Goal: Transaction & Acquisition: Book appointment/travel/reservation

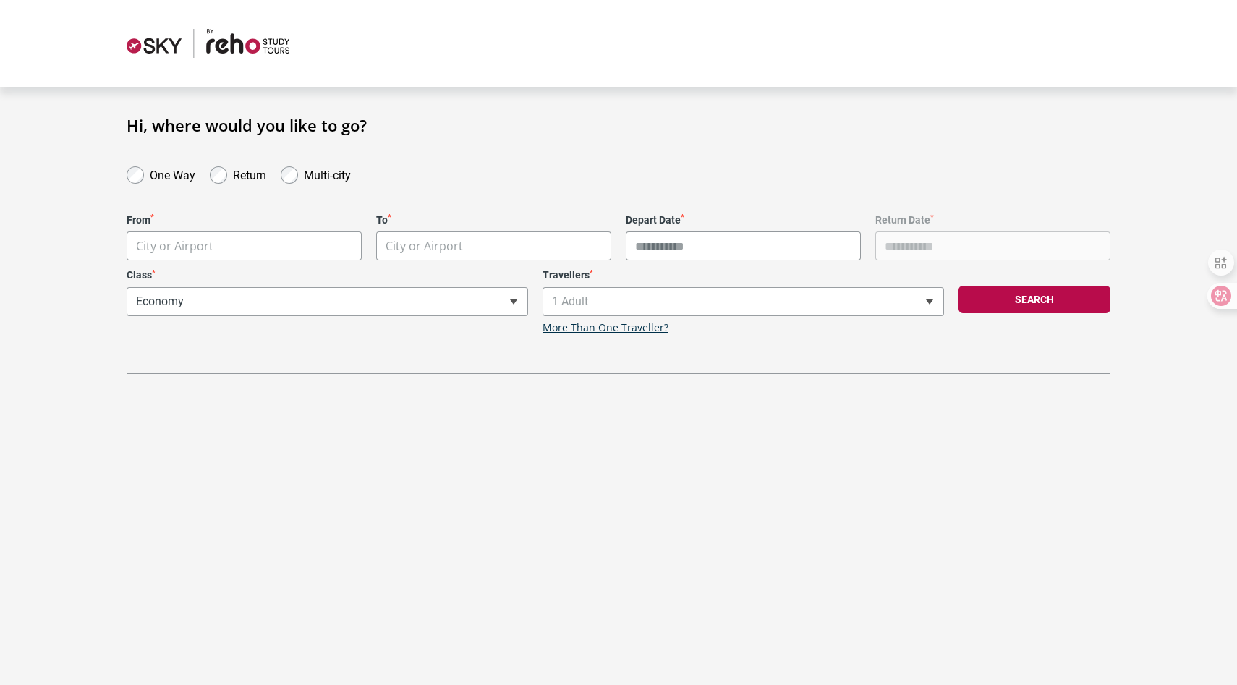
click at [282, 239] on body "**********" at bounding box center [618, 342] width 1237 height 685
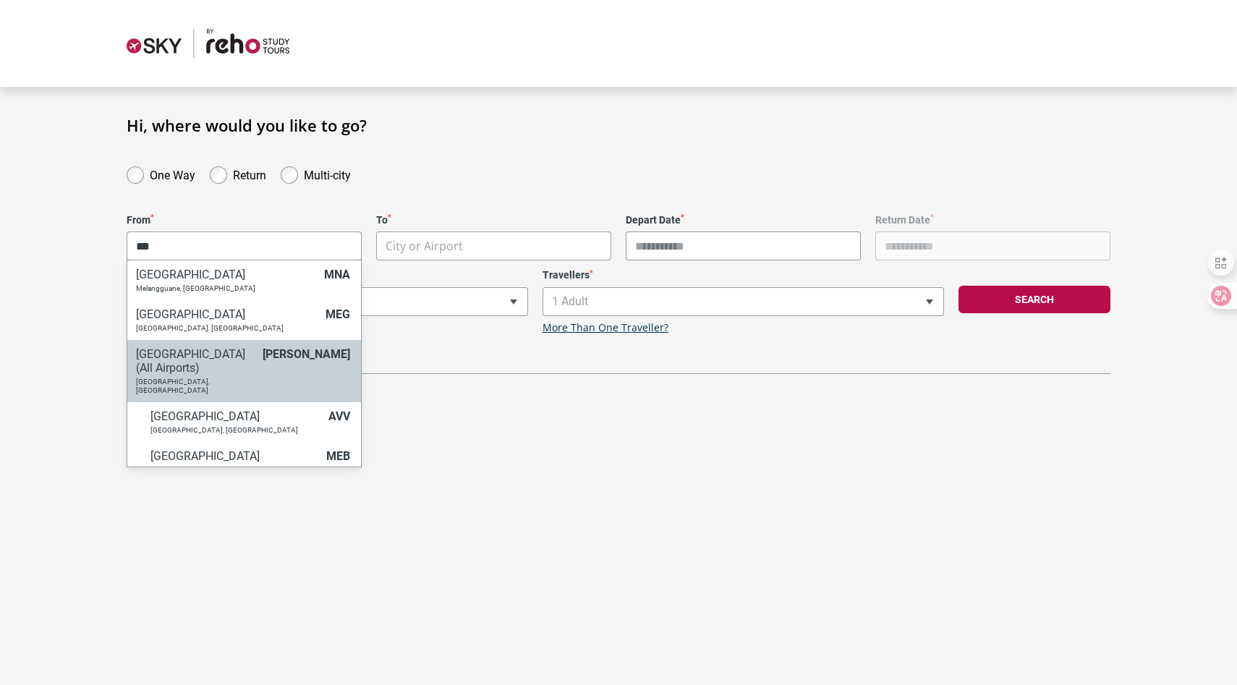
type input "***"
select select "MELC"
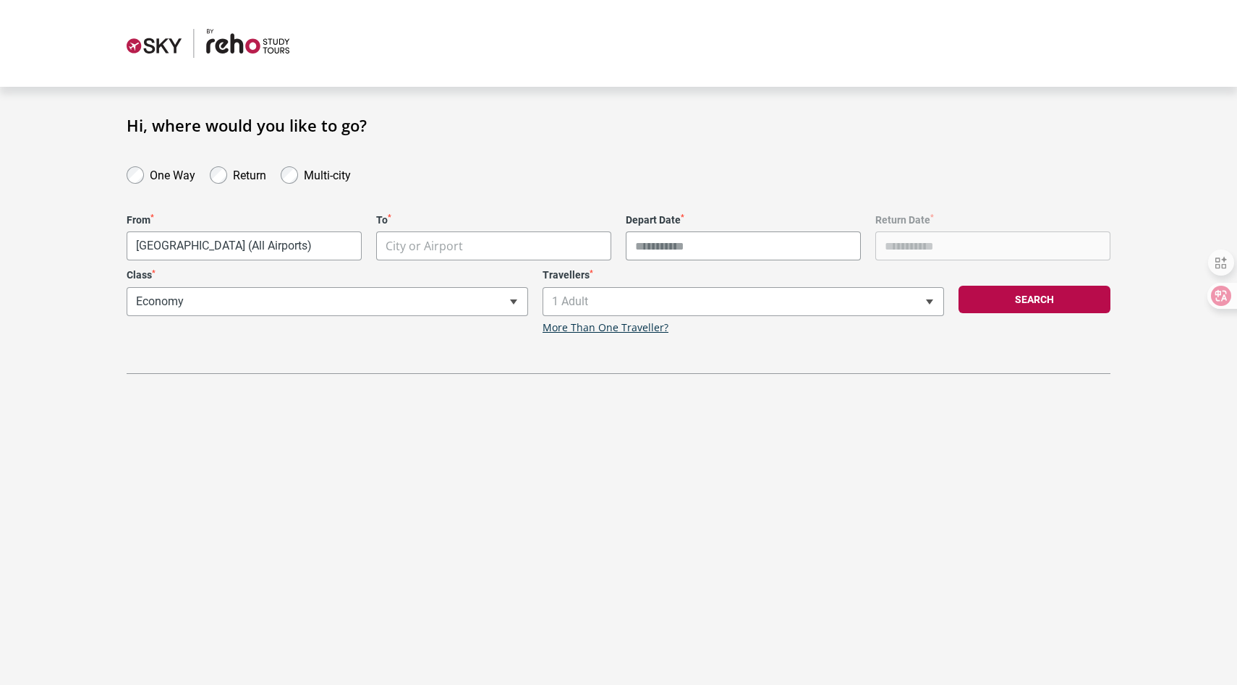
click at [502, 252] on body "**********" at bounding box center [618, 342] width 1237 height 685
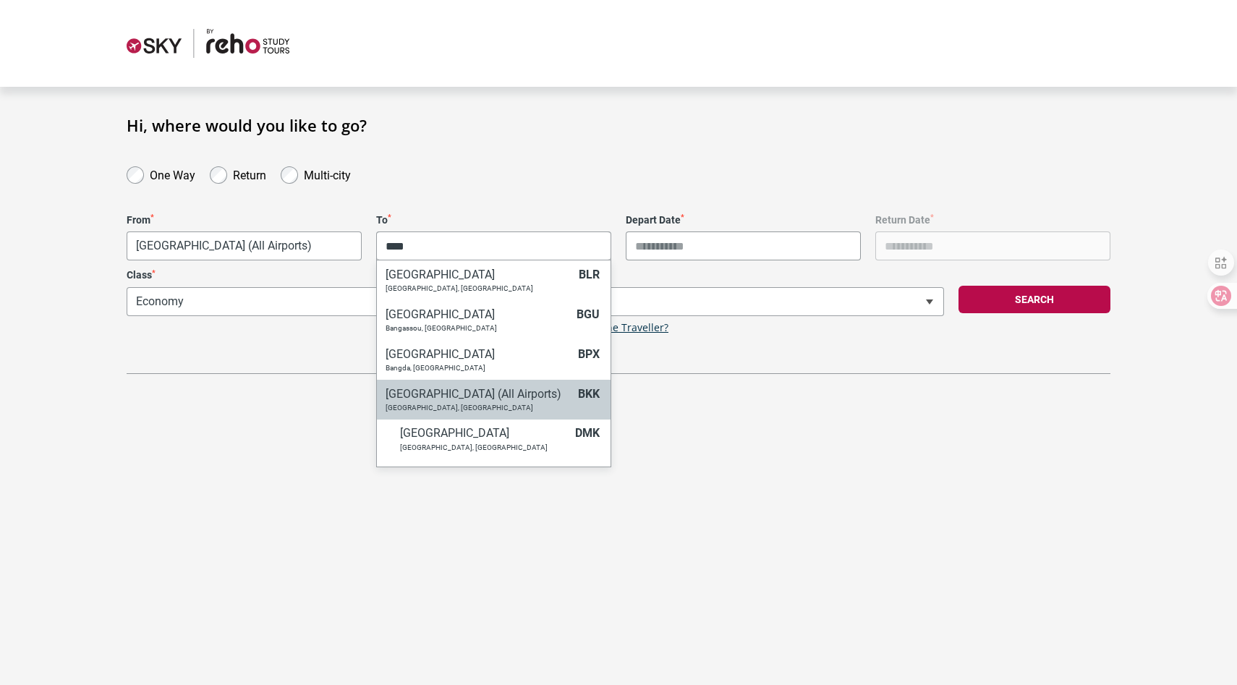
type input "****"
select select "BKKC"
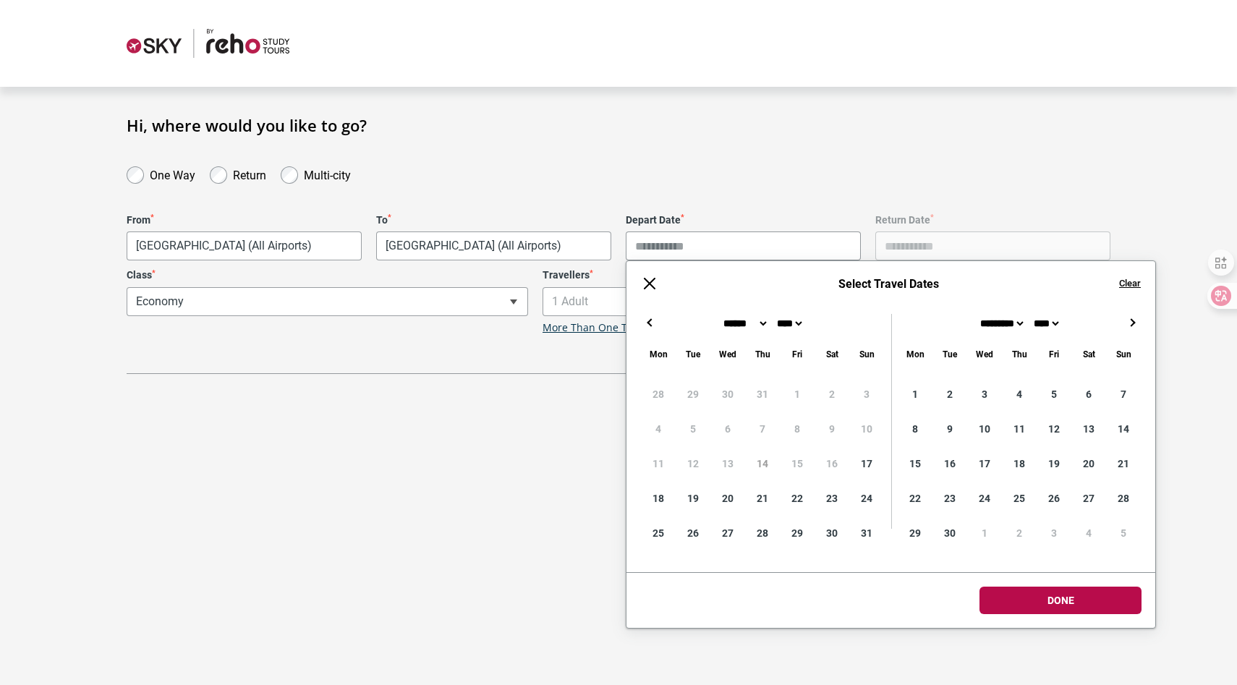
click at [735, 255] on input "Depart Date *" at bounding box center [742, 245] width 235 height 29
click at [1132, 323] on button "→" at bounding box center [1131, 322] width 17 height 17
type input "**********"
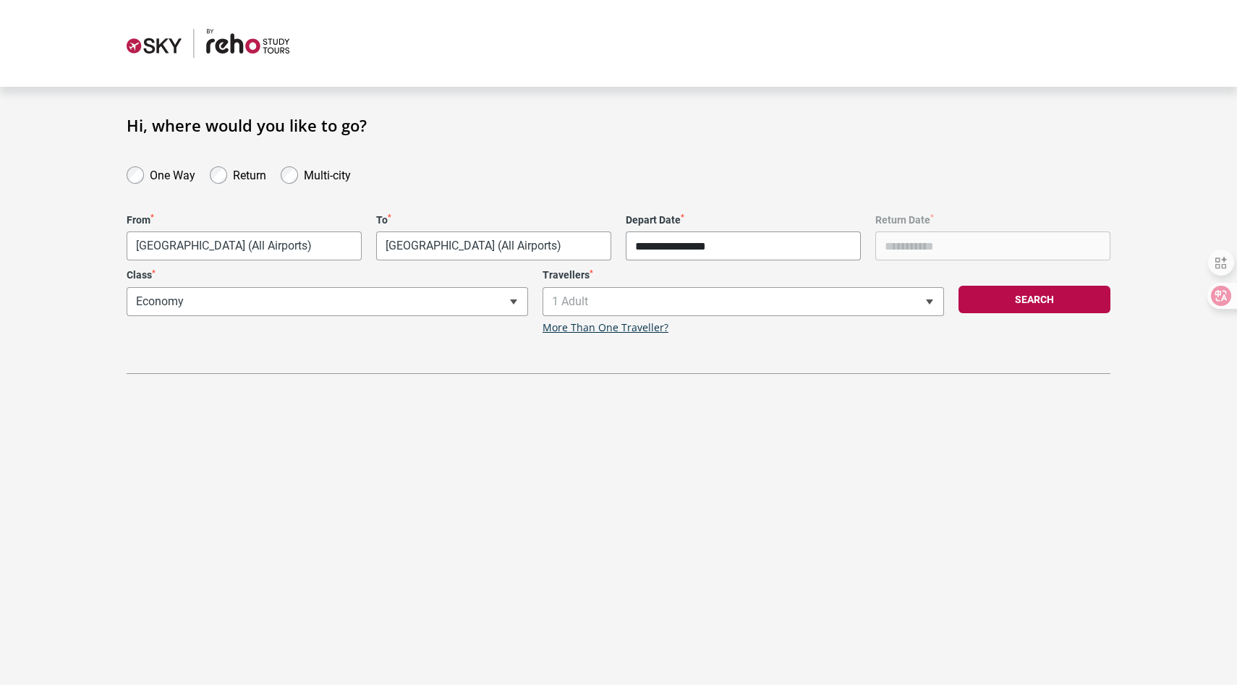
click at [1033, 597] on body "**********" at bounding box center [618, 342] width 1237 height 685
click at [915, 303] on span at bounding box center [928, 301] width 29 height 27
click at [406, 305] on div "**********" at bounding box center [327, 301] width 416 height 65
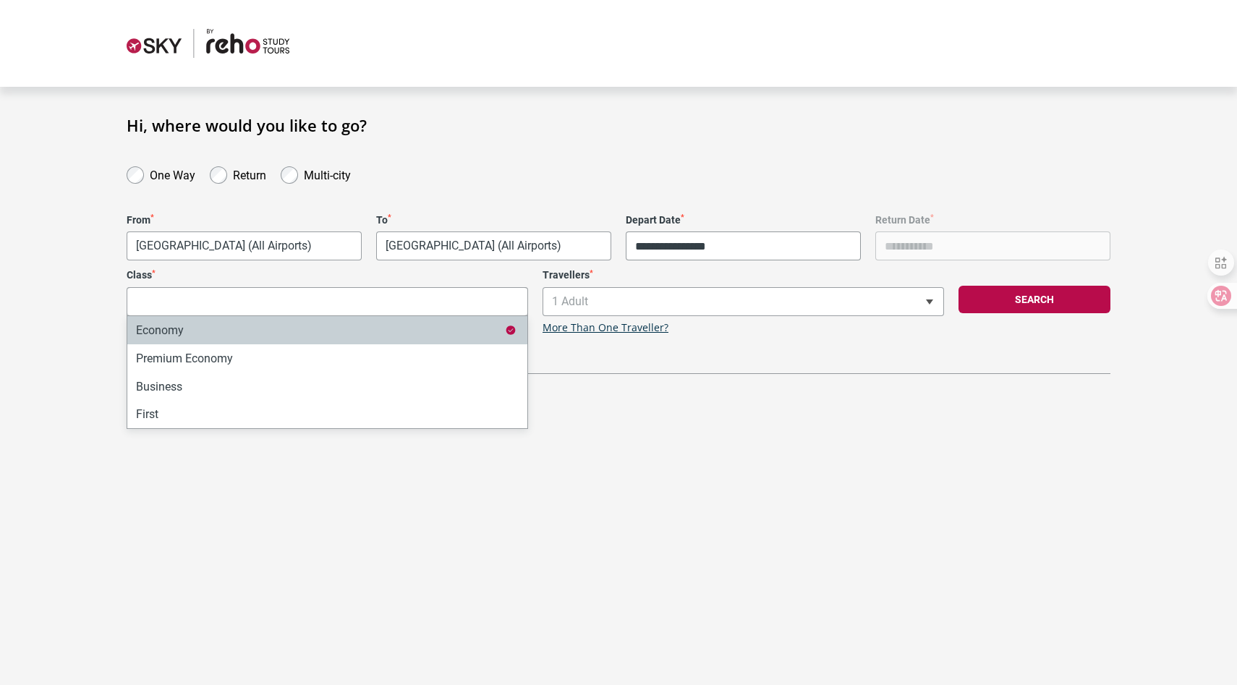
click at [406, 306] on input "Search" at bounding box center [327, 301] width 400 height 29
click at [1066, 291] on button "Search" at bounding box center [1034, 299] width 152 height 27
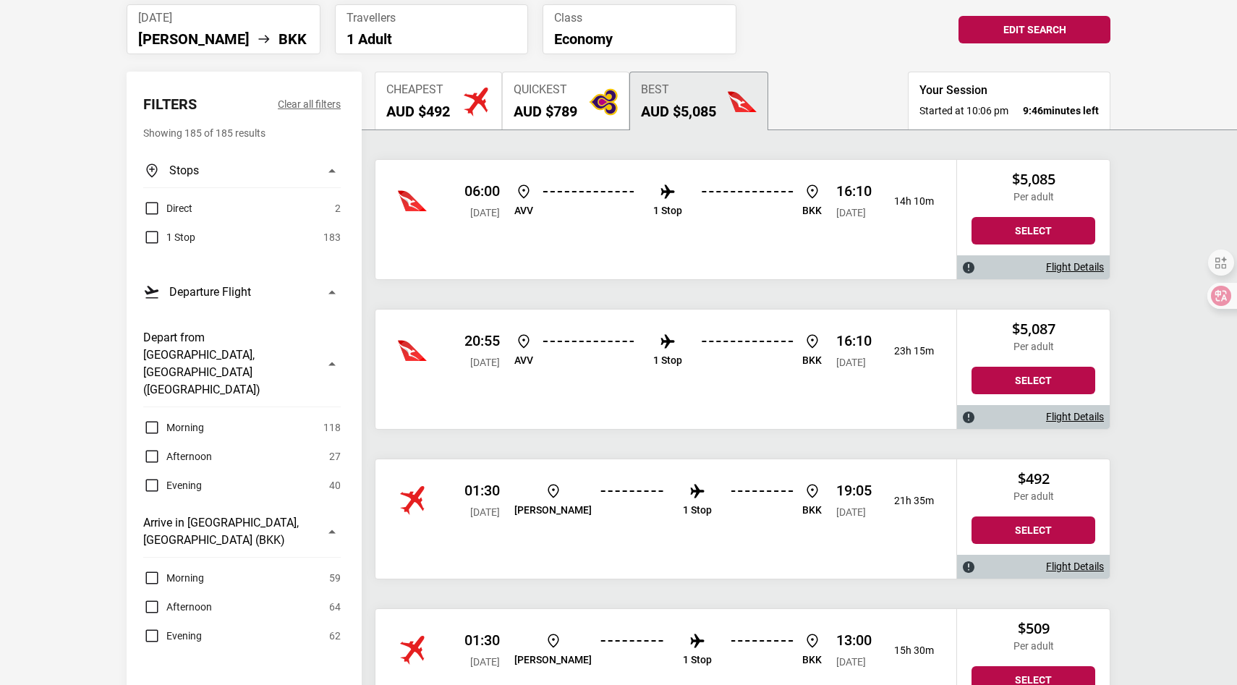
scroll to position [113, 0]
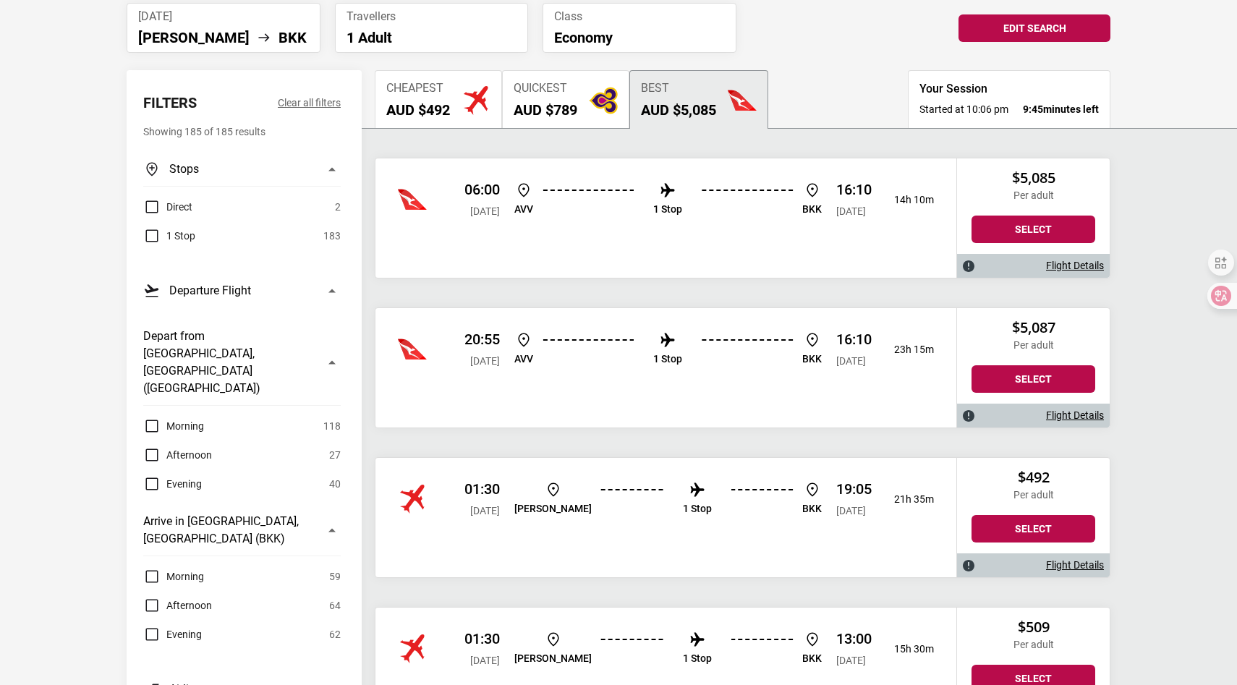
click at [445, 103] on h2 "AUD $492" at bounding box center [418, 109] width 64 height 17
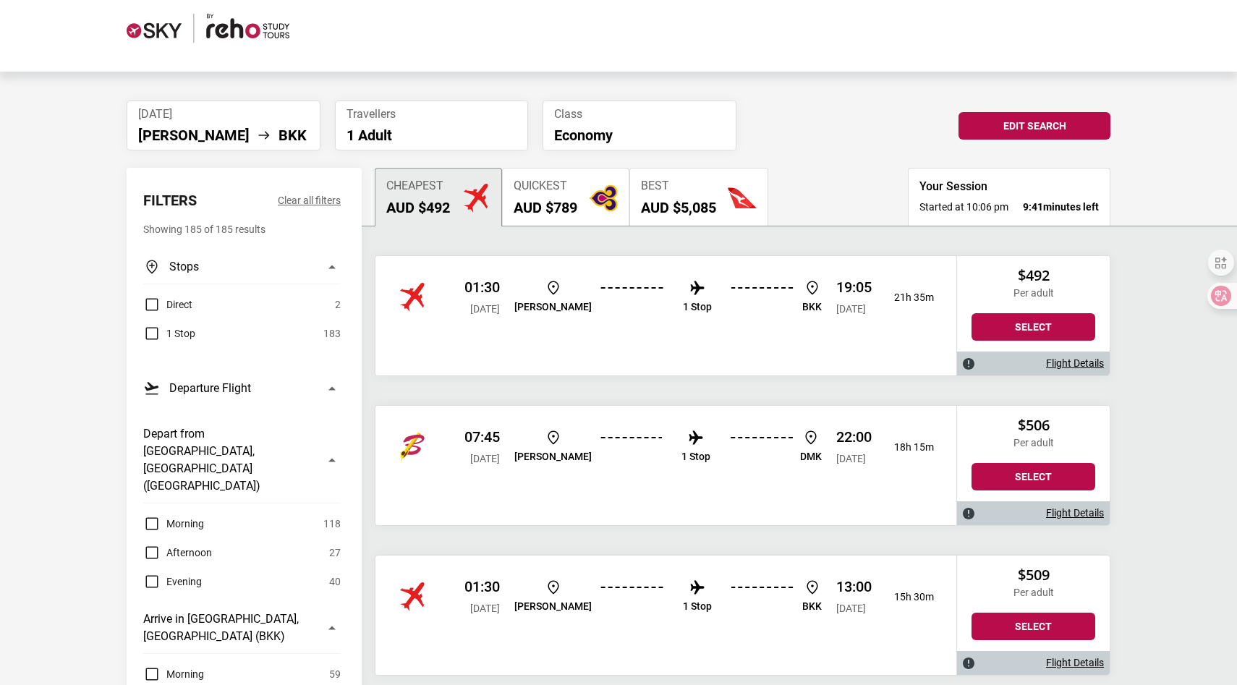
scroll to position [13, 0]
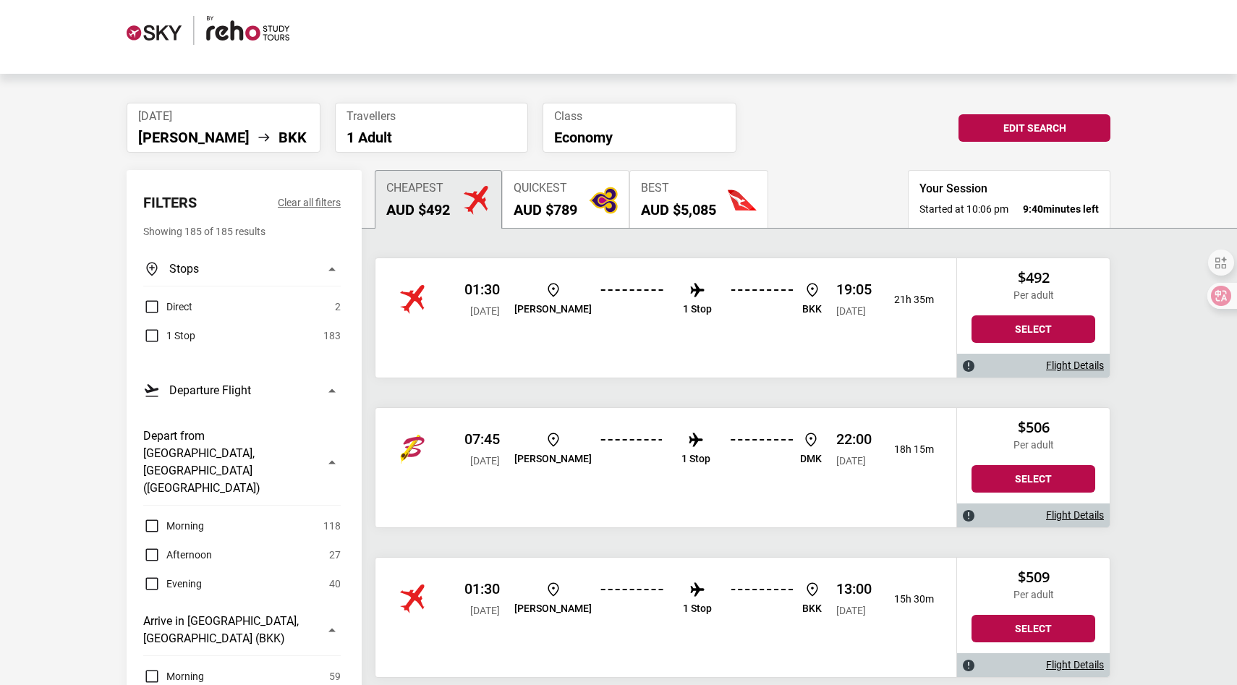
click at [151, 311] on label "Direct" at bounding box center [167, 306] width 49 height 17
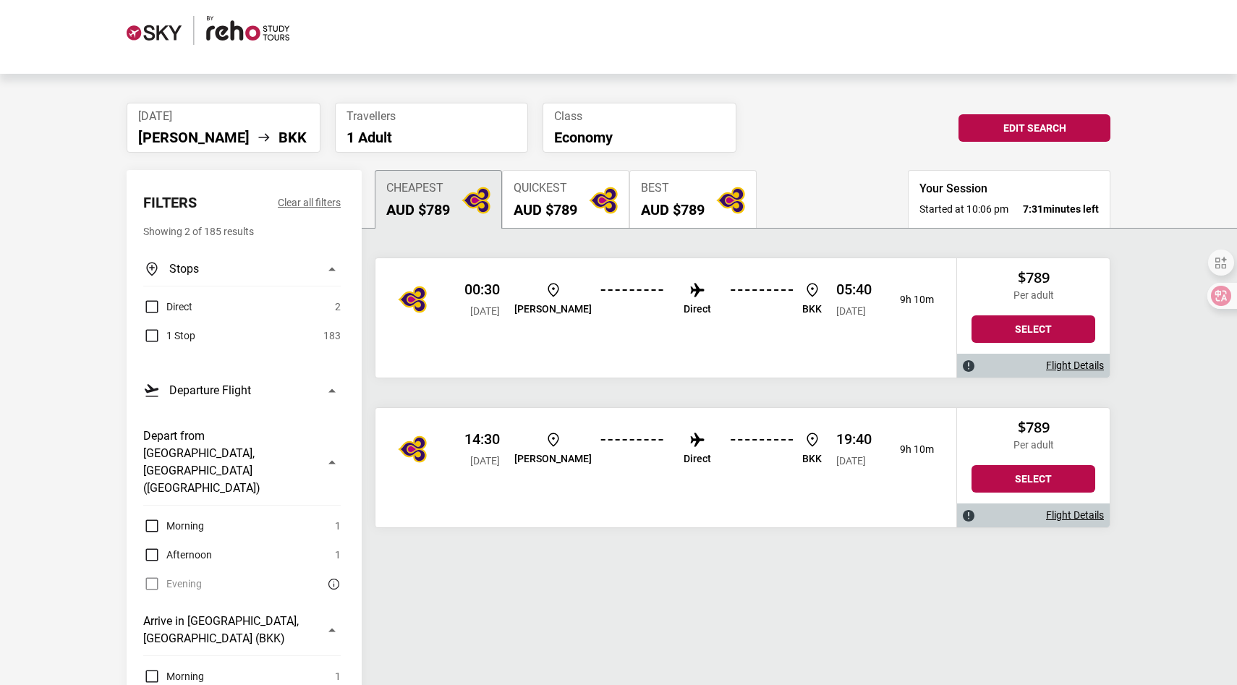
click at [774, 479] on div "14:30 [DATE] [PERSON_NAME] Direct BKK 19:40 [DATE] 9h 10m" at bounding box center [665, 449] width 581 height 82
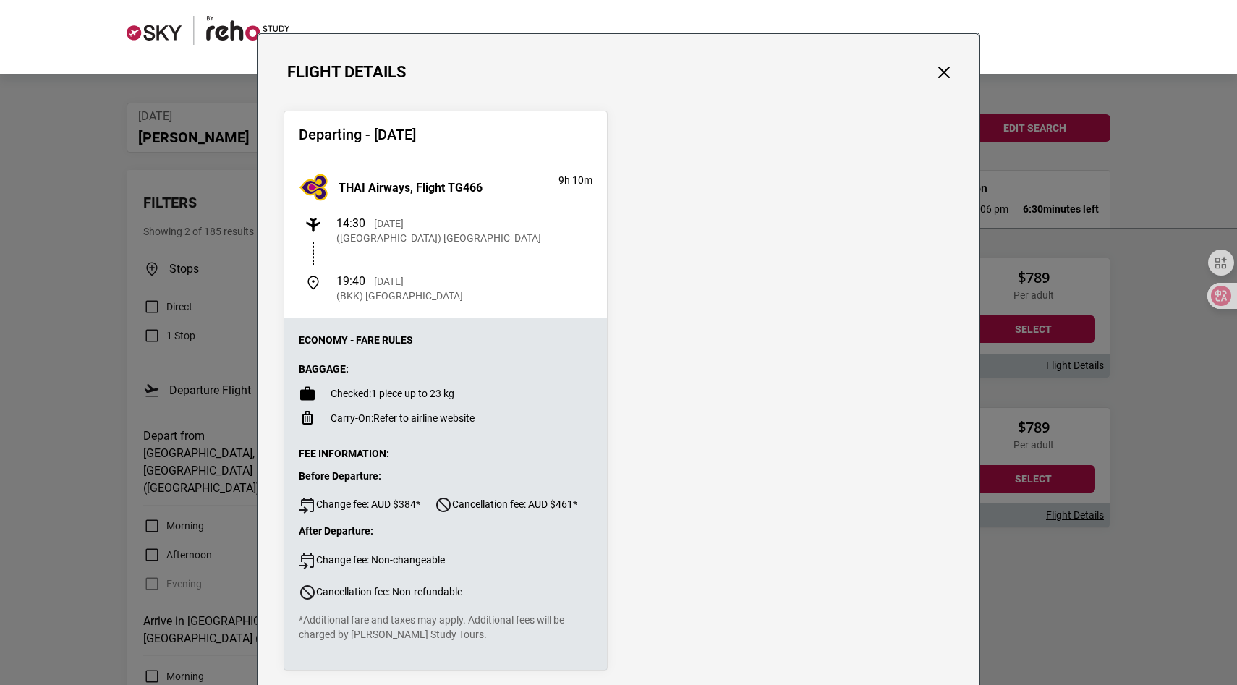
scroll to position [20, 0]
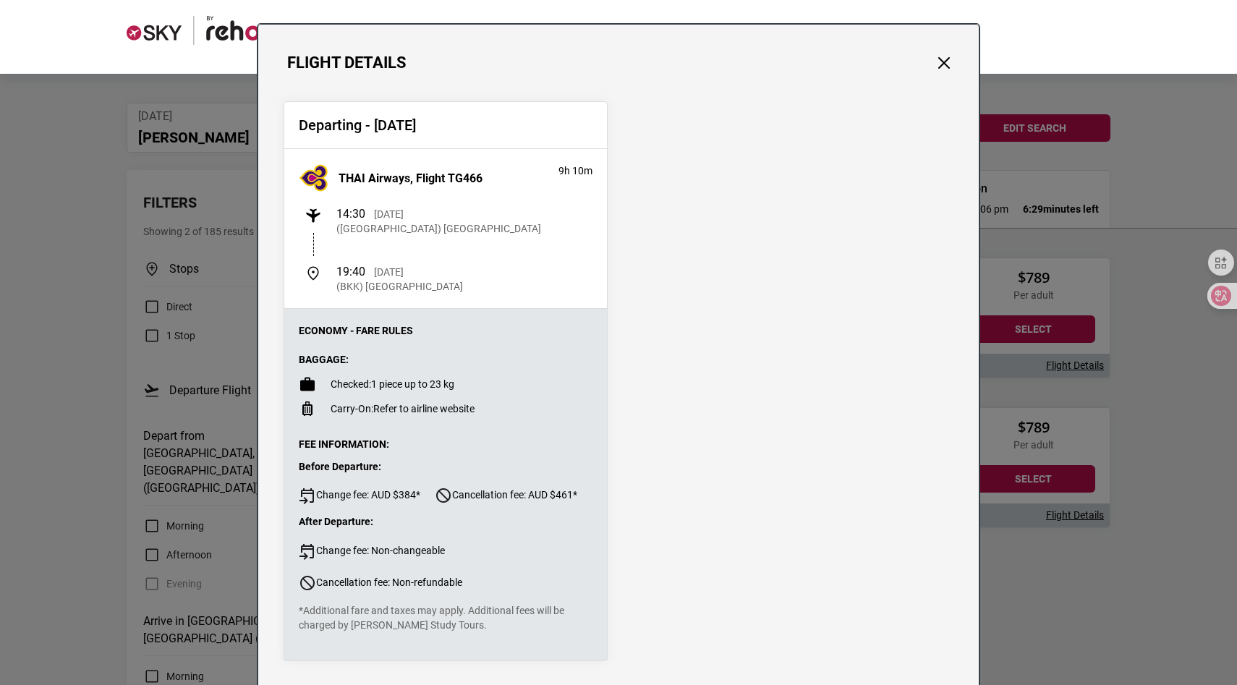
click at [411, 400] on ul "Checked: 1 piece up to 23 kg Carry-On: Refer to airline website" at bounding box center [446, 396] width 294 height 42
drag, startPoint x: 323, startPoint y: 390, endPoint x: 460, endPoint y: 444, distance: 147.4
click at [460, 444] on div "Economy - Fare Rules Baggage: Checked: 1 piece up to 23 kg Carry-On: Refer to a…" at bounding box center [445, 484] width 323 height 351
click at [429, 577] on span "Cancellation fee: Non-refundable" at bounding box center [380, 582] width 163 height 17
drag, startPoint x: 343, startPoint y: 620, endPoint x: 457, endPoint y: 631, distance: 114.0
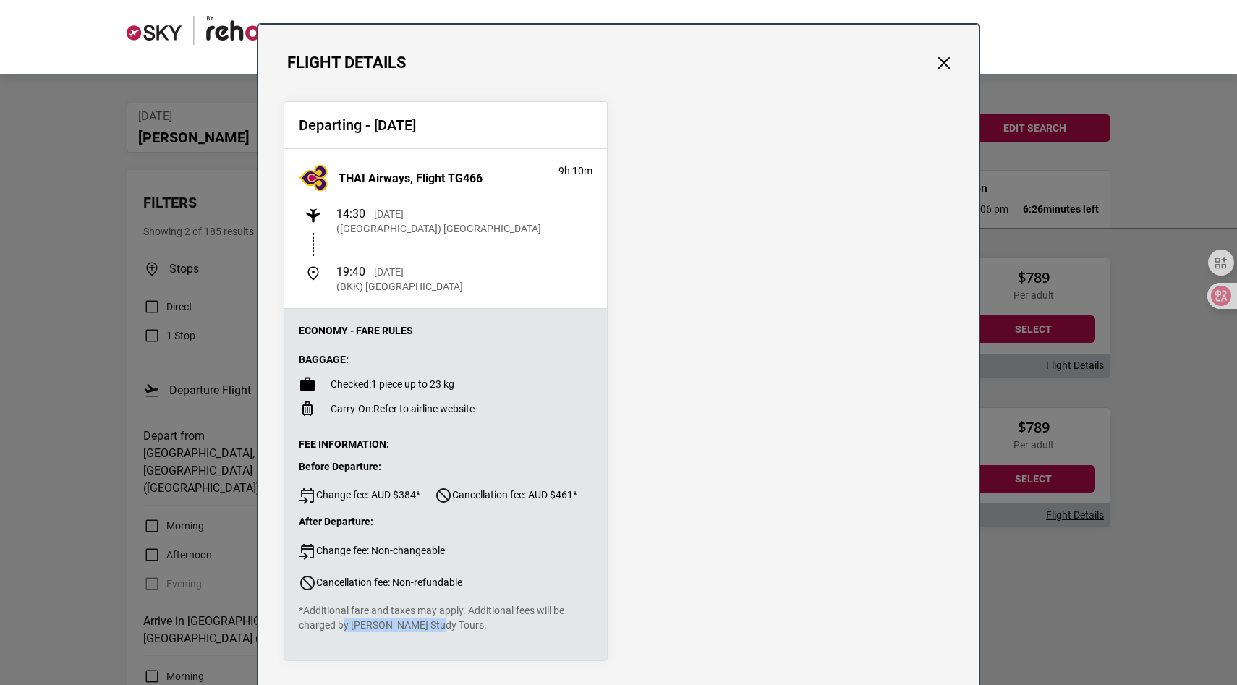
click at [457, 631] on p "*Additional fare and taxes may apply. Additional fees will be charged by [PERSO…" at bounding box center [446, 617] width 294 height 29
click at [483, 599] on div "Fee Information: Before Departure: Change fee: AUD $384* Cancellation fee: AUD …" at bounding box center [446, 534] width 294 height 195
drag, startPoint x: 297, startPoint y: 374, endPoint x: 455, endPoint y: 374, distance: 157.6
click at [455, 374] on div "Economy - Fare Rules Baggage: Checked: 1 piece up to 23 kg Carry-On: Refer to a…" at bounding box center [445, 484] width 323 height 351
click at [460, 372] on div "Baggage: Checked: 1 piece up to 23 kg Carry-On: Refer to airline website" at bounding box center [446, 384] width 294 height 65
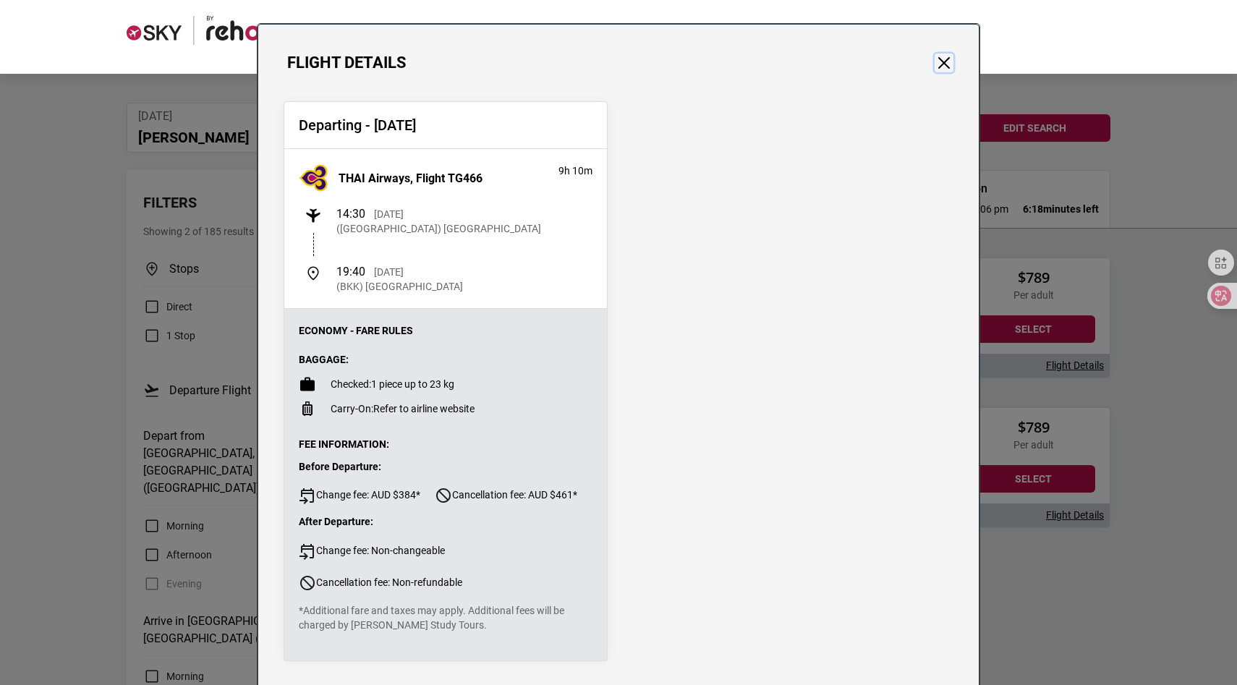
click at [939, 62] on button "Close" at bounding box center [943, 63] width 19 height 19
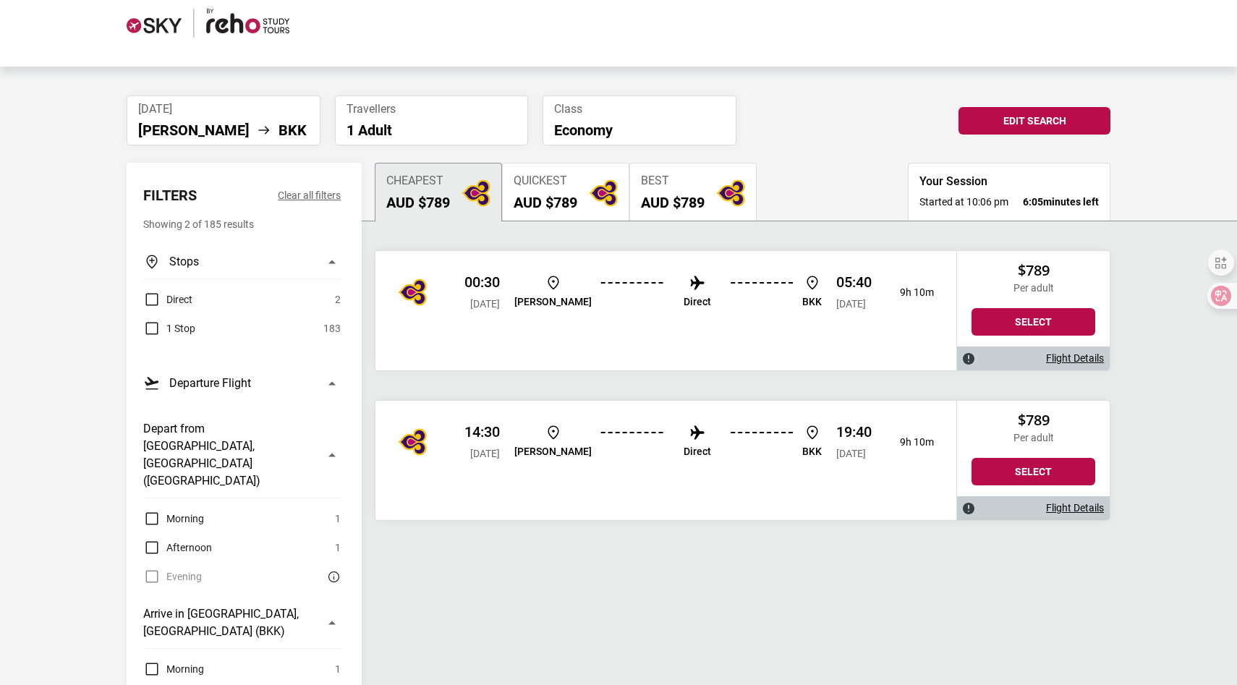
scroll to position [0, 0]
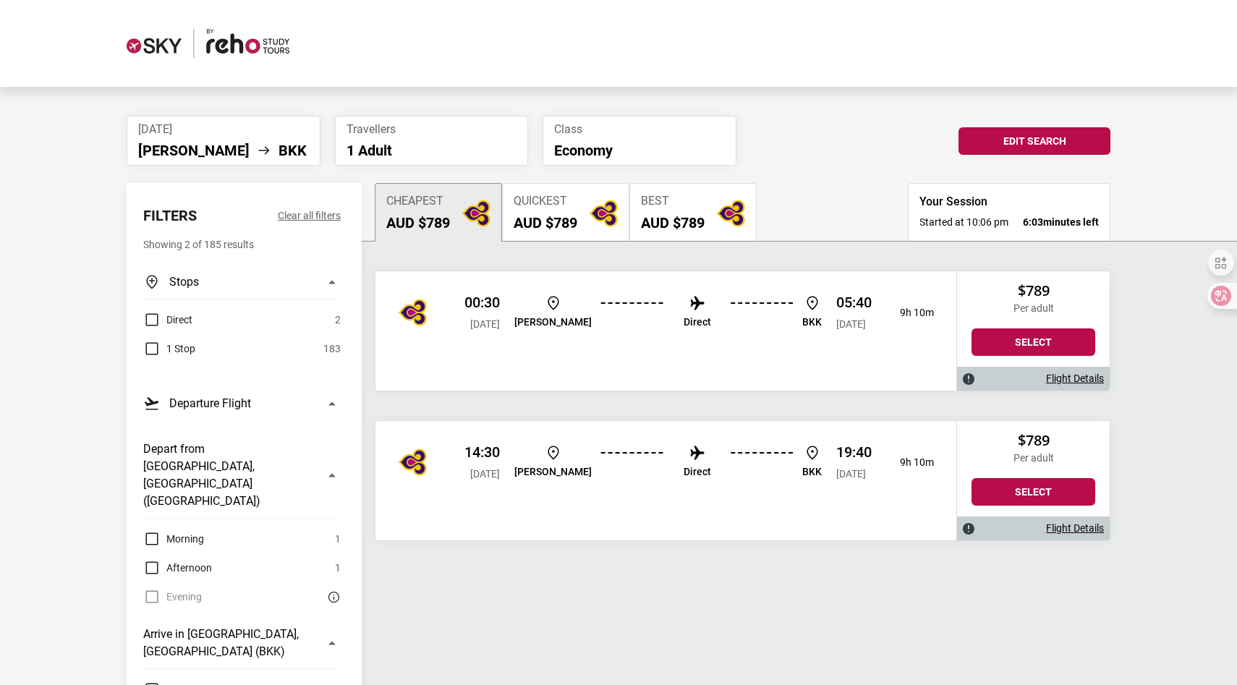
click at [597, 156] on p "Economy" at bounding box center [639, 150] width 171 height 17
click at [1023, 149] on button "Edit Search" at bounding box center [1034, 140] width 152 height 27
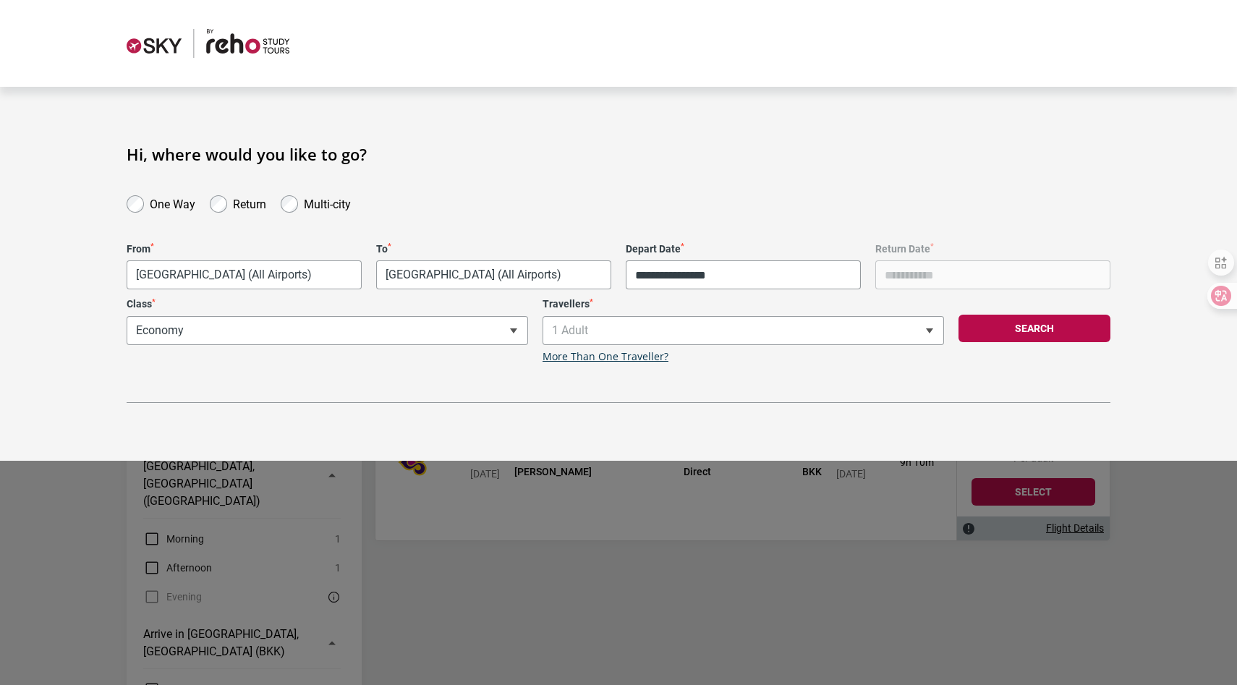
click at [448, 328] on div "**********" at bounding box center [327, 330] width 416 height 65
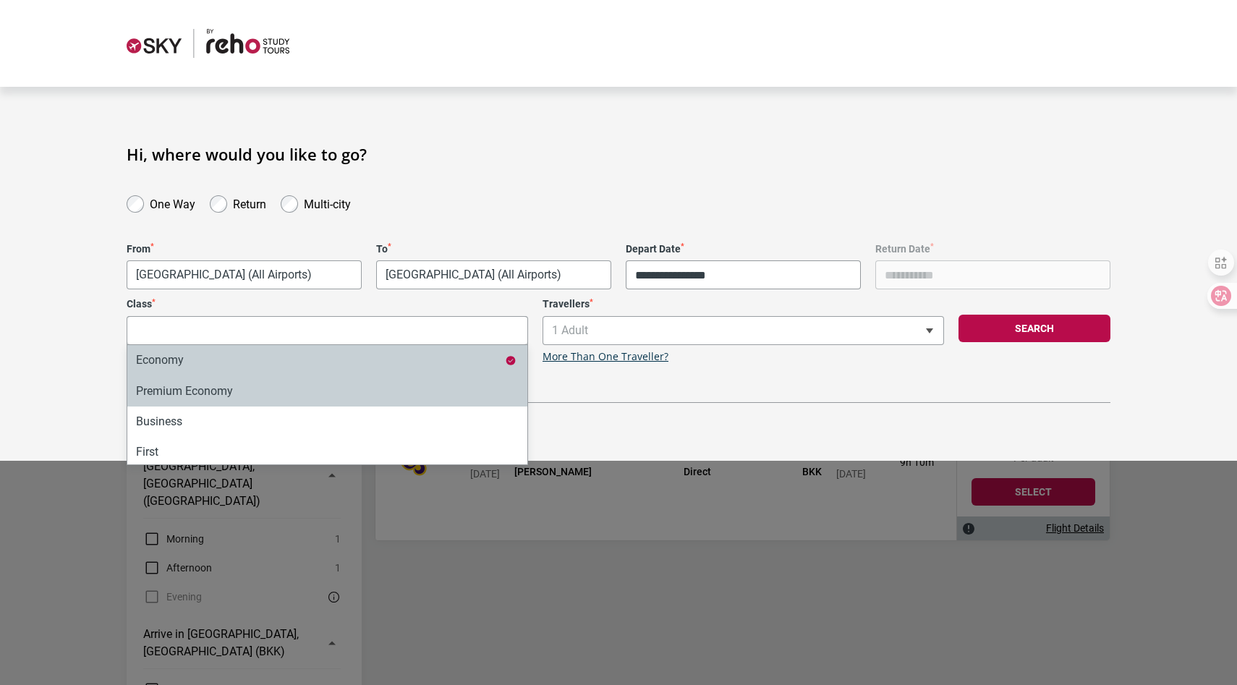
select select "*"
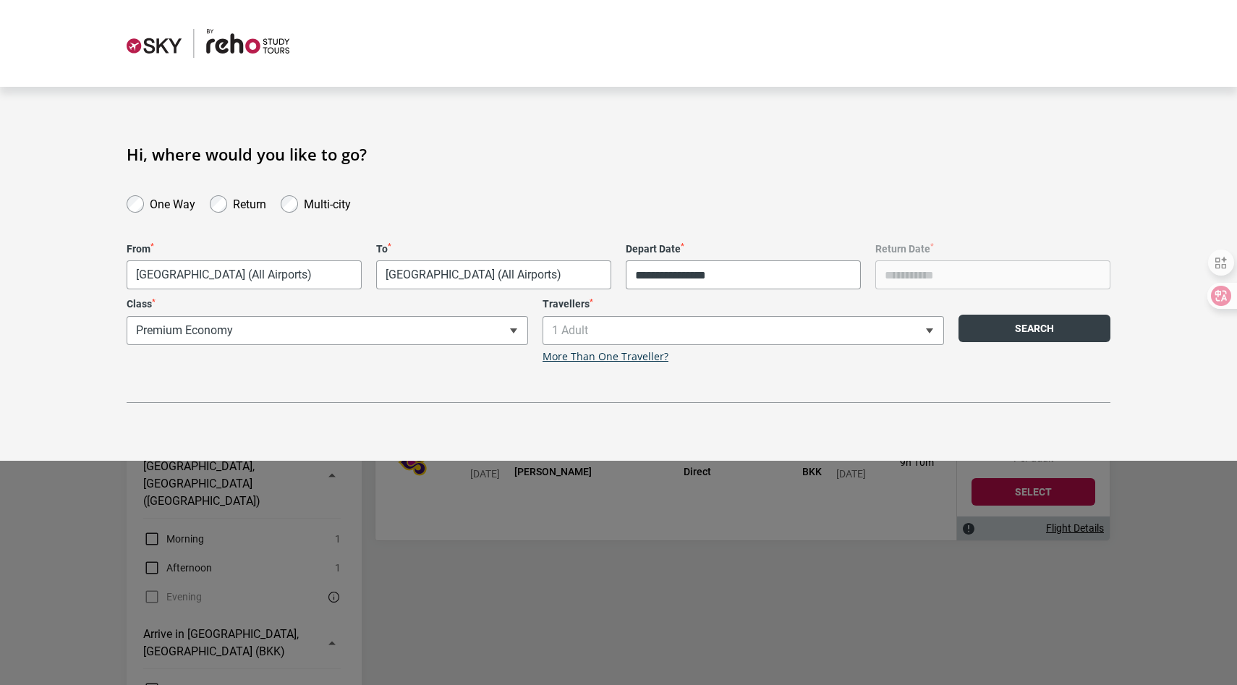
click at [988, 337] on button "Search" at bounding box center [1034, 328] width 152 height 27
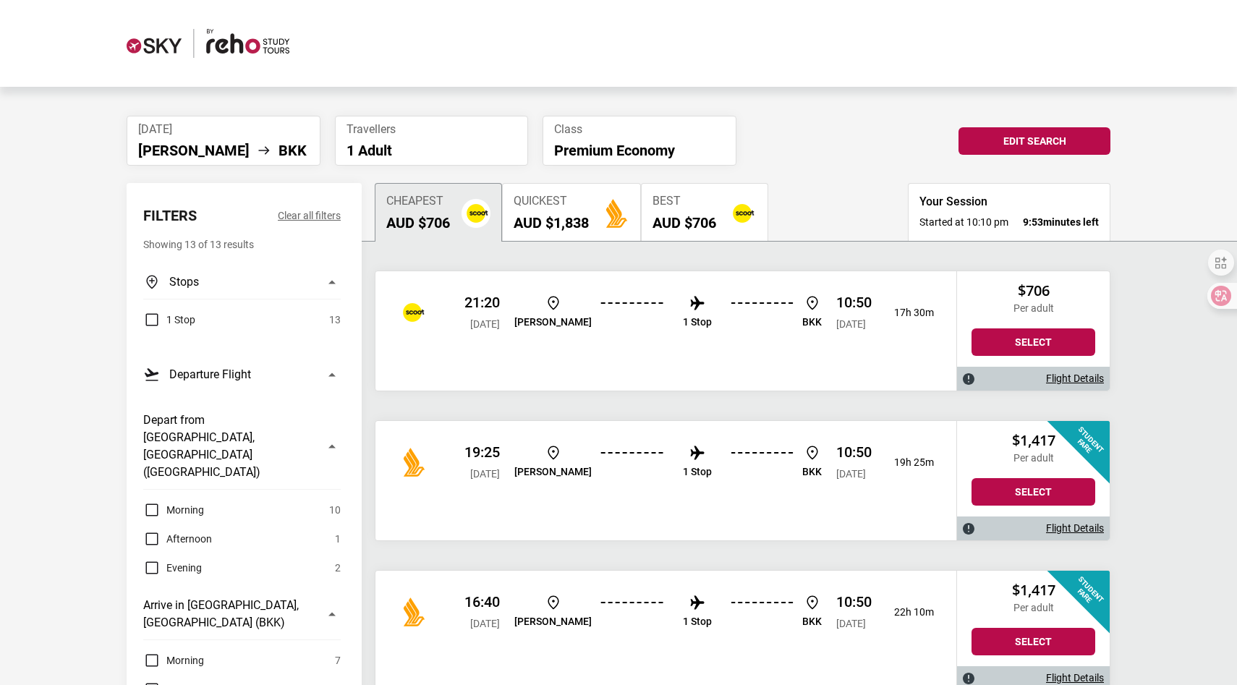
click at [805, 343] on div "21:20 [DATE] [PERSON_NAME] 1 Stop BKK 10:50 [DATE] 17h 30m" at bounding box center [665, 312] width 581 height 82
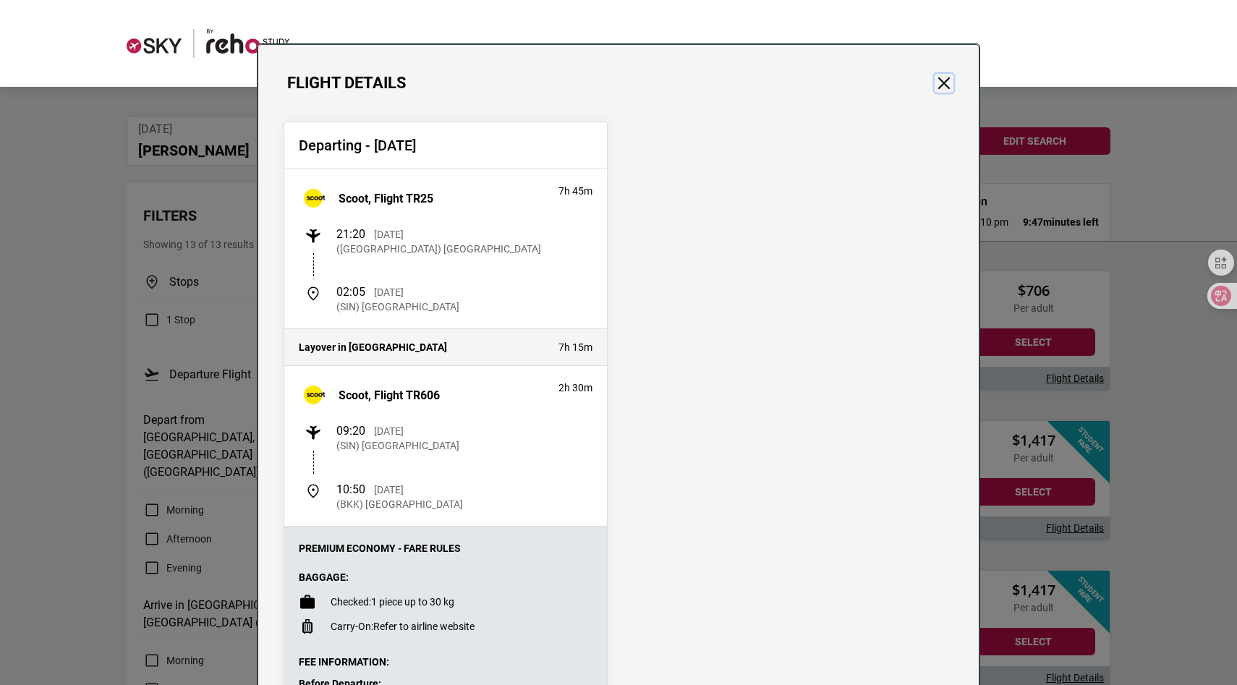
click at [939, 86] on button "Close" at bounding box center [943, 83] width 19 height 19
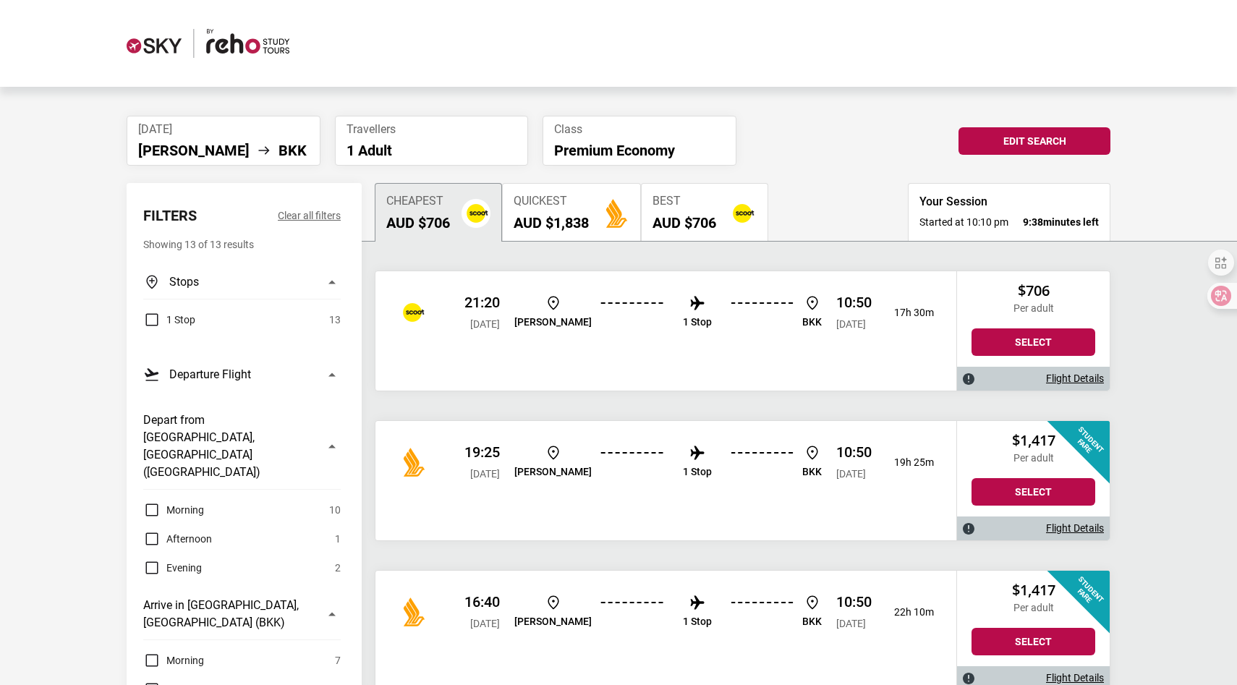
scroll to position [4, 0]
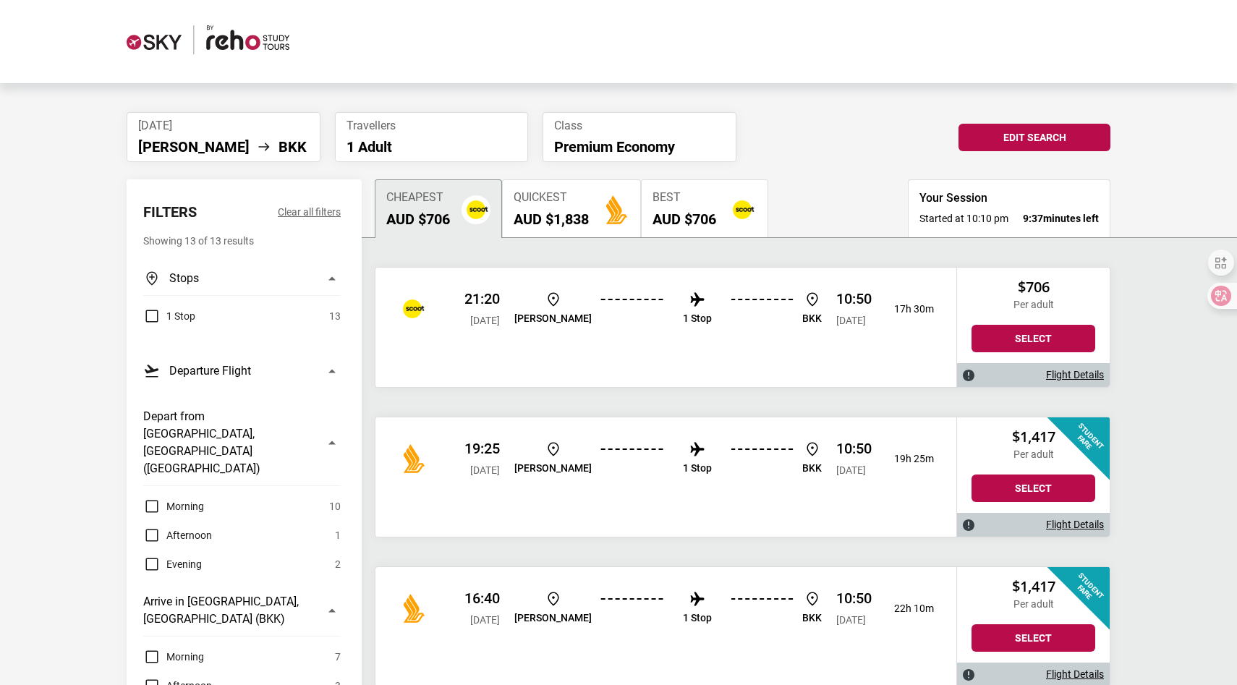
click at [696, 341] on div "21:20 [DATE] [PERSON_NAME] 1 Stop BKK 10:50 [DATE] 17h 30m" at bounding box center [665, 309] width 581 height 82
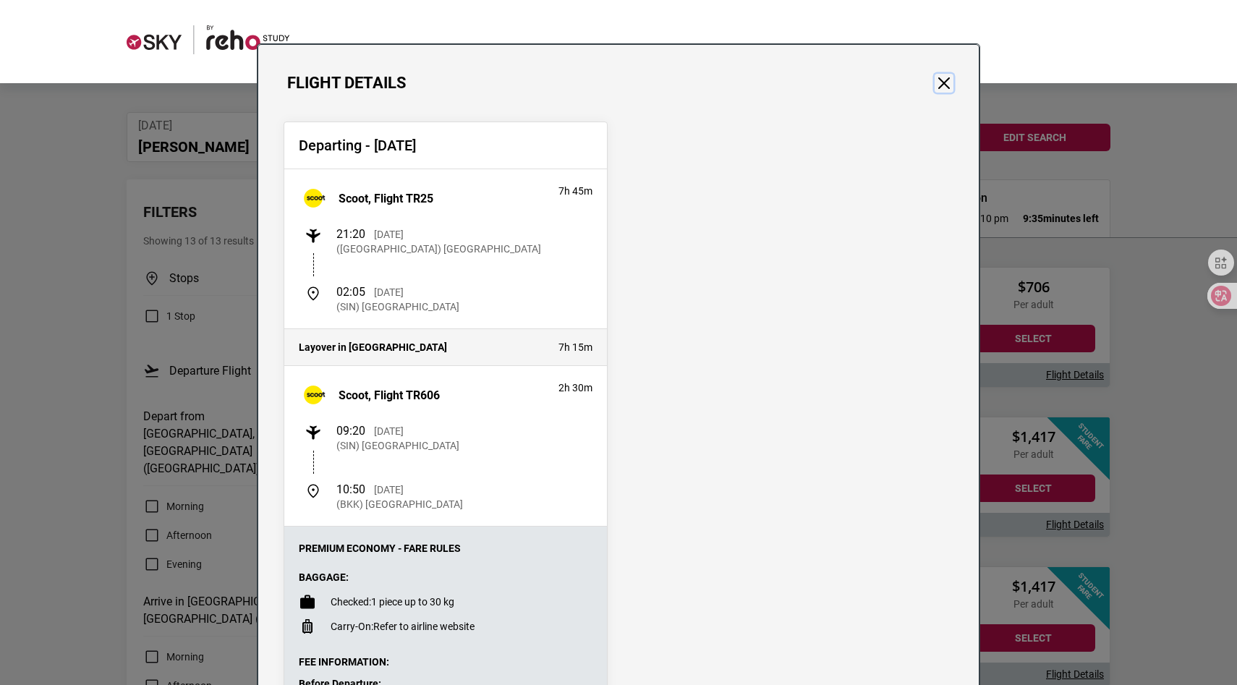
click at [935, 82] on button "Close" at bounding box center [943, 83] width 19 height 19
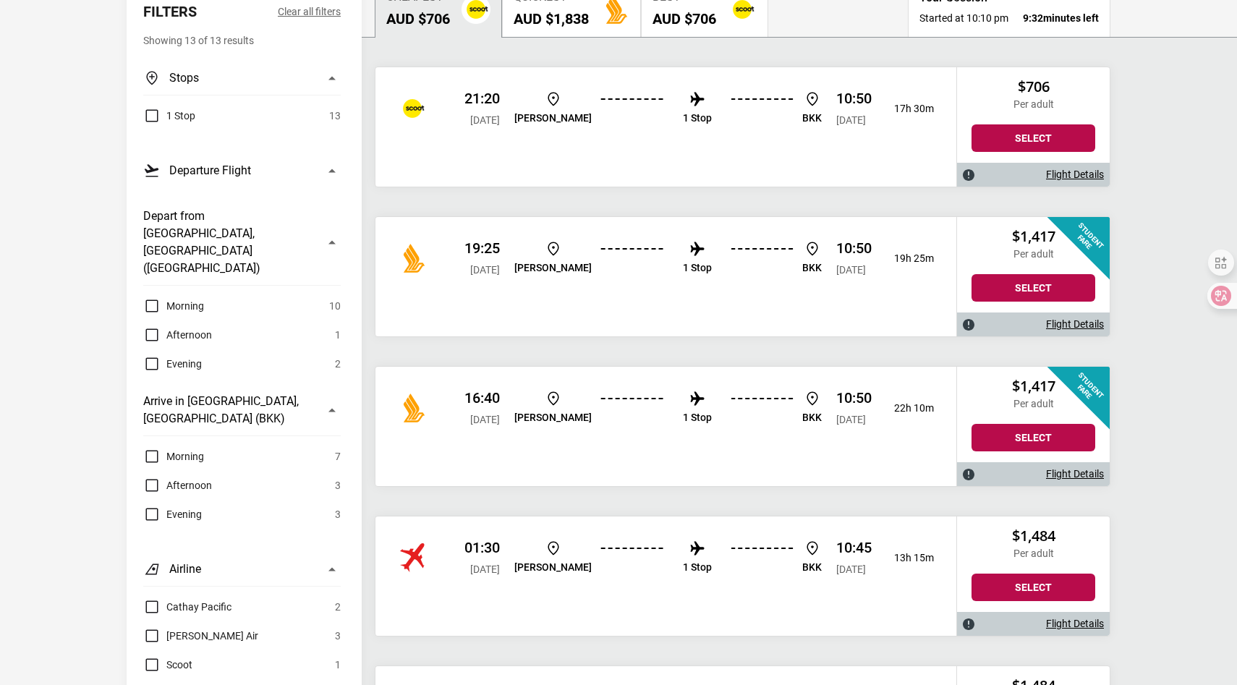
scroll to position [0, 0]
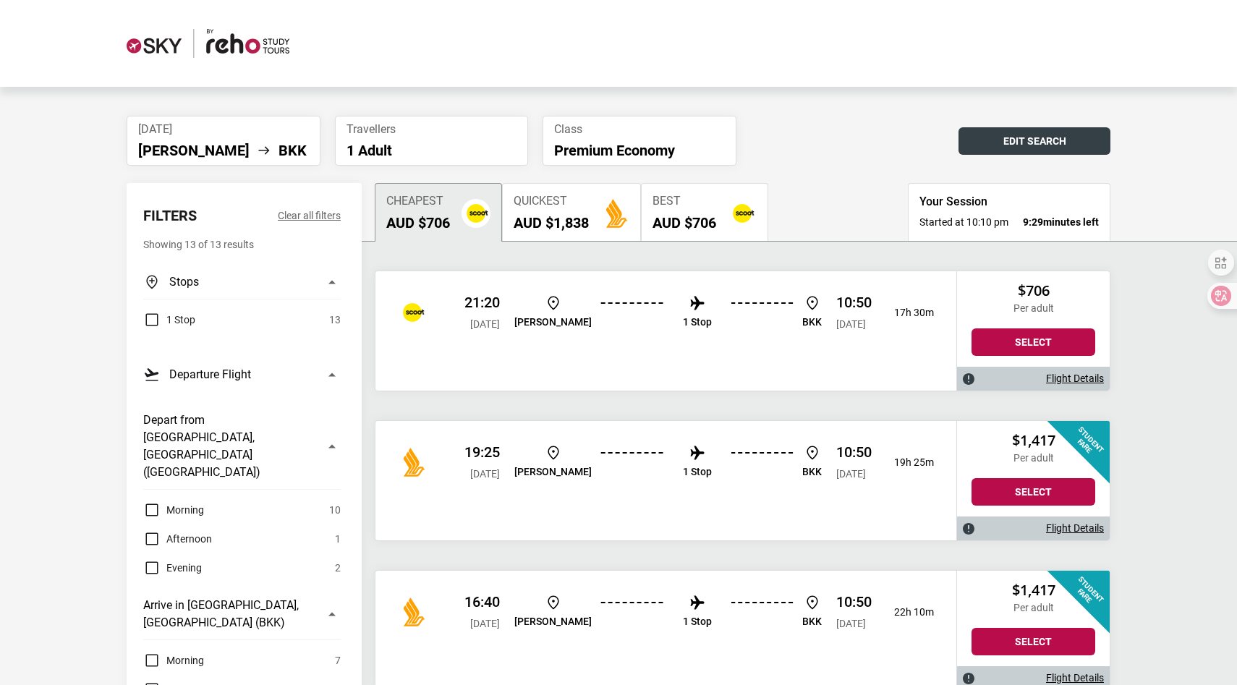
click at [970, 152] on button "Edit Search" at bounding box center [1034, 140] width 152 height 27
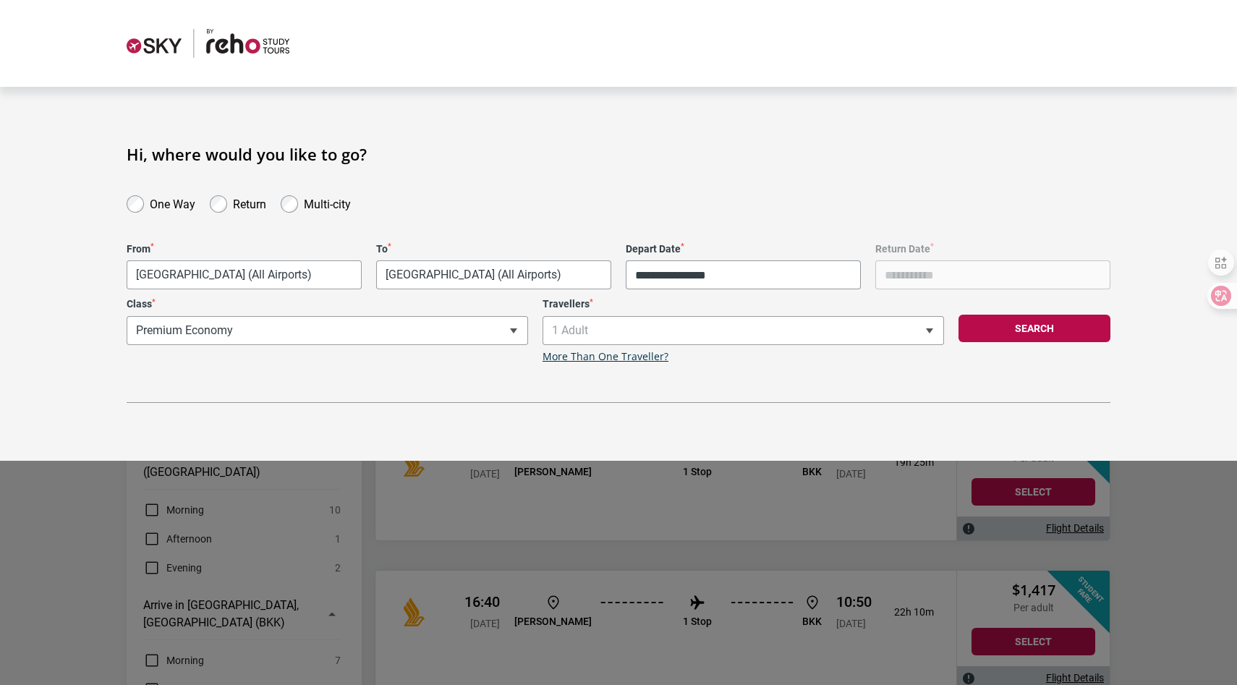
click at [210, 320] on div "**********" at bounding box center [327, 330] width 416 height 65
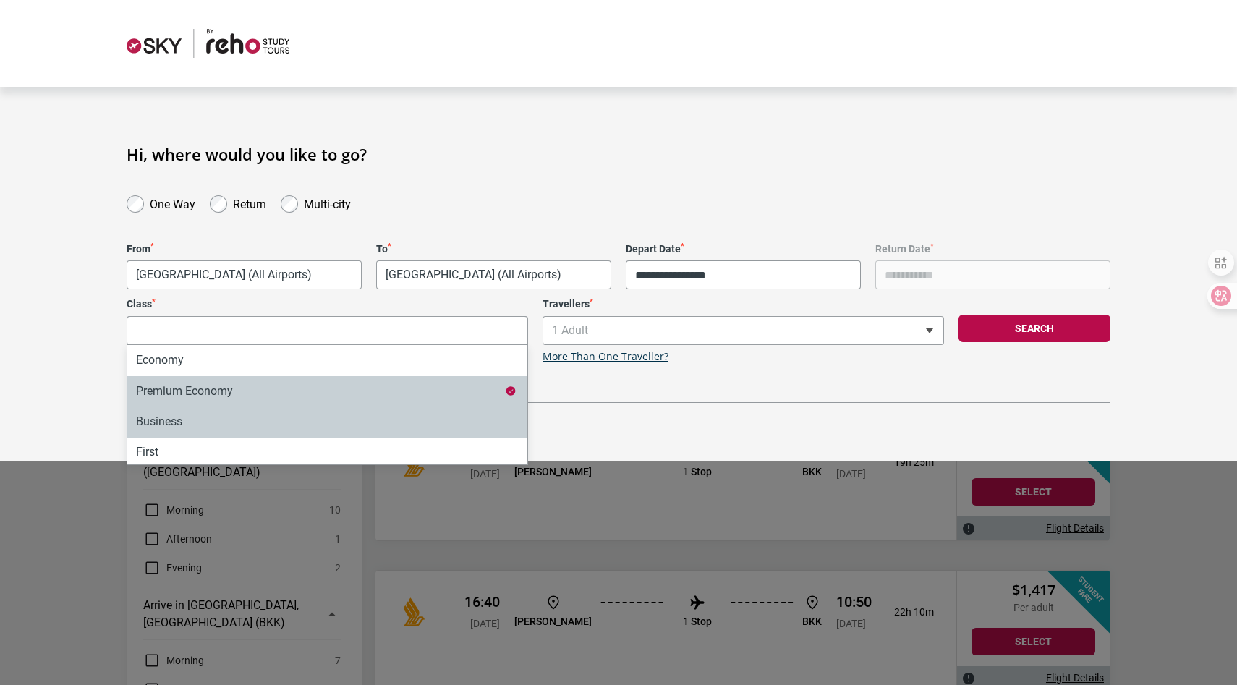
select select "*"
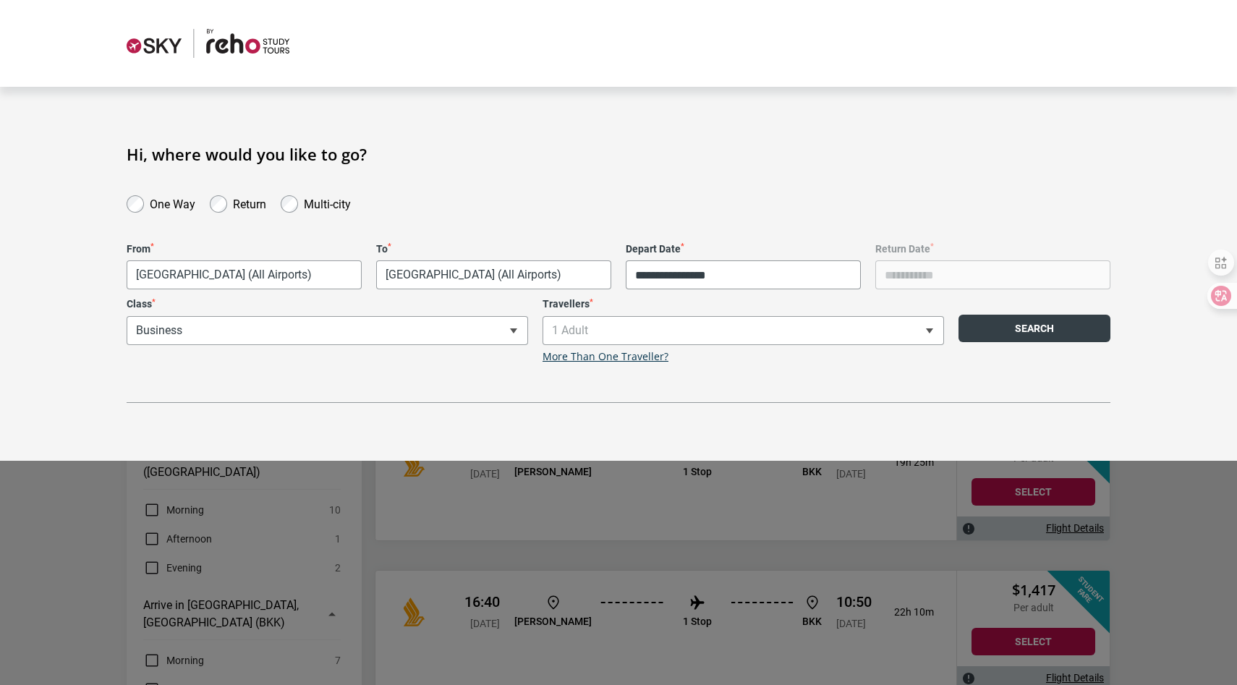
click at [983, 326] on button "Search" at bounding box center [1034, 328] width 152 height 27
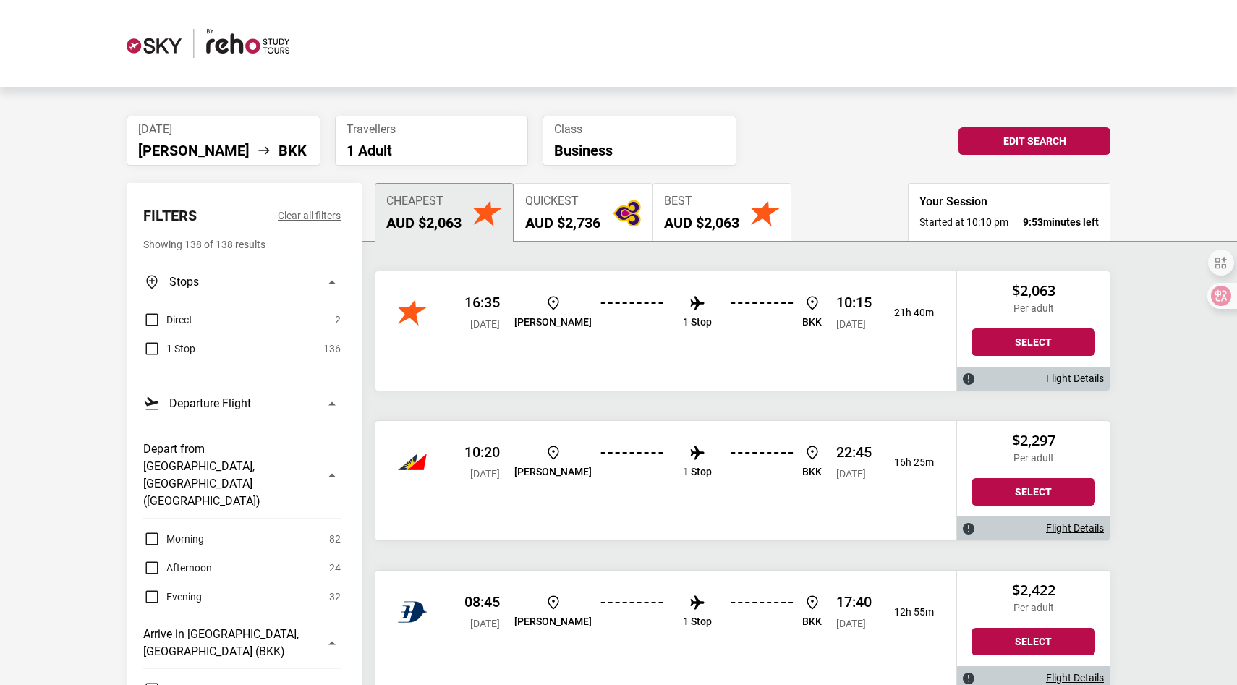
click at [217, 320] on div "Direct 2" at bounding box center [241, 319] width 197 height 17
click at [155, 317] on label "Direct" at bounding box center [167, 319] width 49 height 17
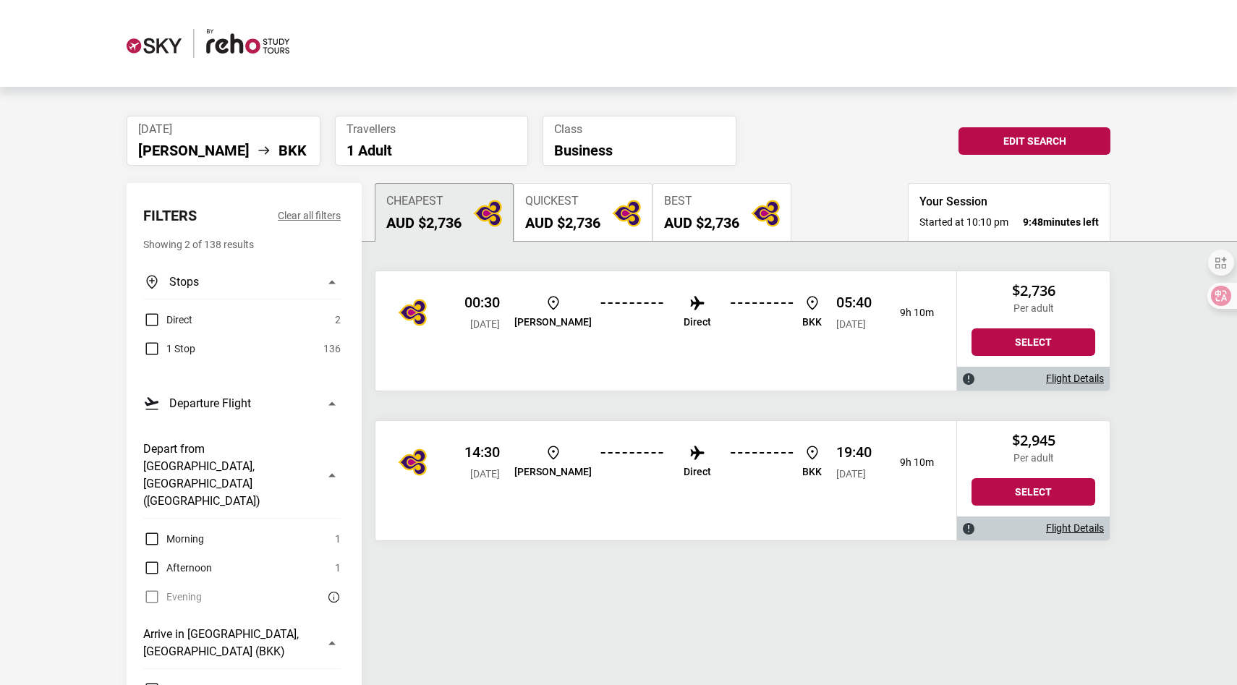
click at [430, 450] on div at bounding box center [425, 462] width 55 height 29
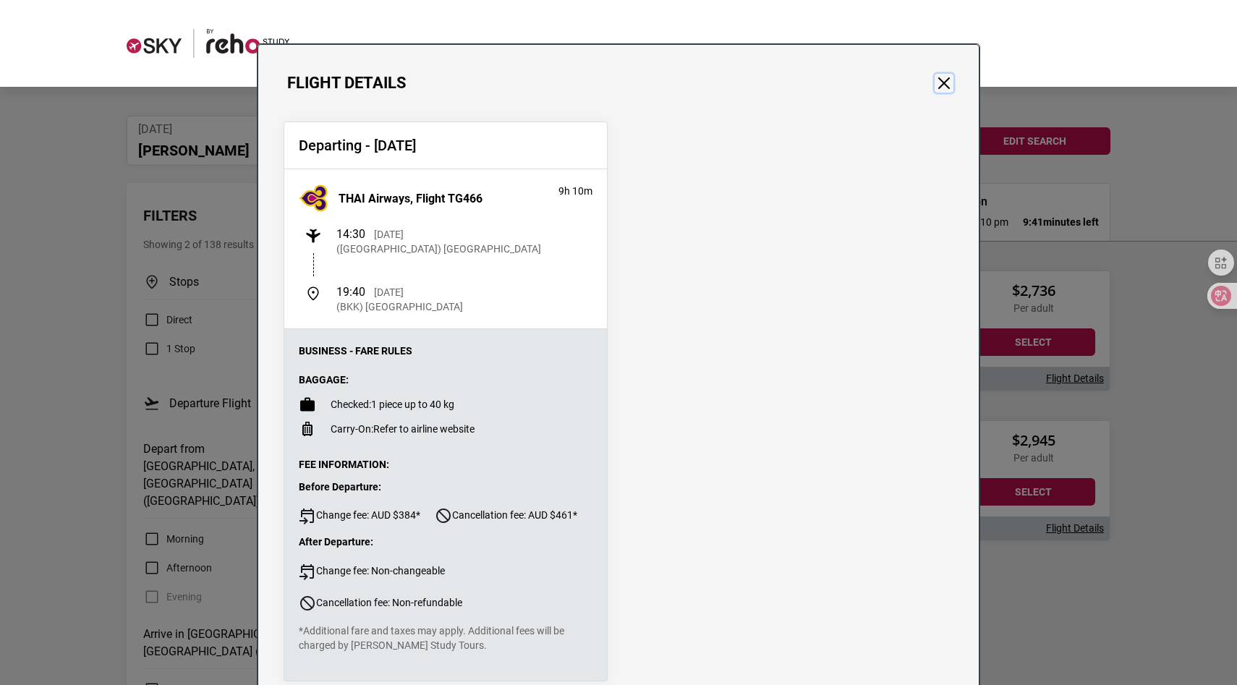
click at [948, 85] on button "Close" at bounding box center [943, 83] width 19 height 19
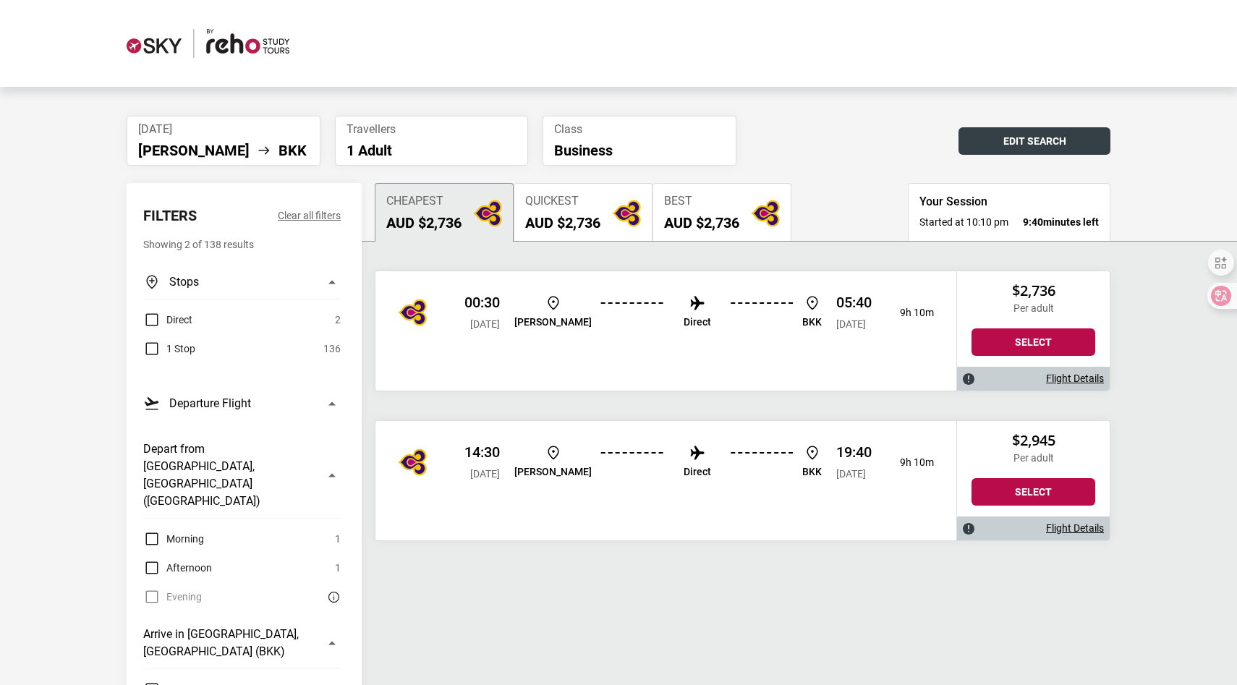
click at [1006, 141] on button "Edit Search" at bounding box center [1034, 140] width 152 height 27
select select "*"
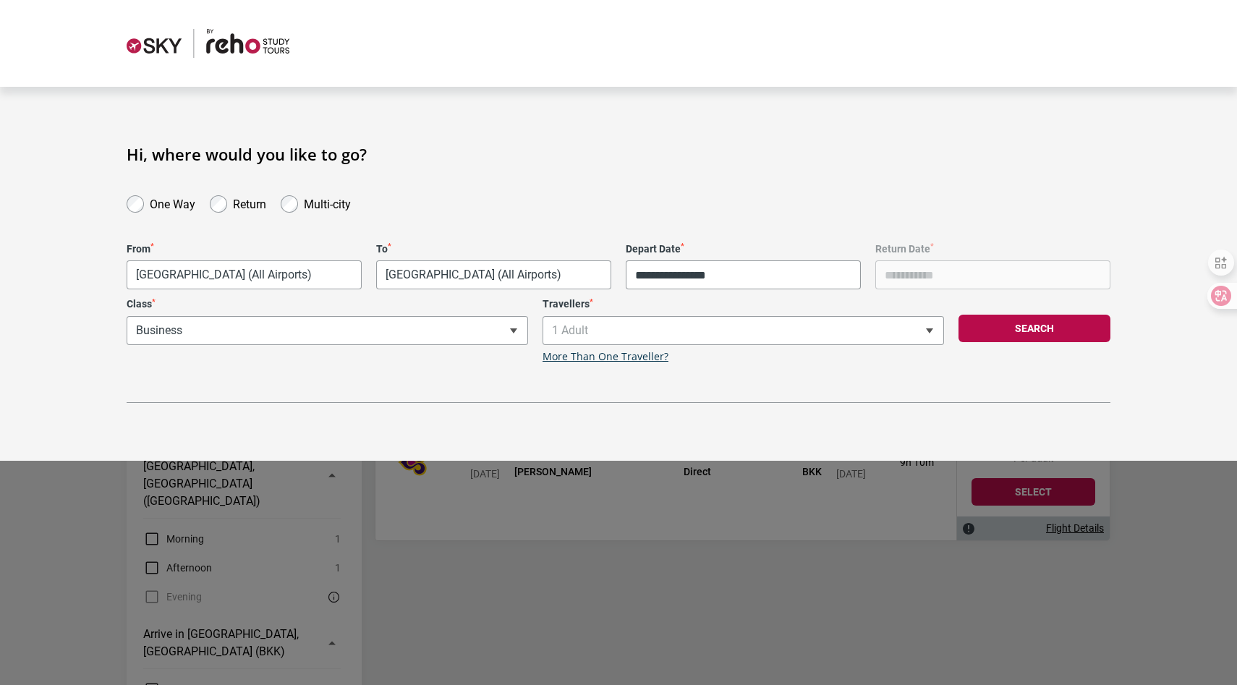
click at [552, 233] on div "**********" at bounding box center [618, 297] width 983 height 210
click at [876, 280] on input "Return Date *" at bounding box center [992, 274] width 235 height 29
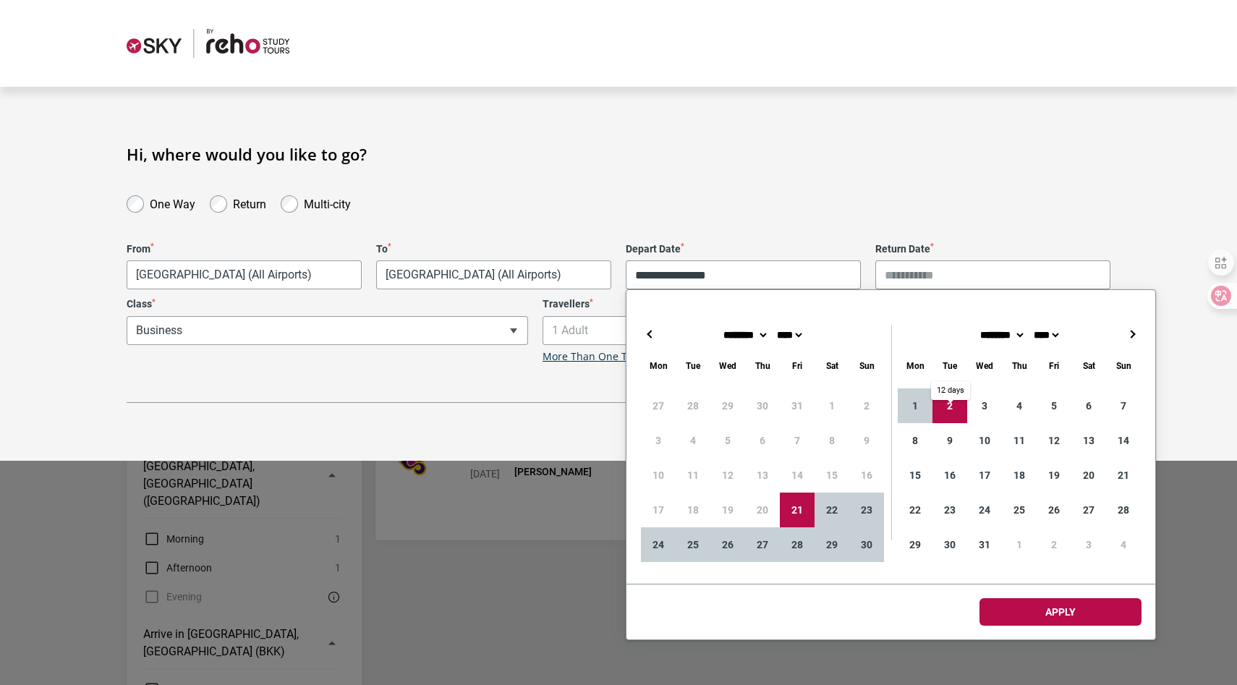
type input "**********"
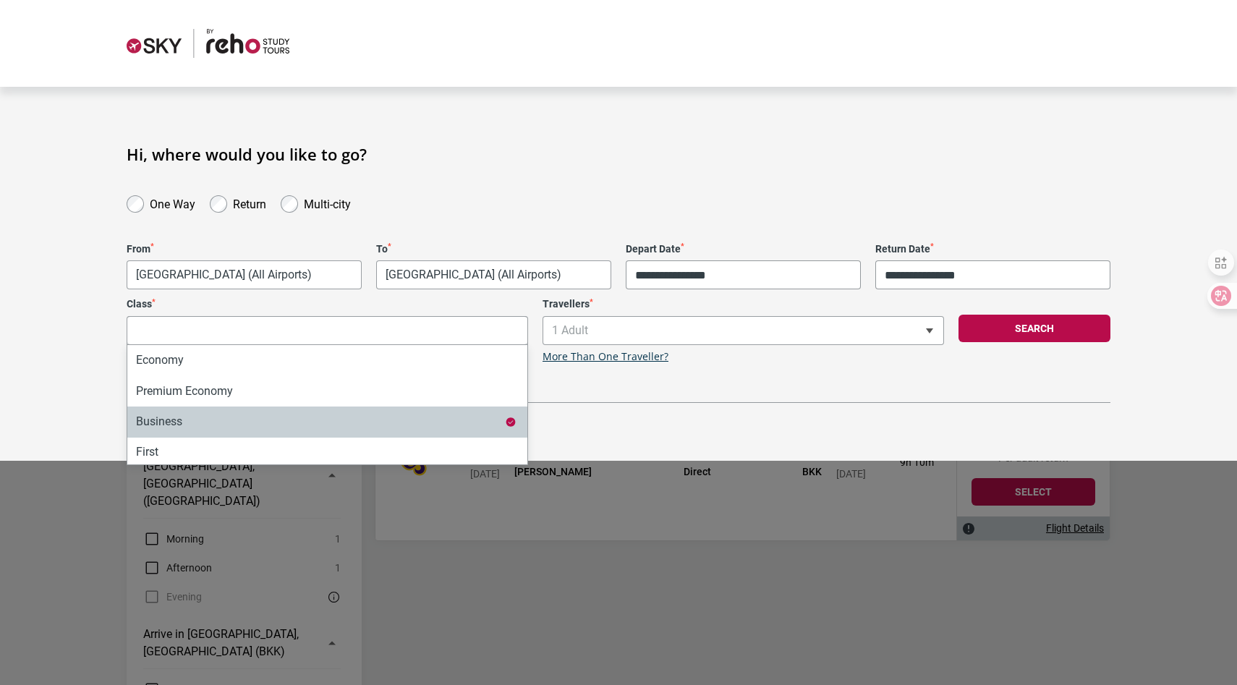
click at [373, 336] on div "**********" at bounding box center [327, 330] width 416 height 65
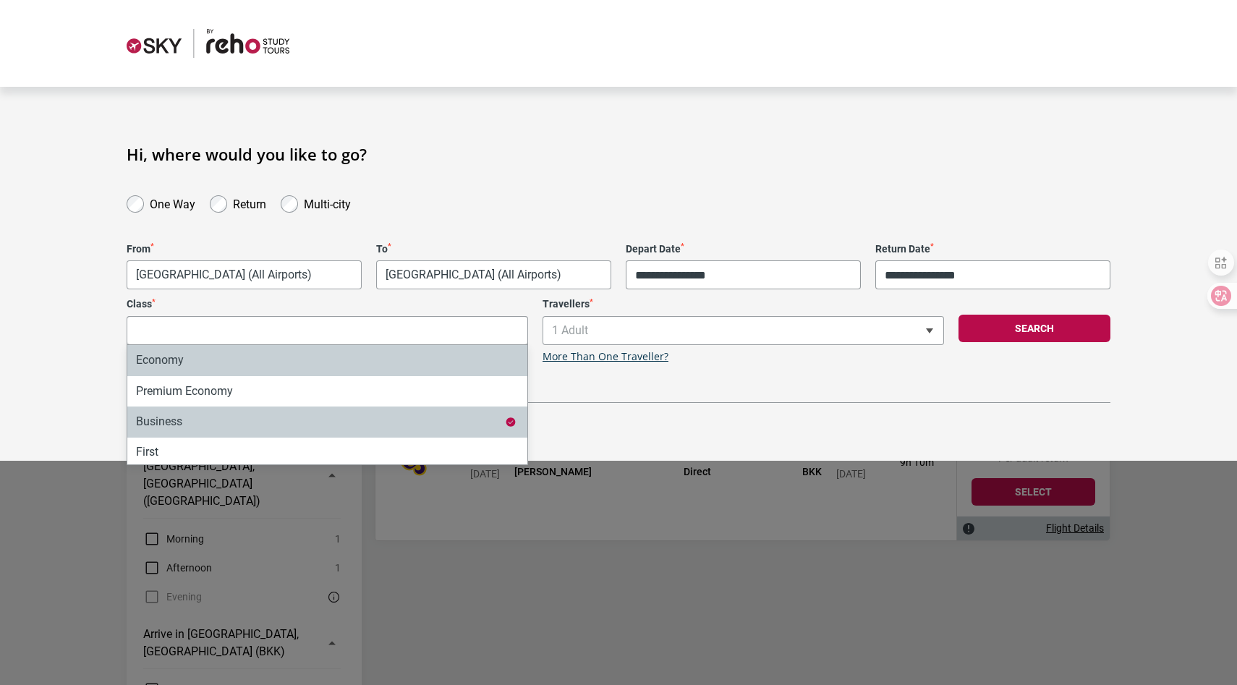
select select "*"
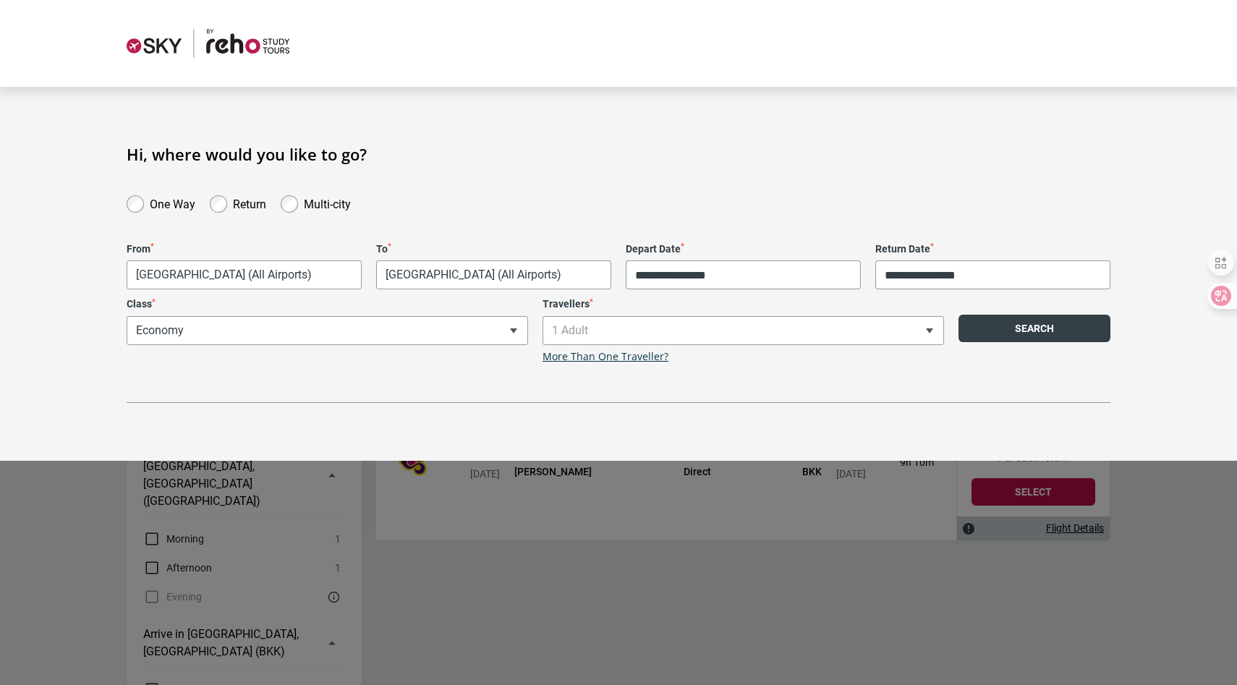
click at [1062, 332] on button "Search" at bounding box center [1034, 328] width 152 height 27
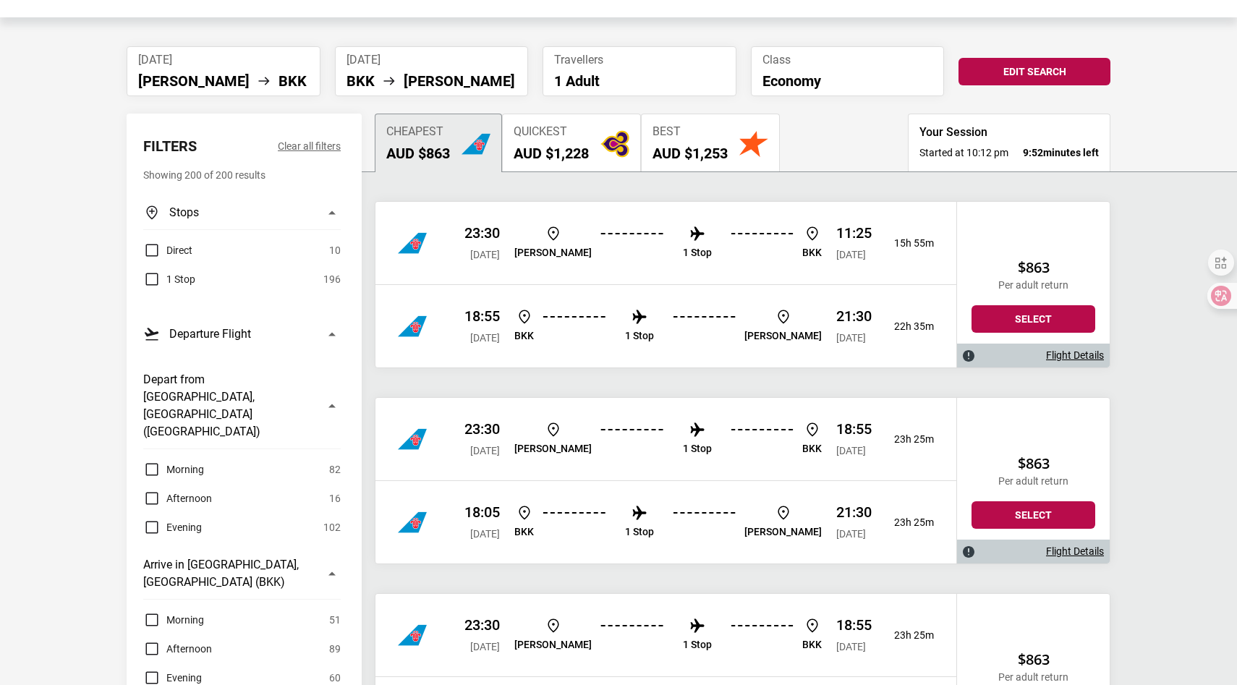
scroll to position [68, 0]
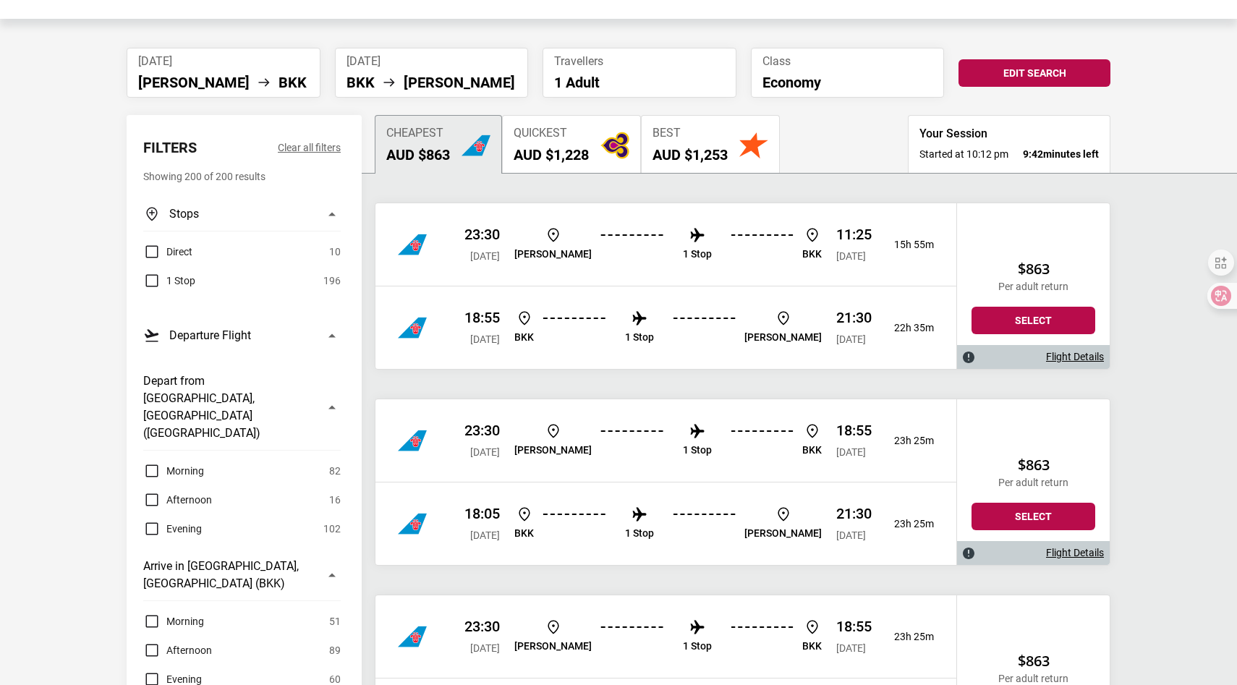
click at [151, 252] on label "Direct" at bounding box center [167, 251] width 49 height 17
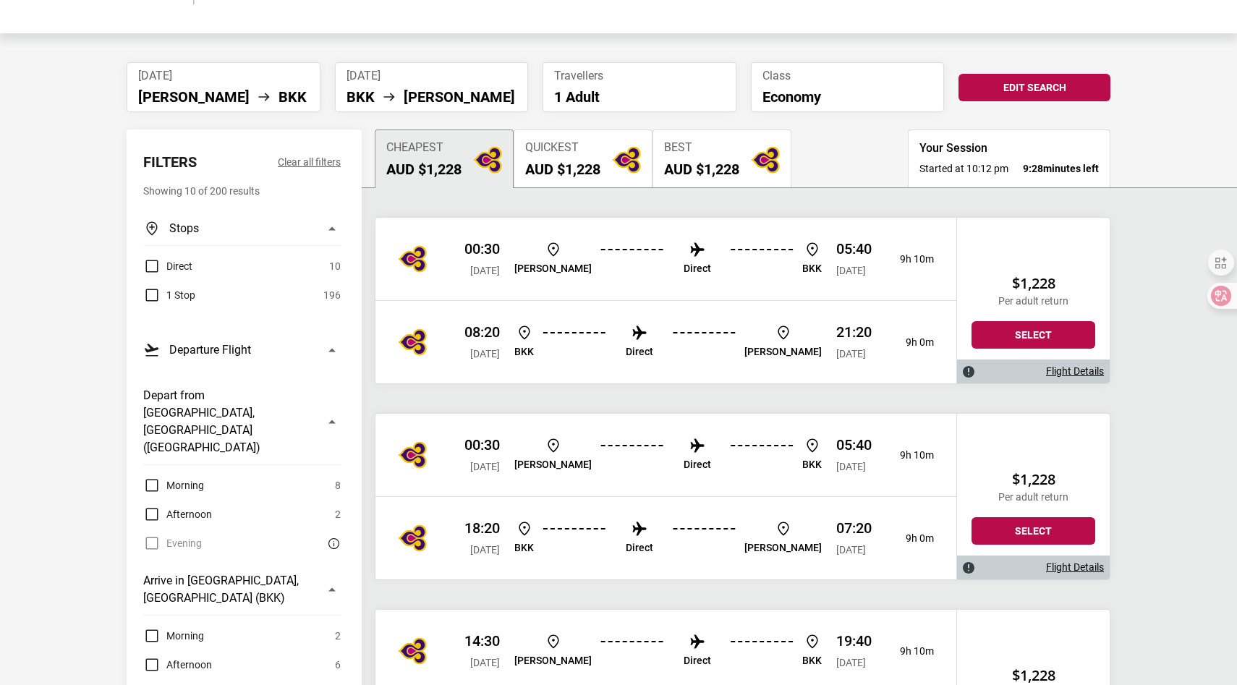
scroll to position [0, 0]
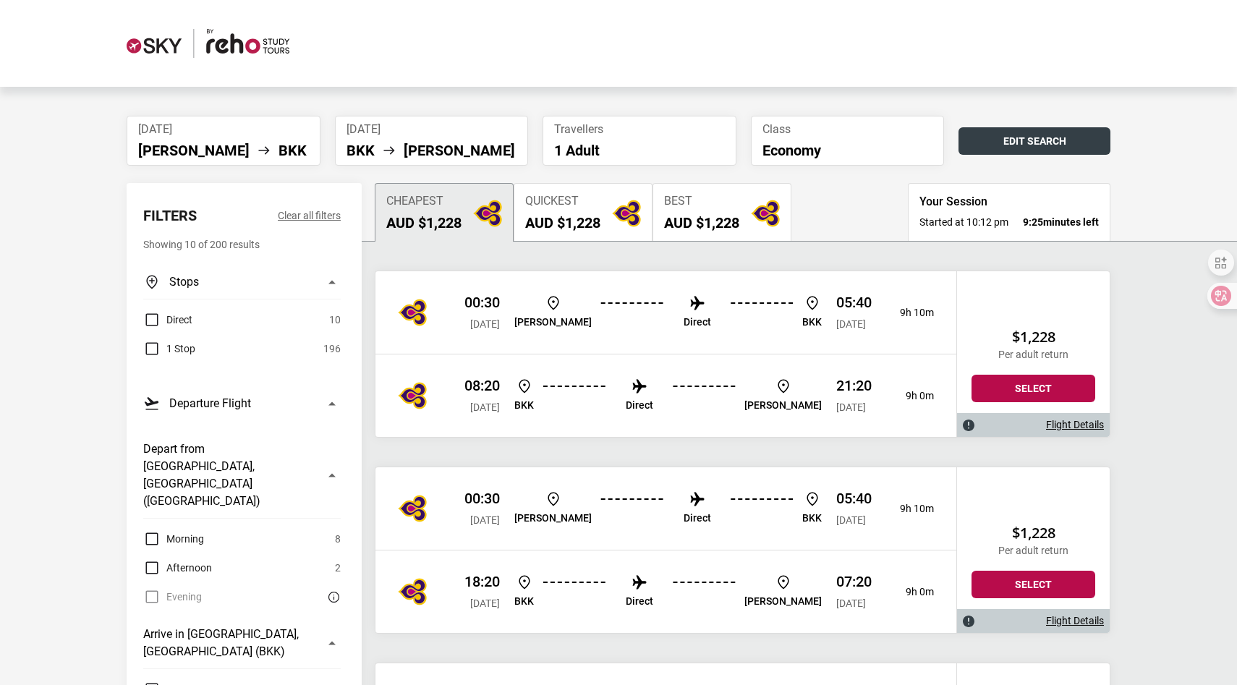
click at [982, 139] on button "Edit Search" at bounding box center [1034, 140] width 152 height 27
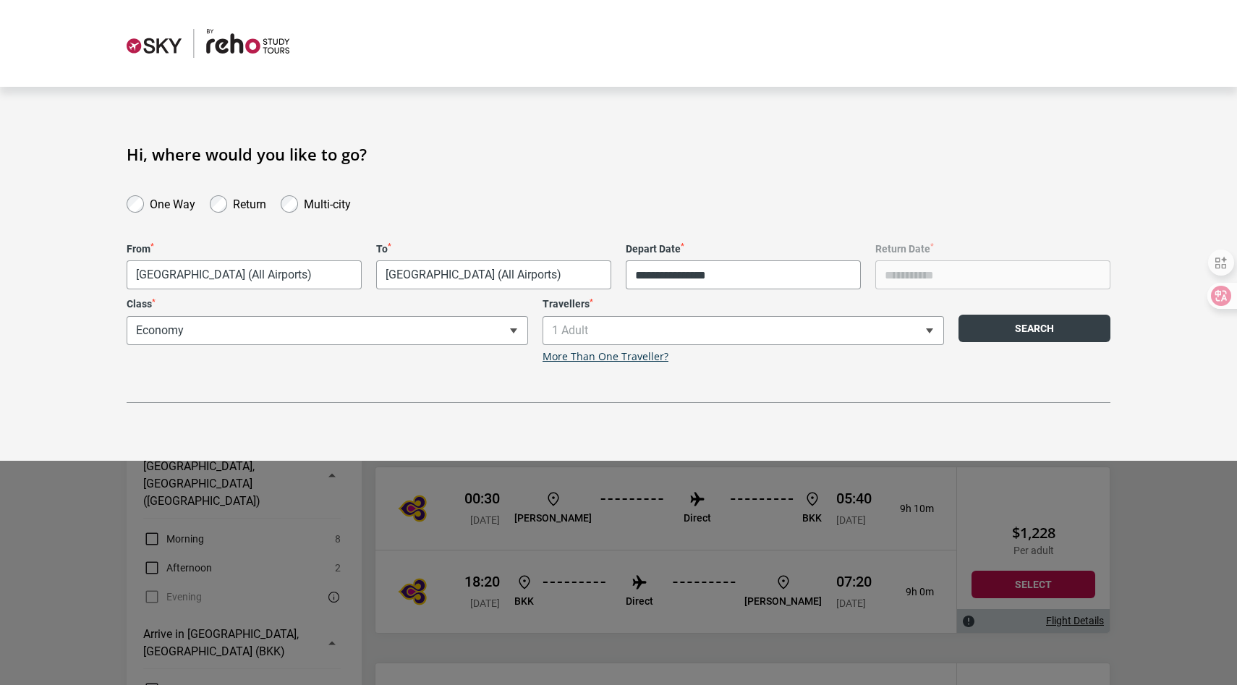
click at [1040, 331] on button "Search" at bounding box center [1034, 328] width 152 height 27
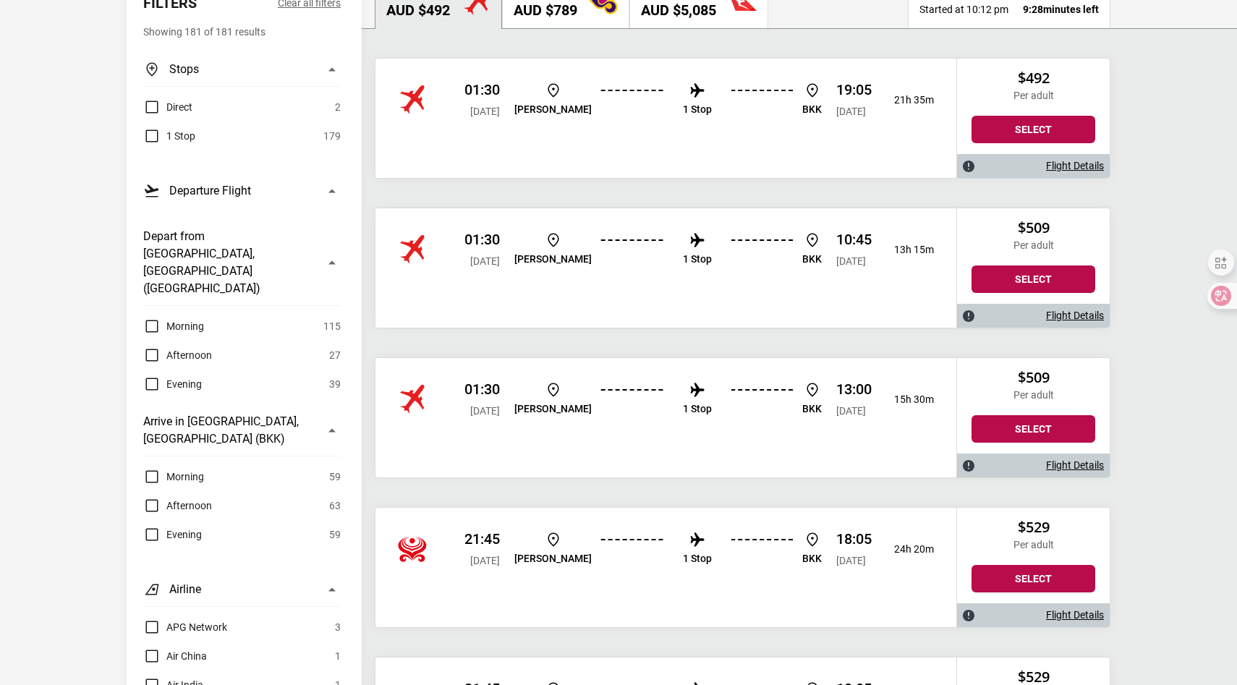
scroll to position [211, 0]
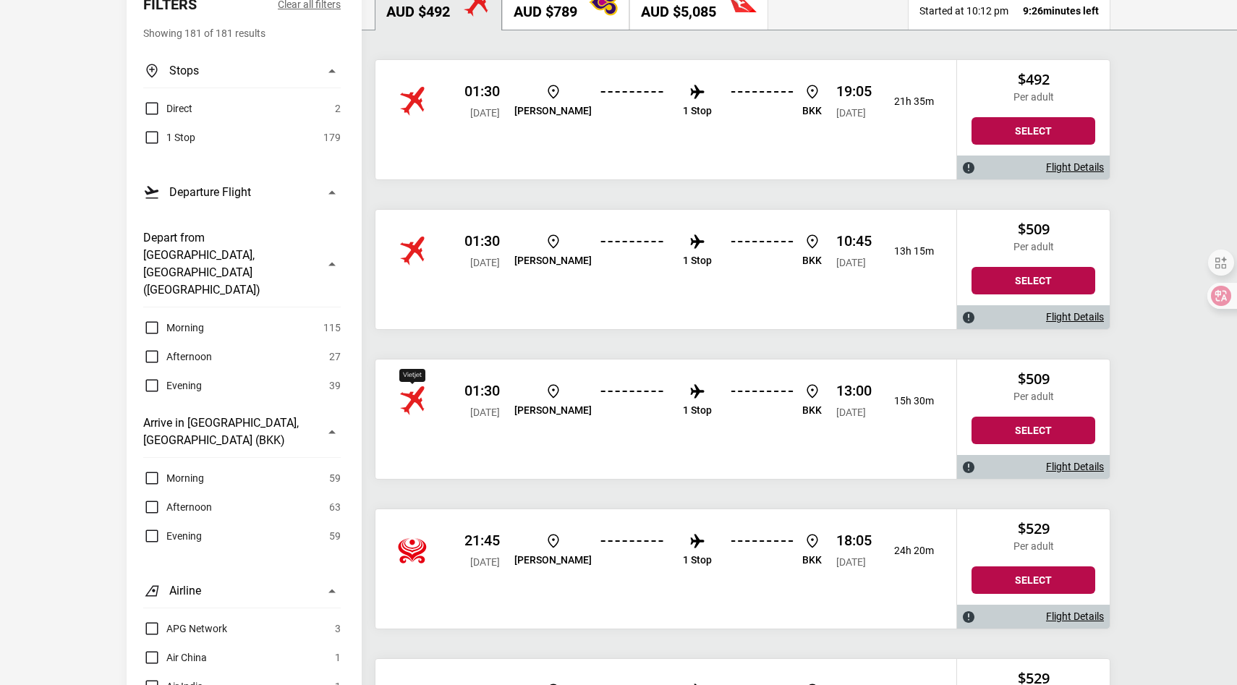
click at [422, 400] on img "Vietjet" at bounding box center [412, 400] width 29 height 29
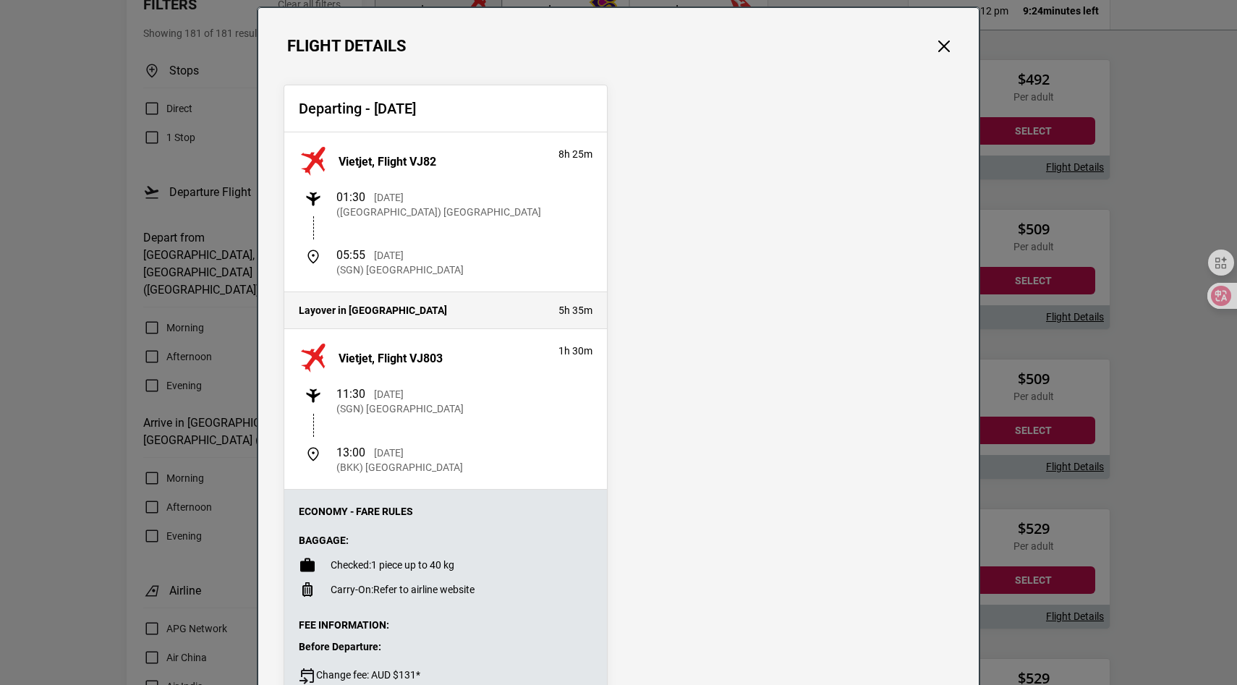
scroll to position [56, 0]
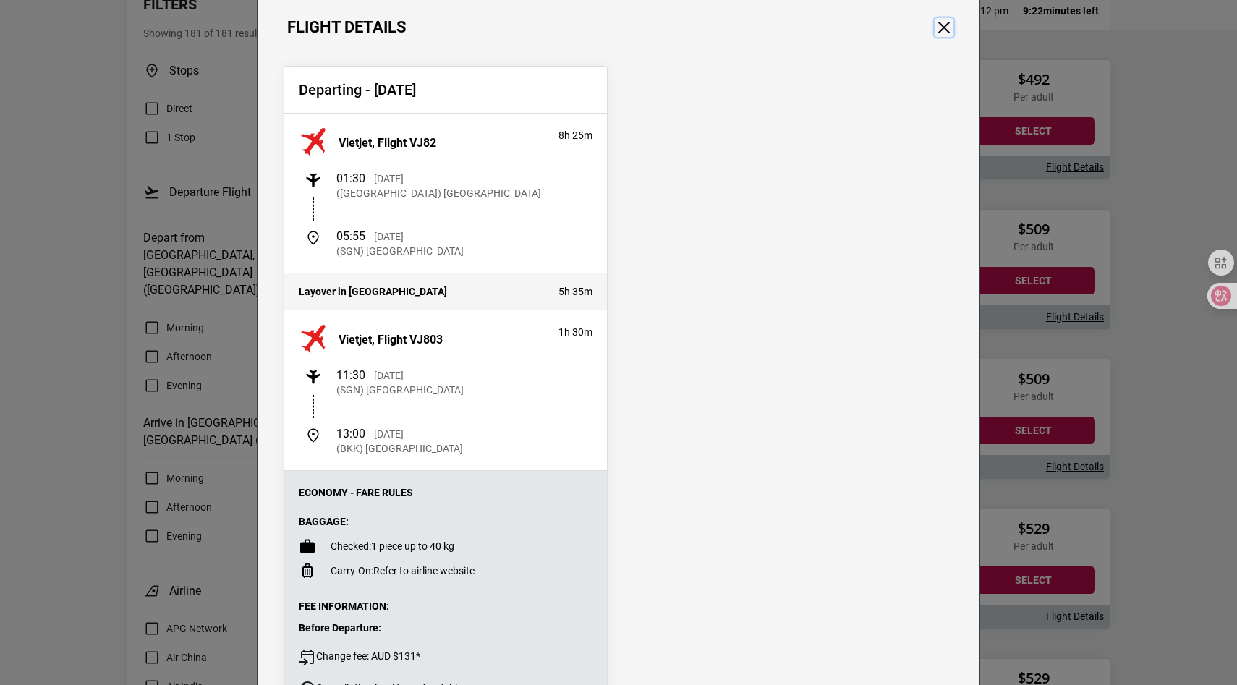
click at [938, 26] on button "Close" at bounding box center [943, 27] width 19 height 19
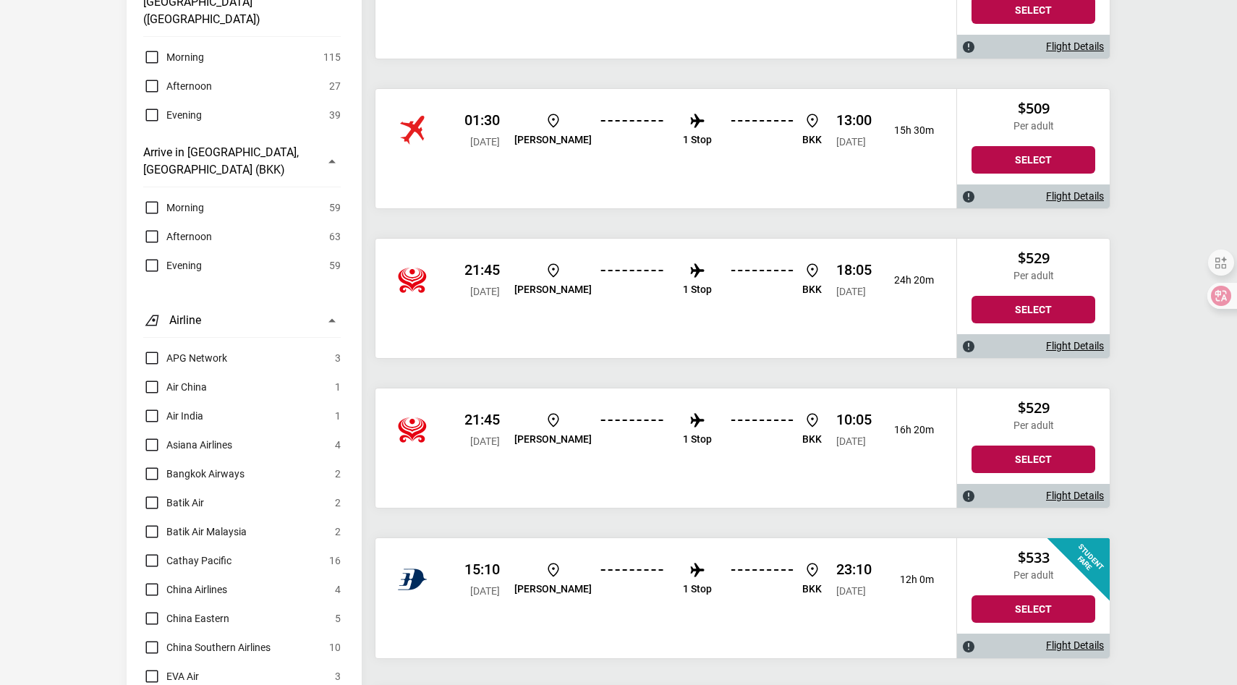
scroll to position [498, 0]
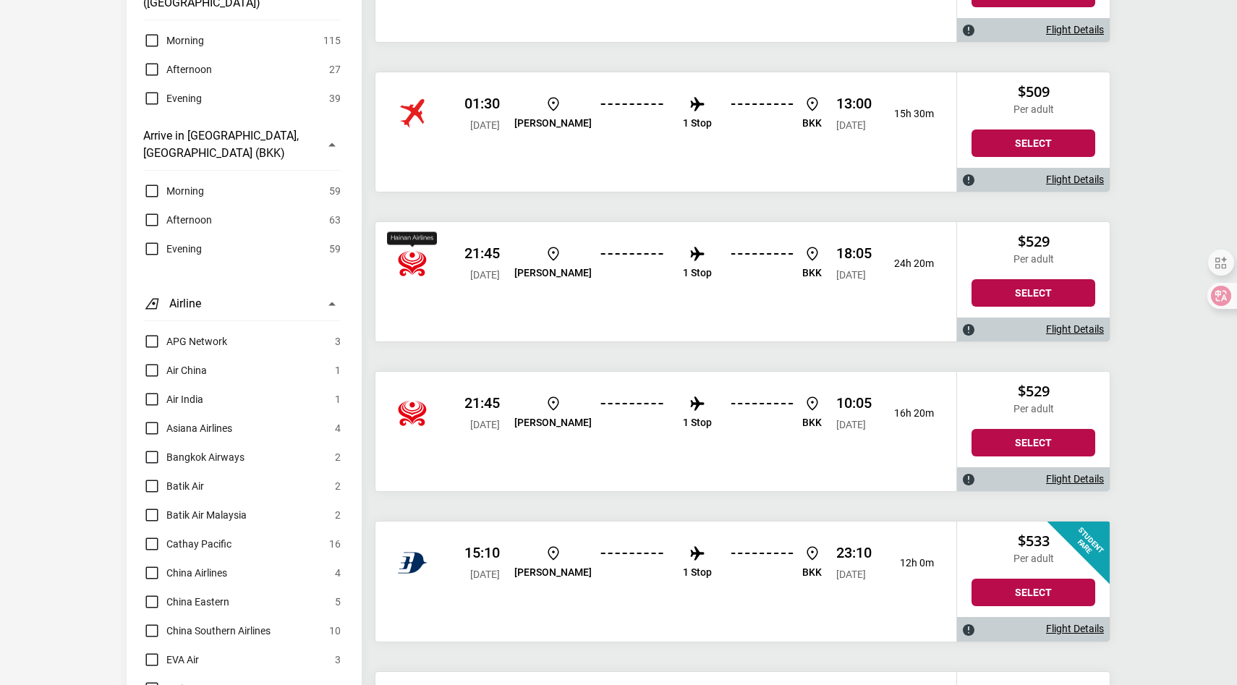
click at [410, 269] on img "Hainan Airlines" at bounding box center [412, 263] width 29 height 29
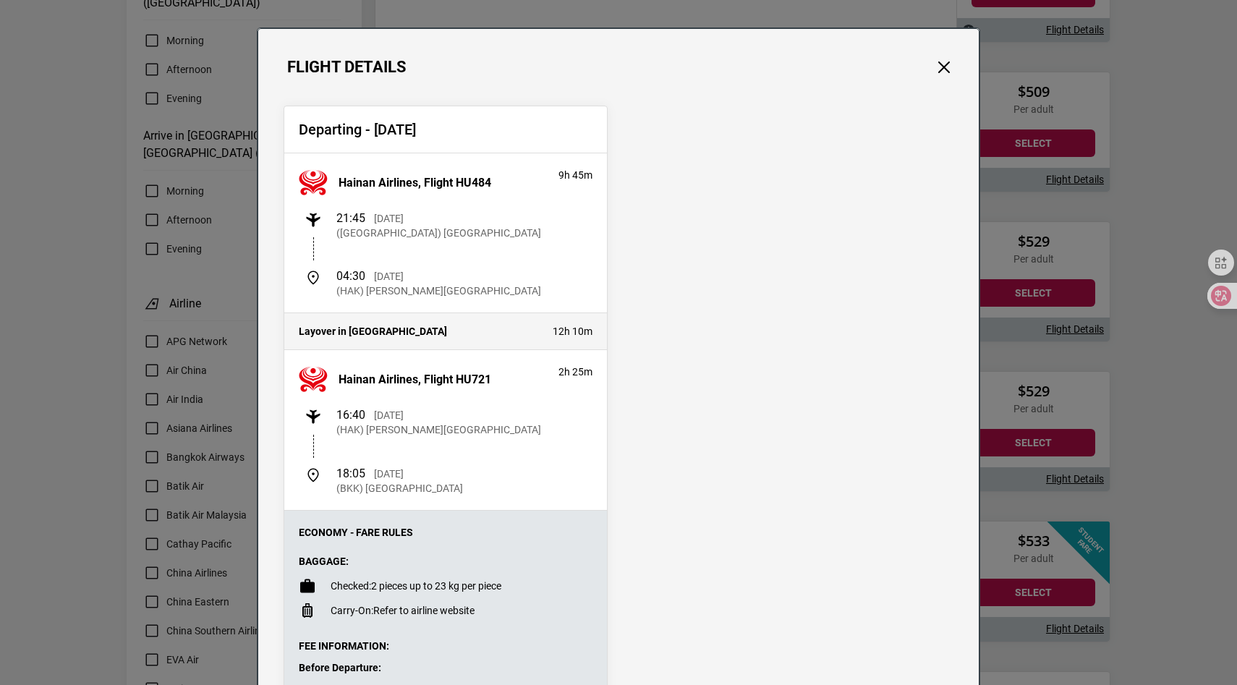
scroll to position [21, 0]
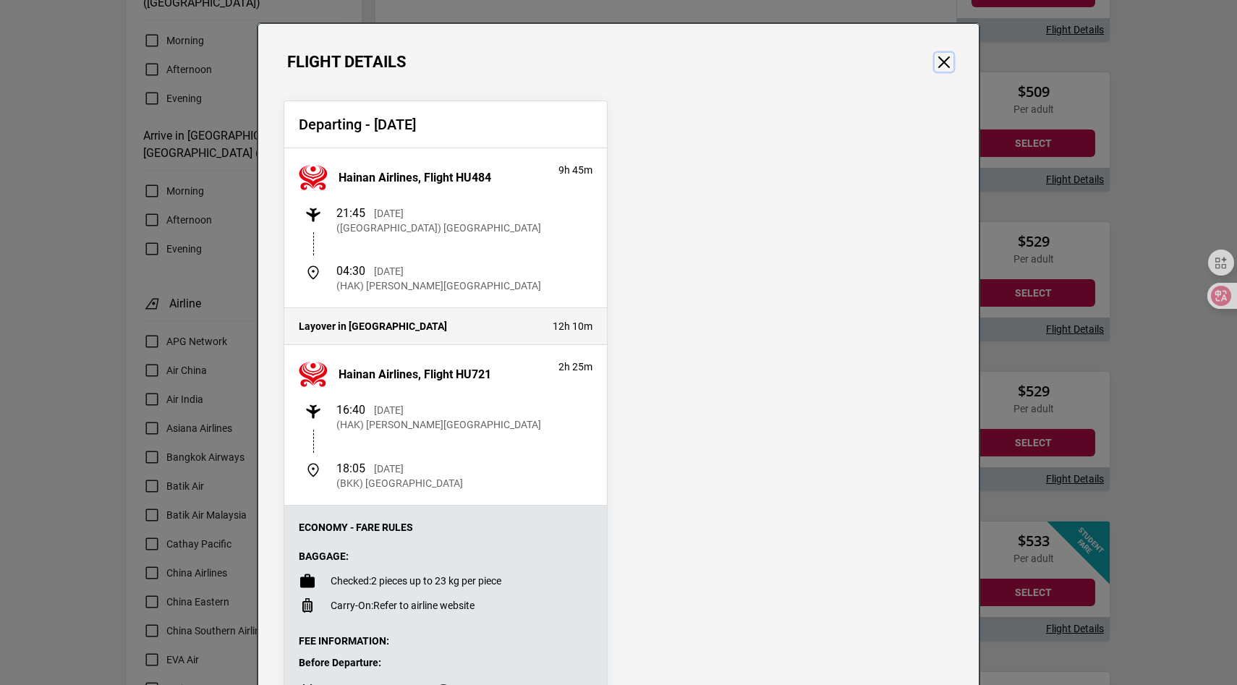
click at [950, 56] on button "Close" at bounding box center [943, 62] width 19 height 19
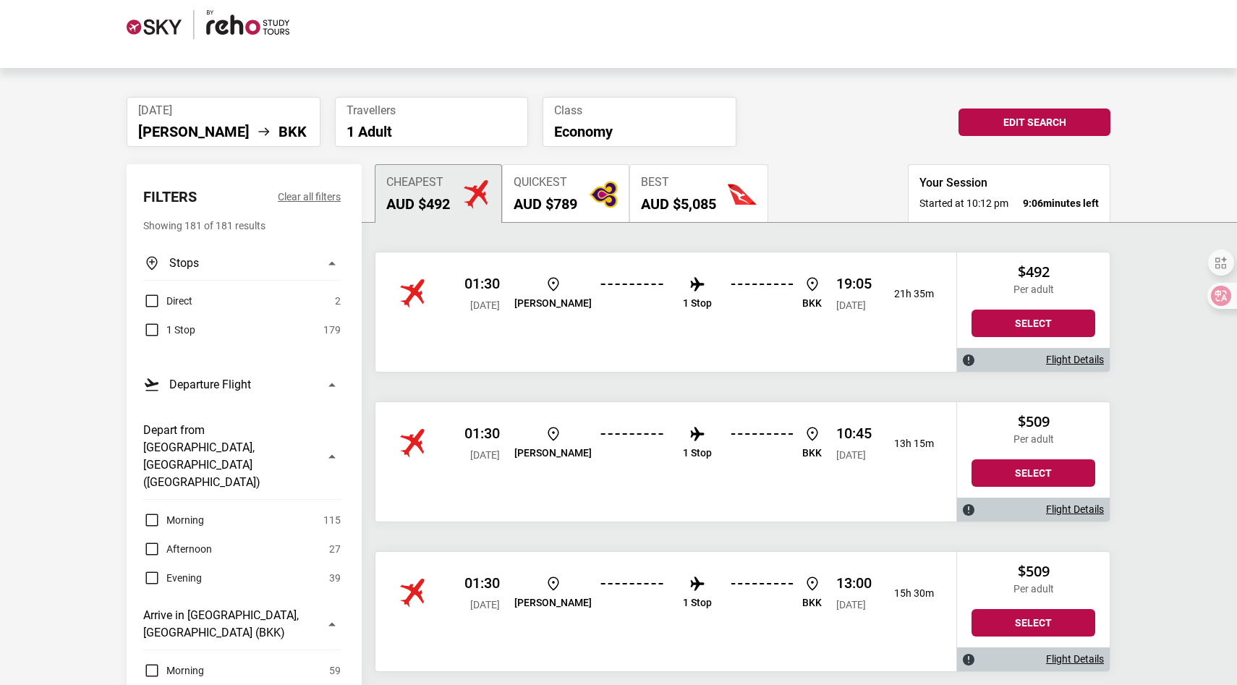
scroll to position [0, 0]
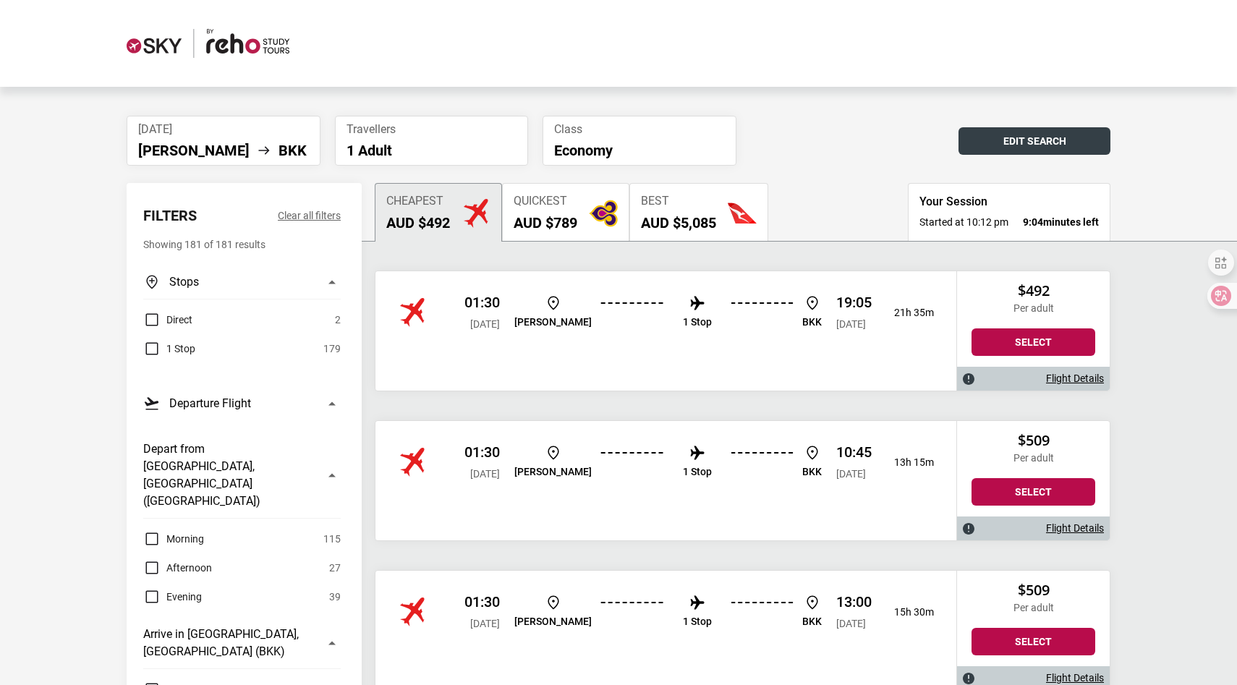
click at [1052, 135] on button "Edit Search" at bounding box center [1034, 140] width 152 height 27
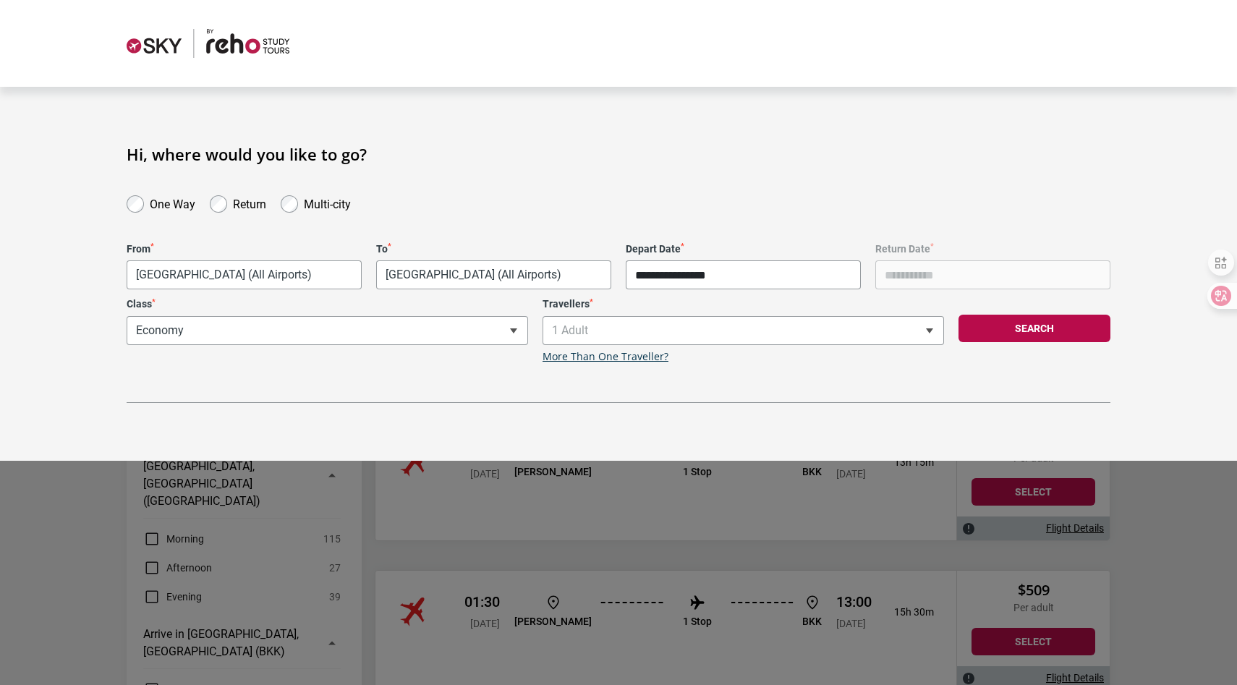
click at [753, 270] on input "**********" at bounding box center [742, 274] width 235 height 29
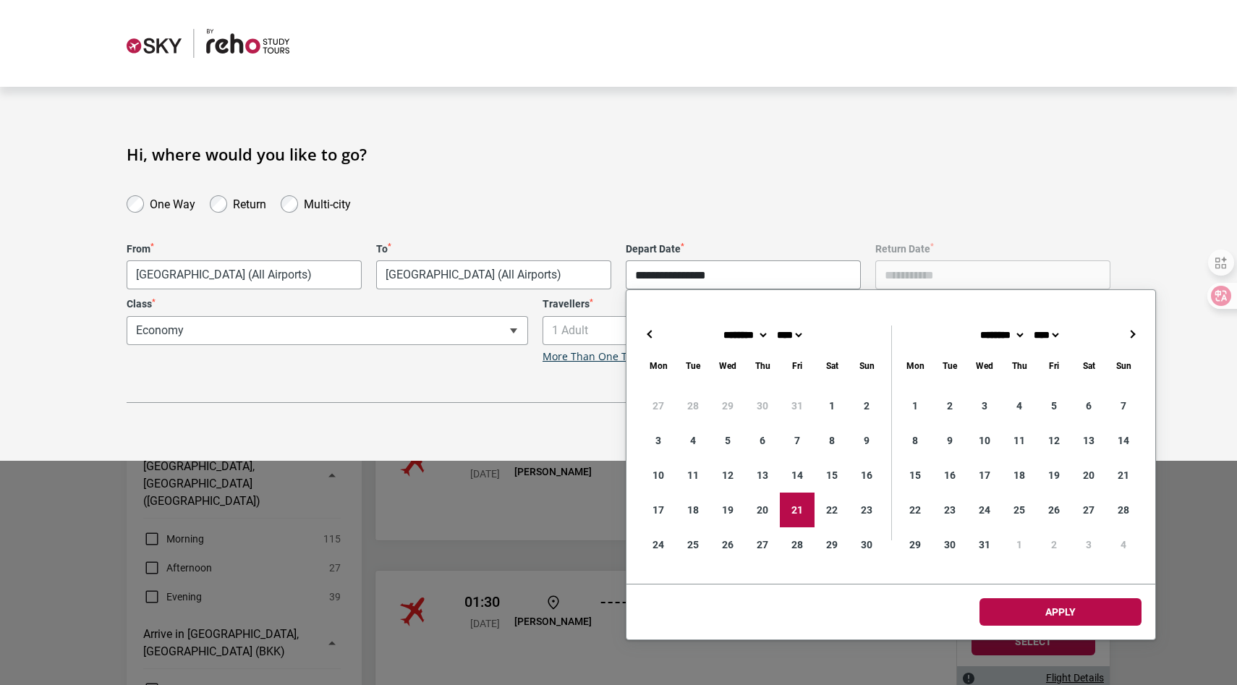
type input "**********"
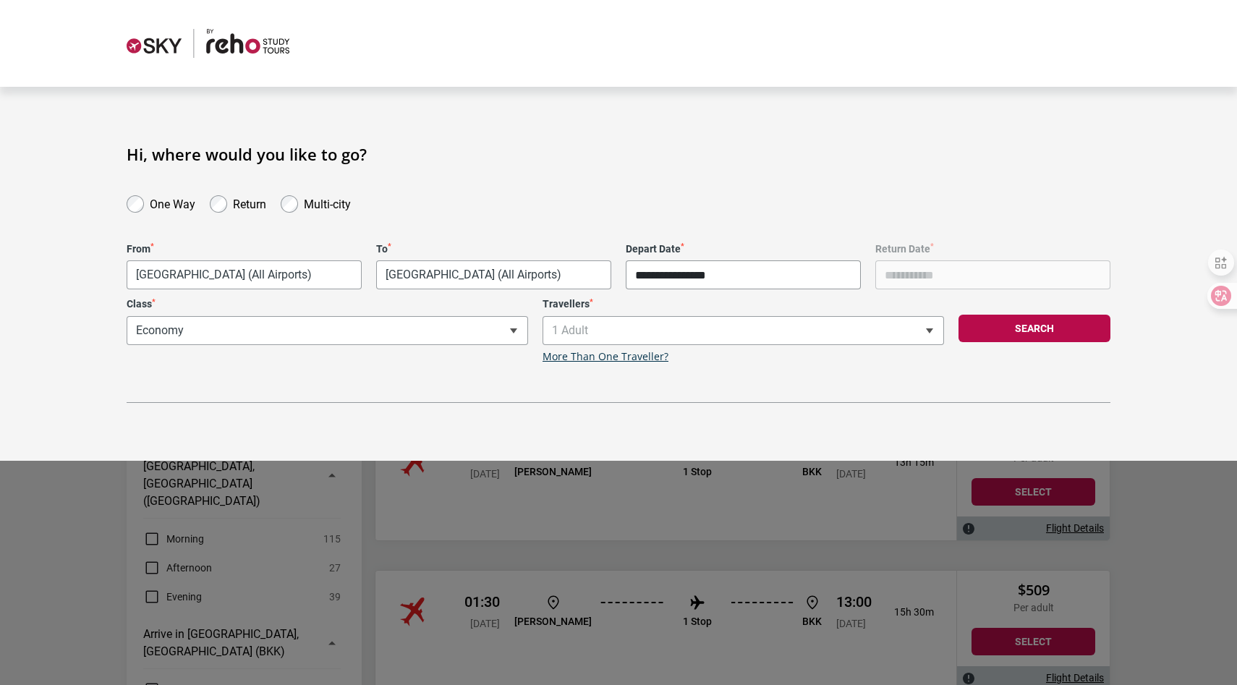
click at [1015, 328] on button "Search" at bounding box center [1034, 328] width 152 height 27
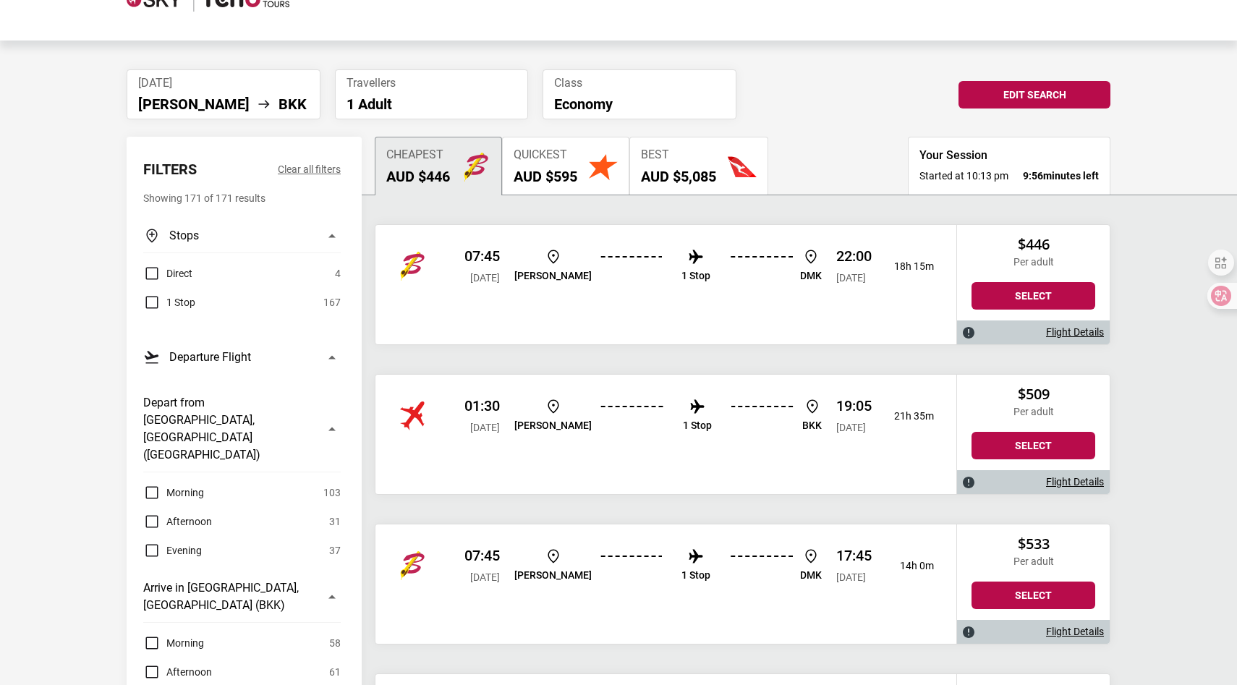
scroll to position [55, 0]
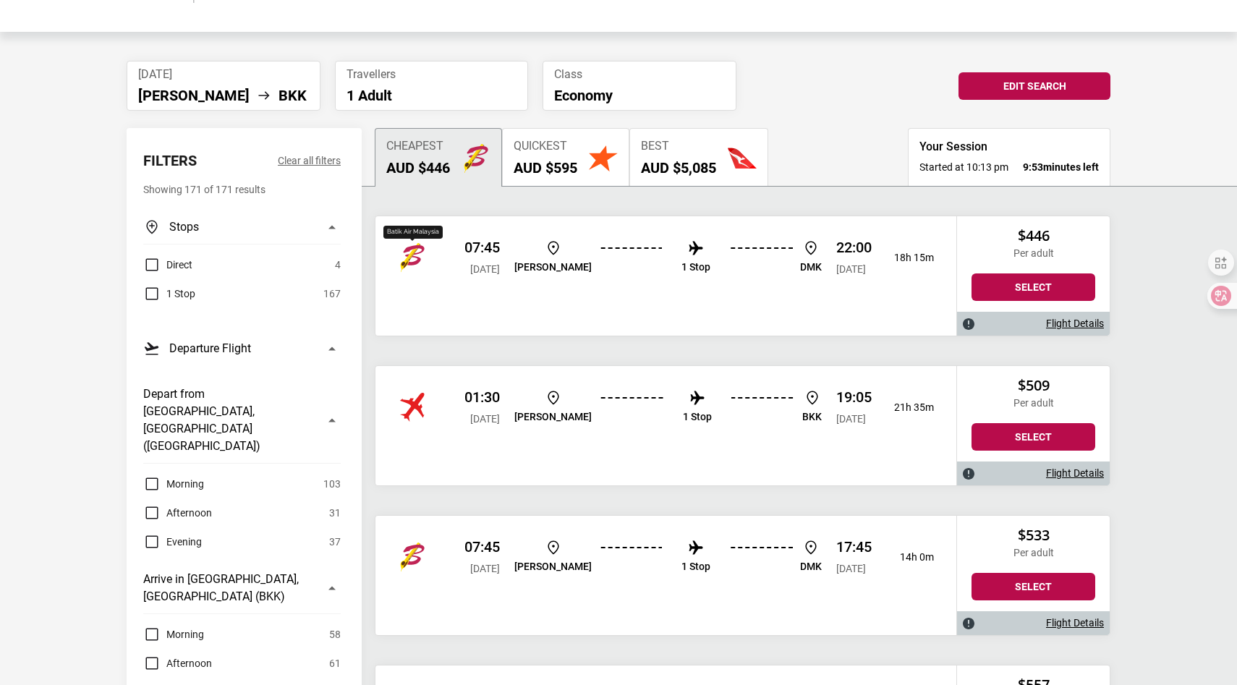
click at [417, 253] on img "Batik Air Malaysia" at bounding box center [412, 257] width 29 height 29
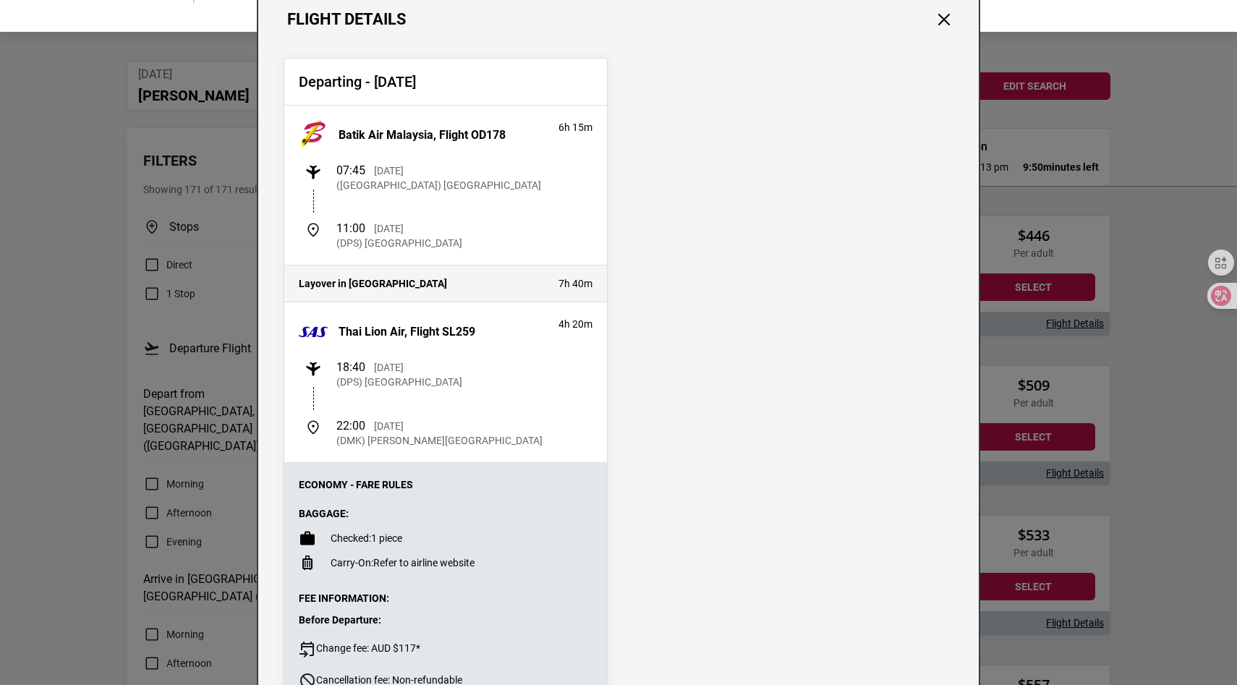
scroll to position [65, 0]
click at [935, 17] on button "Close" at bounding box center [943, 18] width 19 height 19
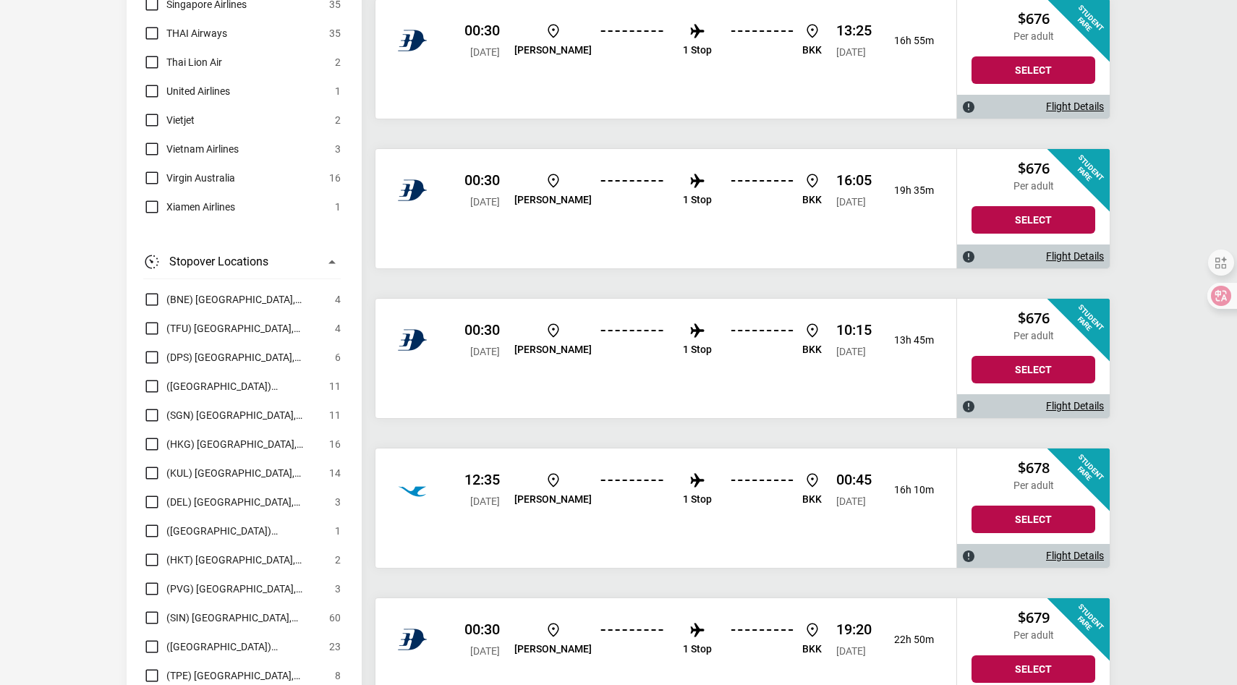
scroll to position [3747, 0]
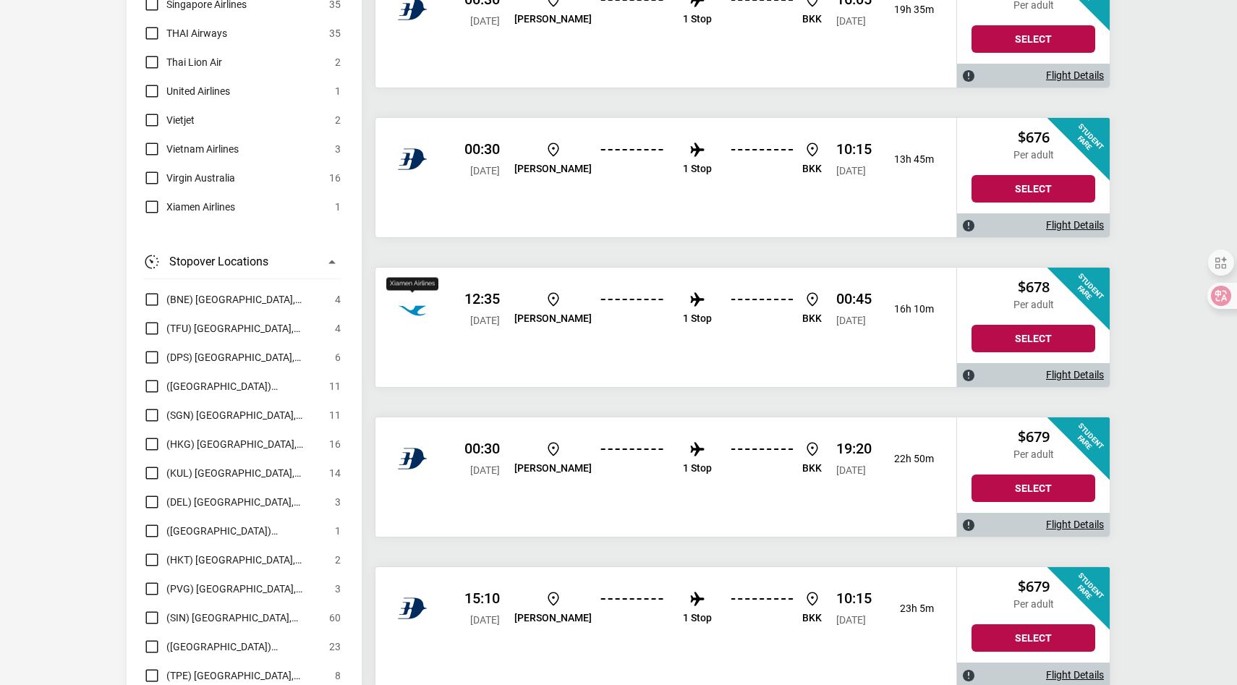
click at [419, 309] on img "Xiamen Airlines" at bounding box center [412, 308] width 29 height 29
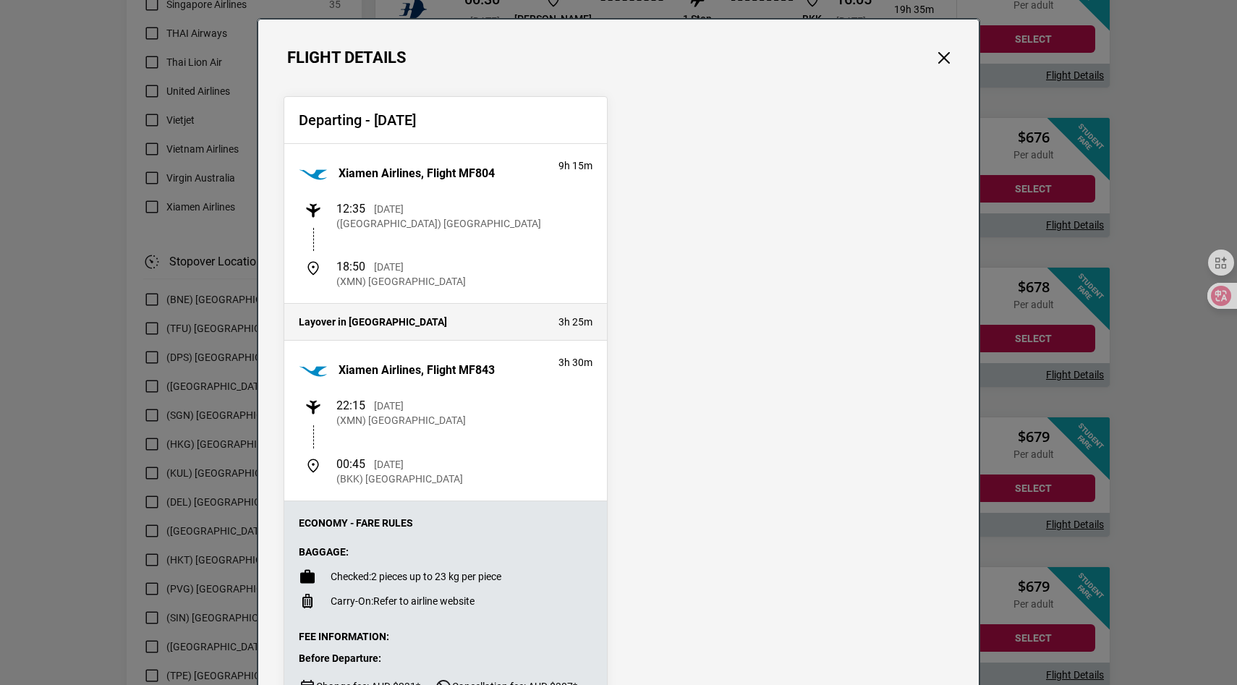
scroll to position [27, 0]
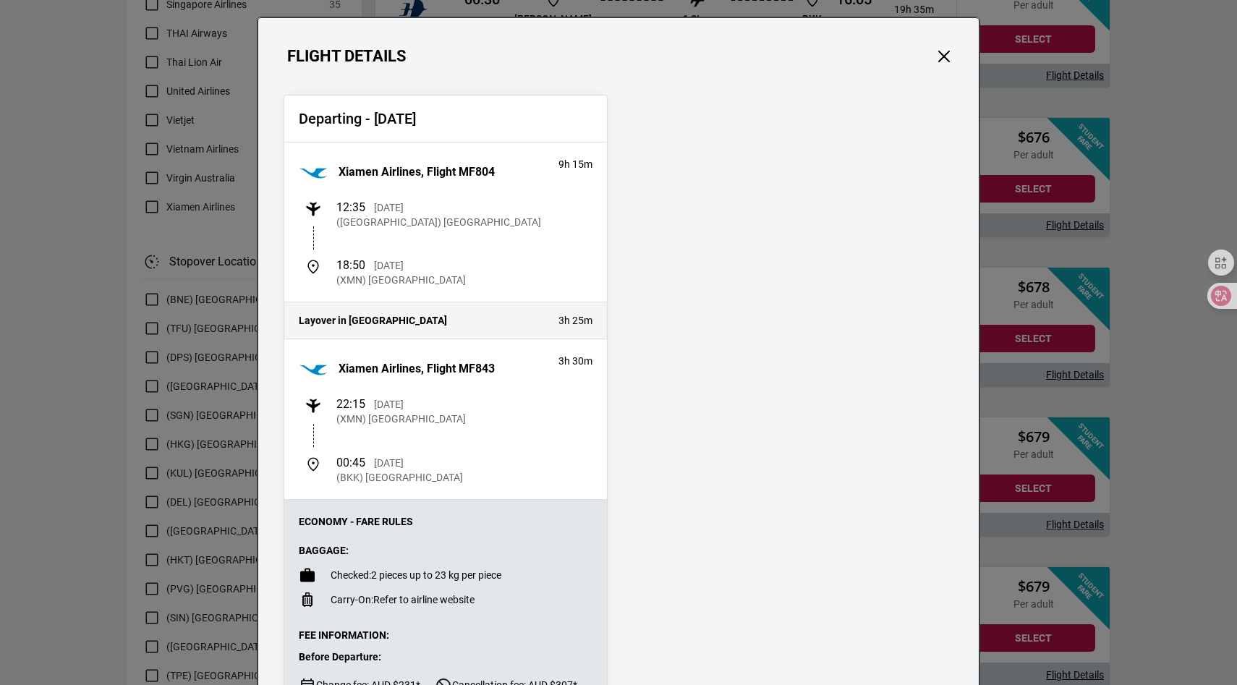
click at [934, 60] on div "Flight Details" at bounding box center [618, 42] width 720 height 48
click at [940, 60] on button "Close" at bounding box center [943, 56] width 19 height 19
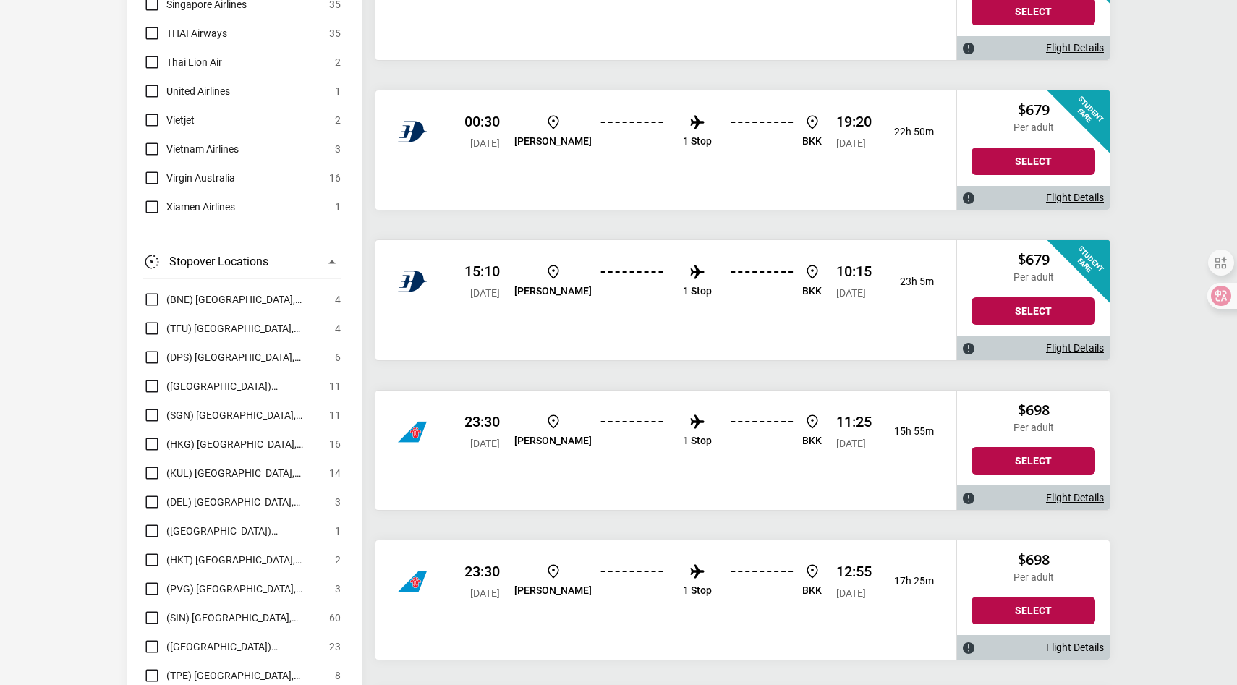
scroll to position [4076, 0]
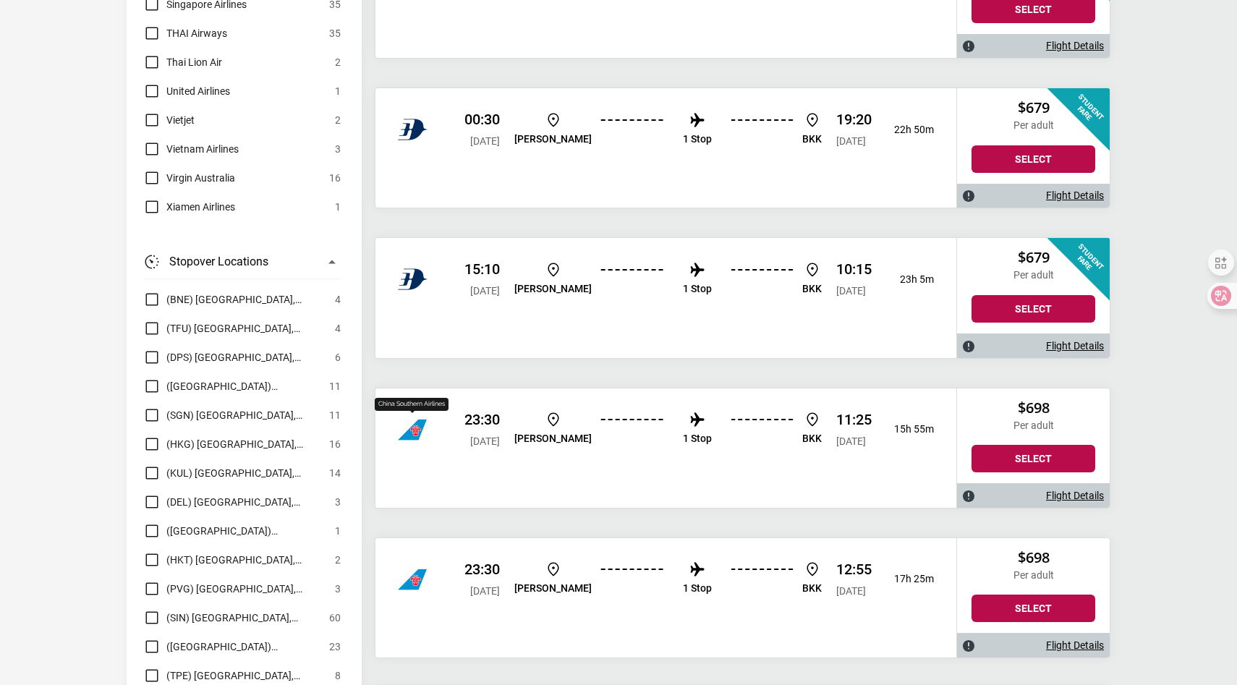
click at [409, 442] on img "China Southern Airlines" at bounding box center [412, 429] width 29 height 29
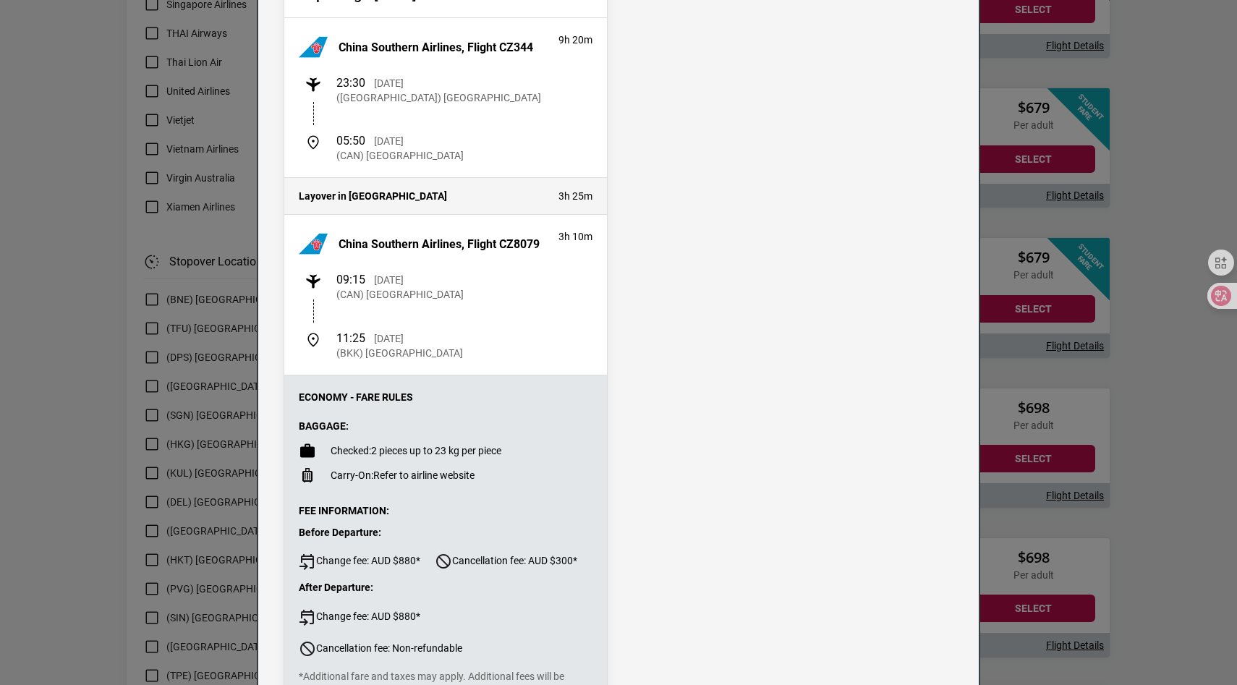
scroll to position [0, 0]
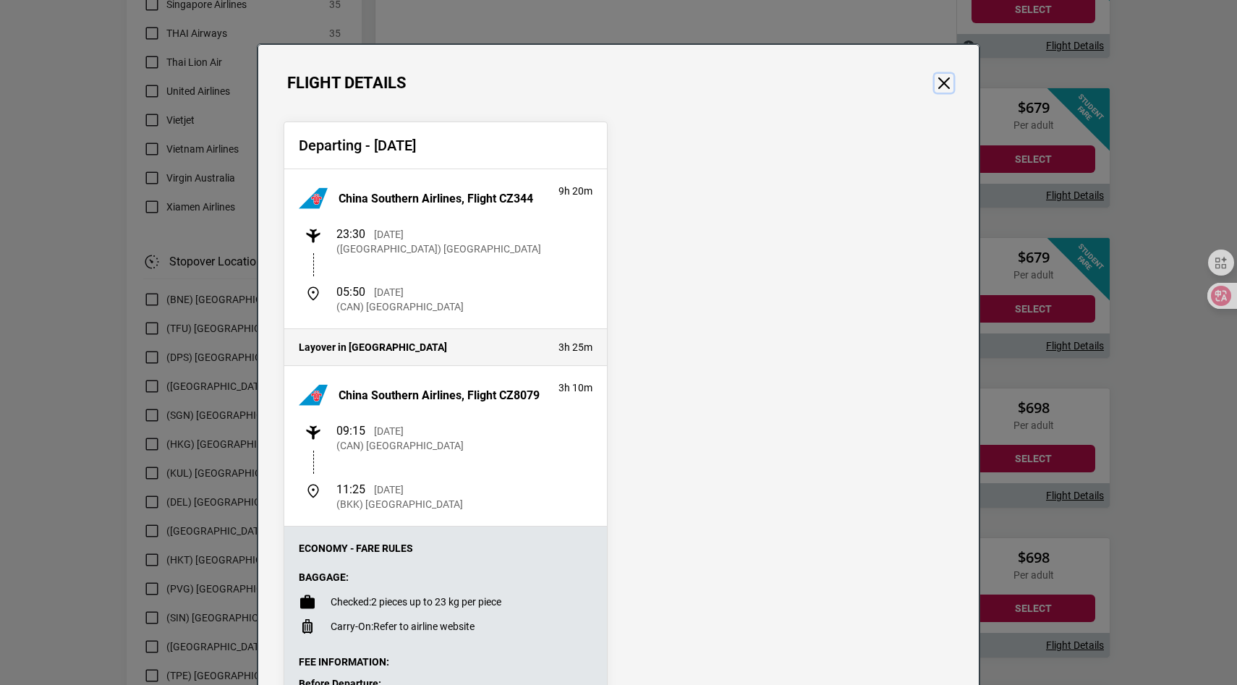
click at [944, 80] on button "Close" at bounding box center [943, 83] width 19 height 19
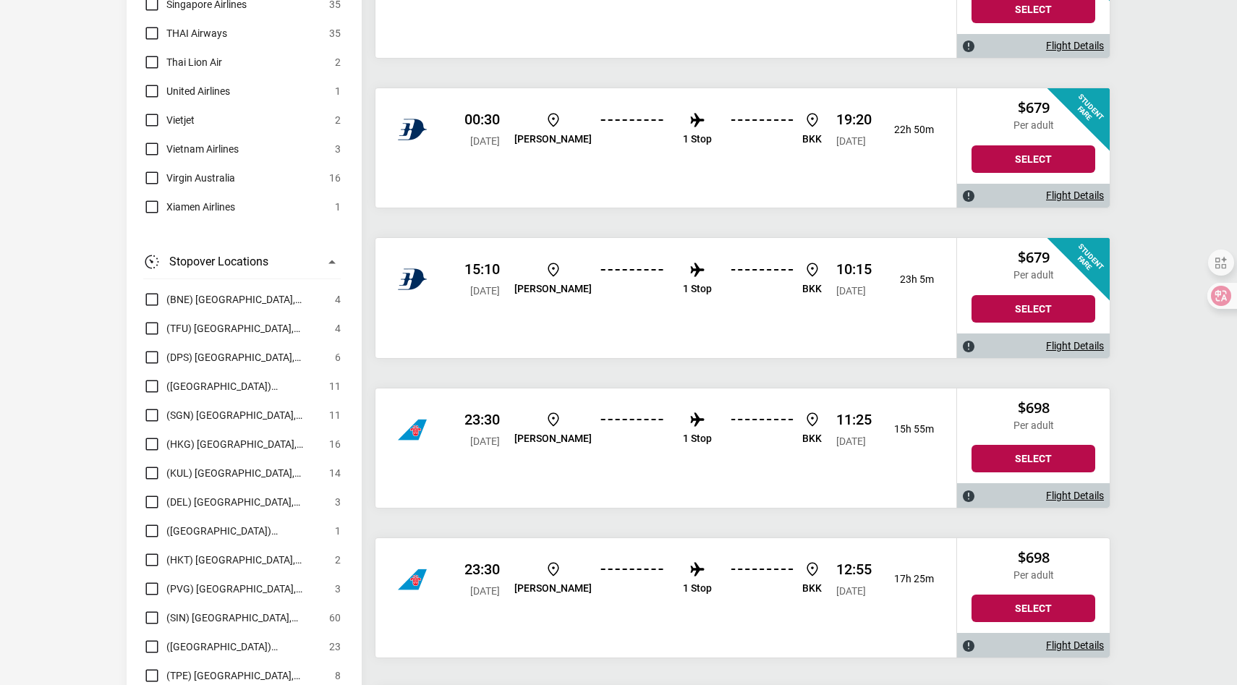
scroll to position [4079, 0]
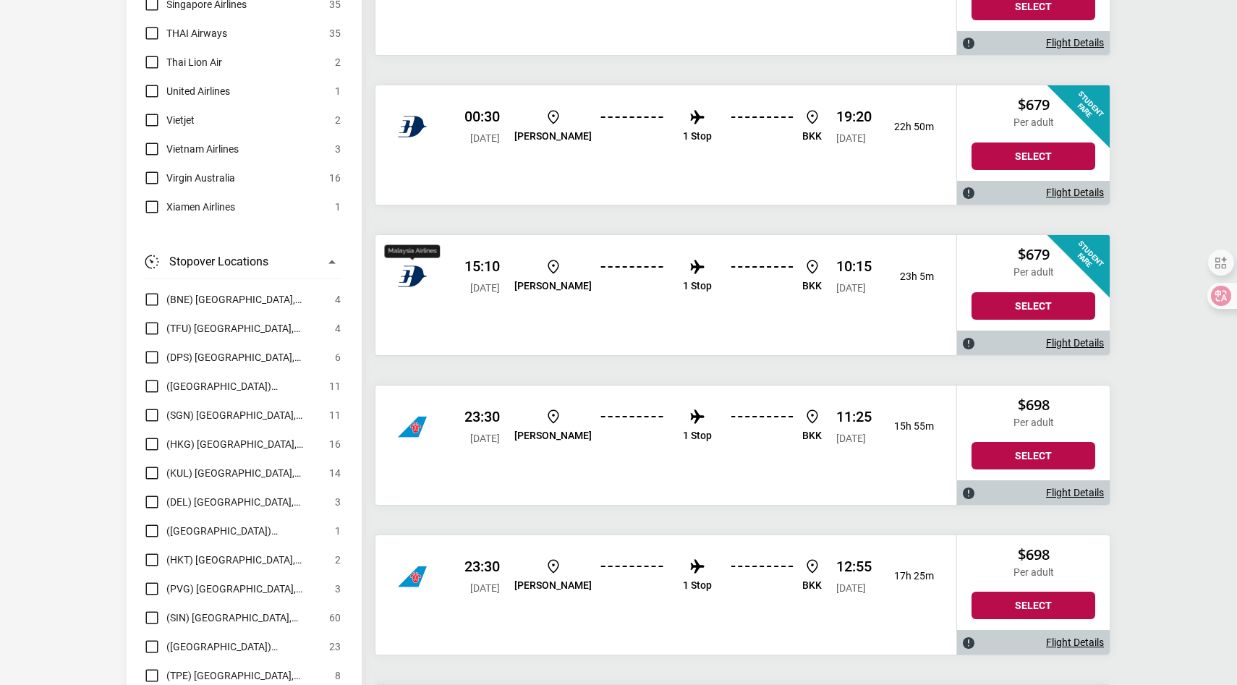
click at [407, 277] on img "Malaysia Airlines" at bounding box center [412, 276] width 29 height 29
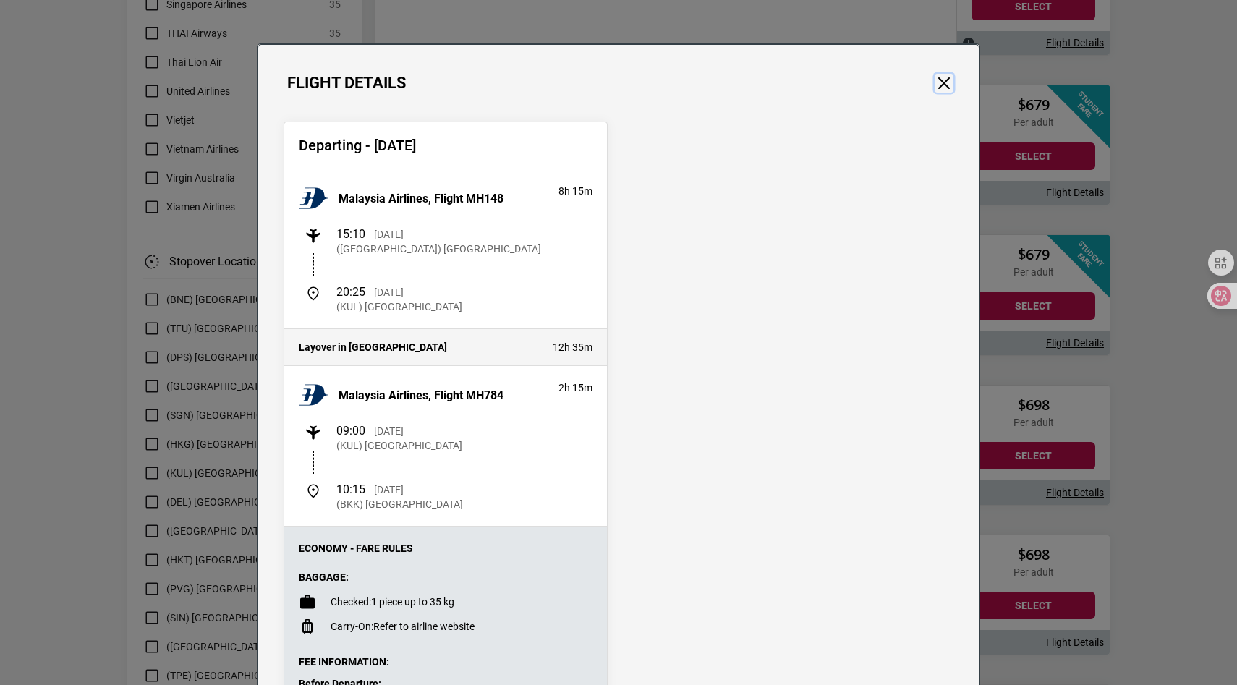
click at [938, 85] on button "Close" at bounding box center [943, 83] width 19 height 19
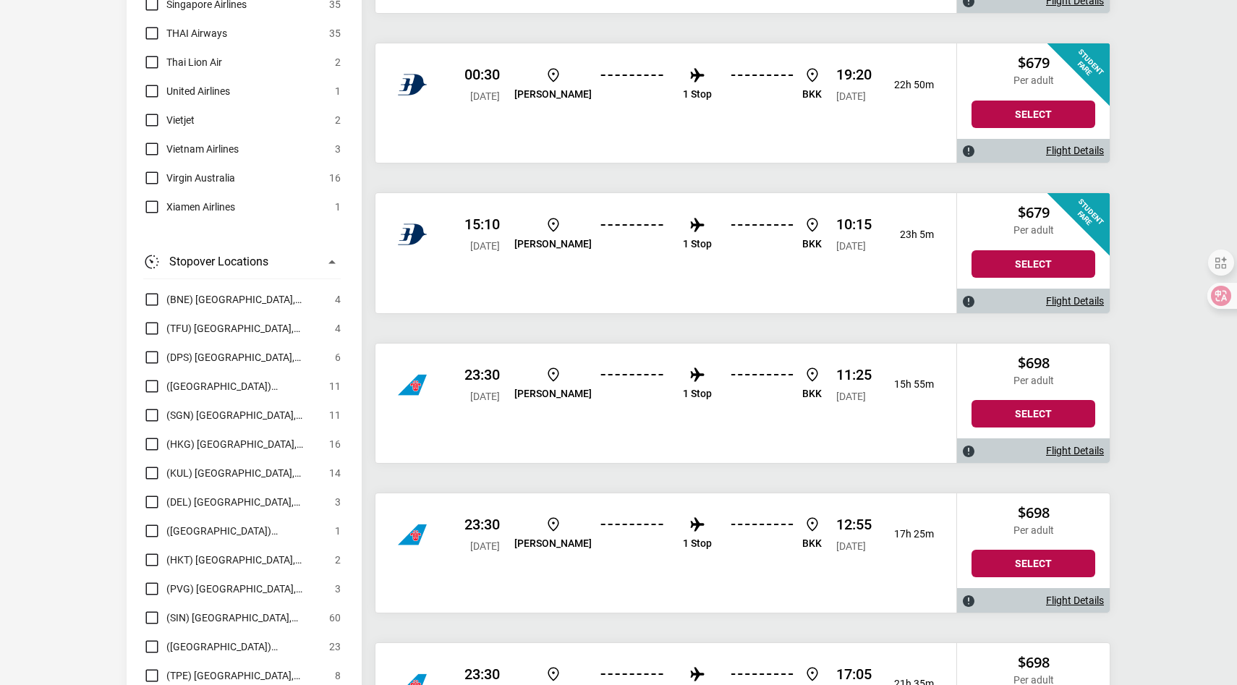
scroll to position [4142, 0]
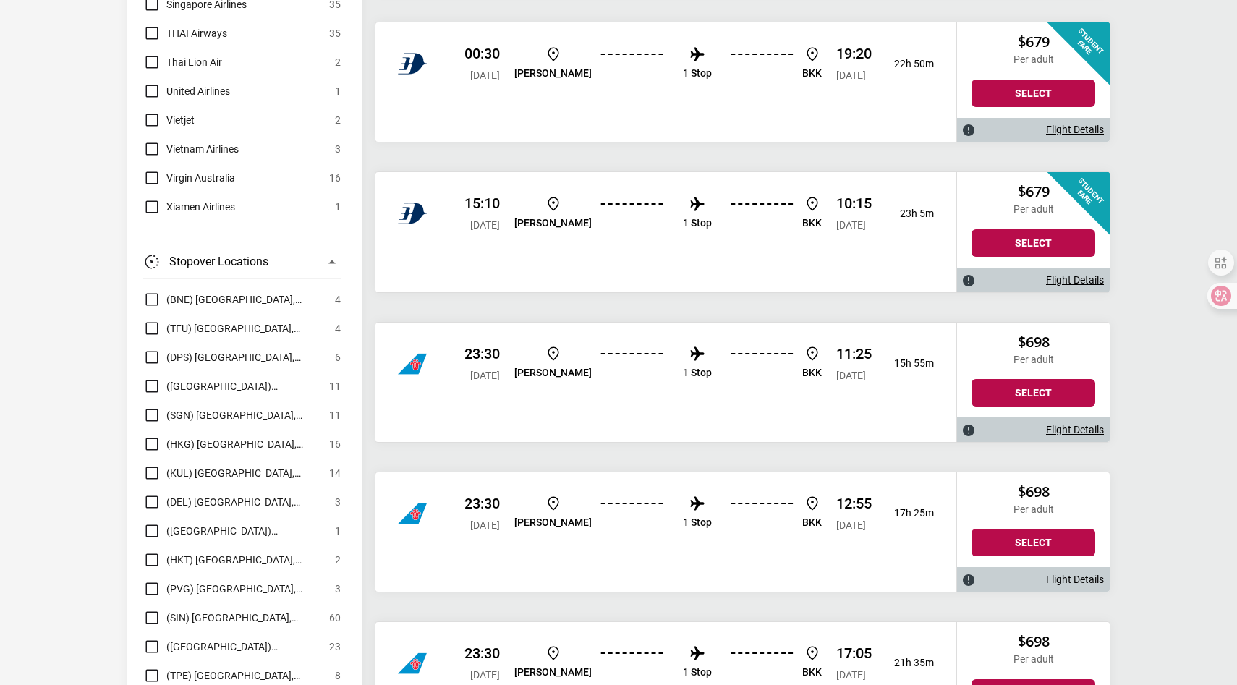
click at [435, 517] on div at bounding box center [425, 513] width 55 height 29
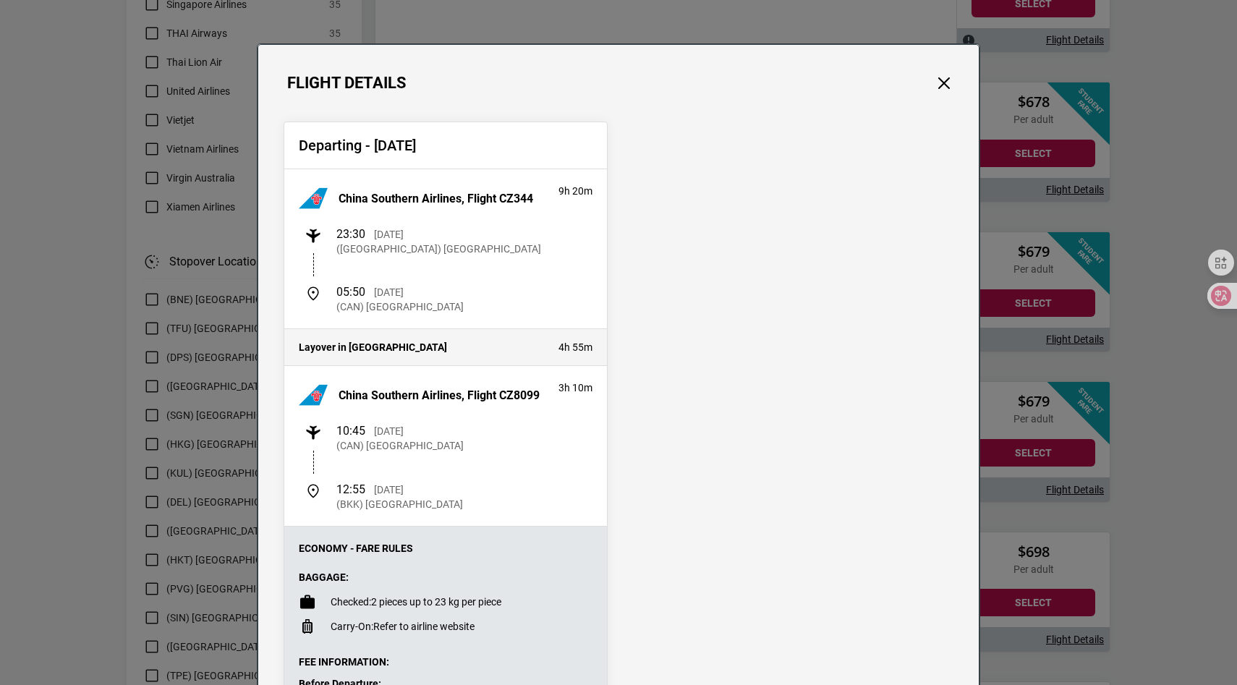
scroll to position [3852, 0]
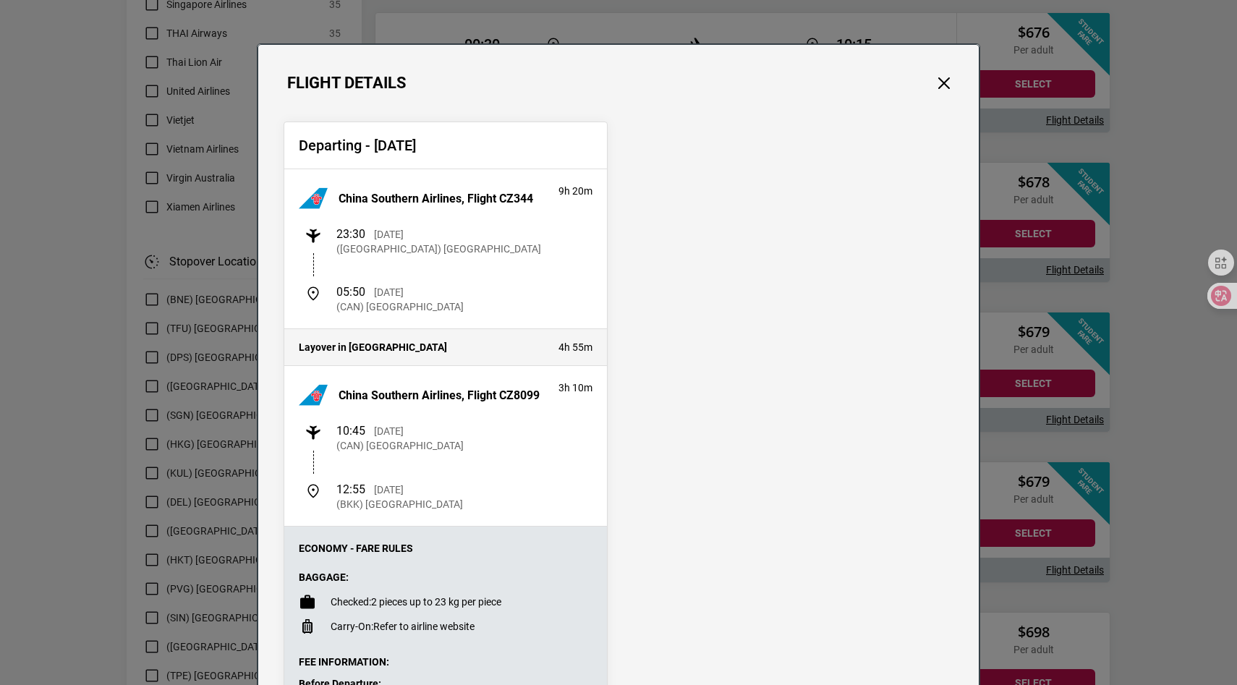
click at [941, 93] on div "Departing - [DATE] China Southern Airlines, Flight CZ344 9h 20m 23:30 [DATE] ([…" at bounding box center [618, 505] width 720 height 824
click at [941, 84] on button "Close" at bounding box center [943, 83] width 19 height 19
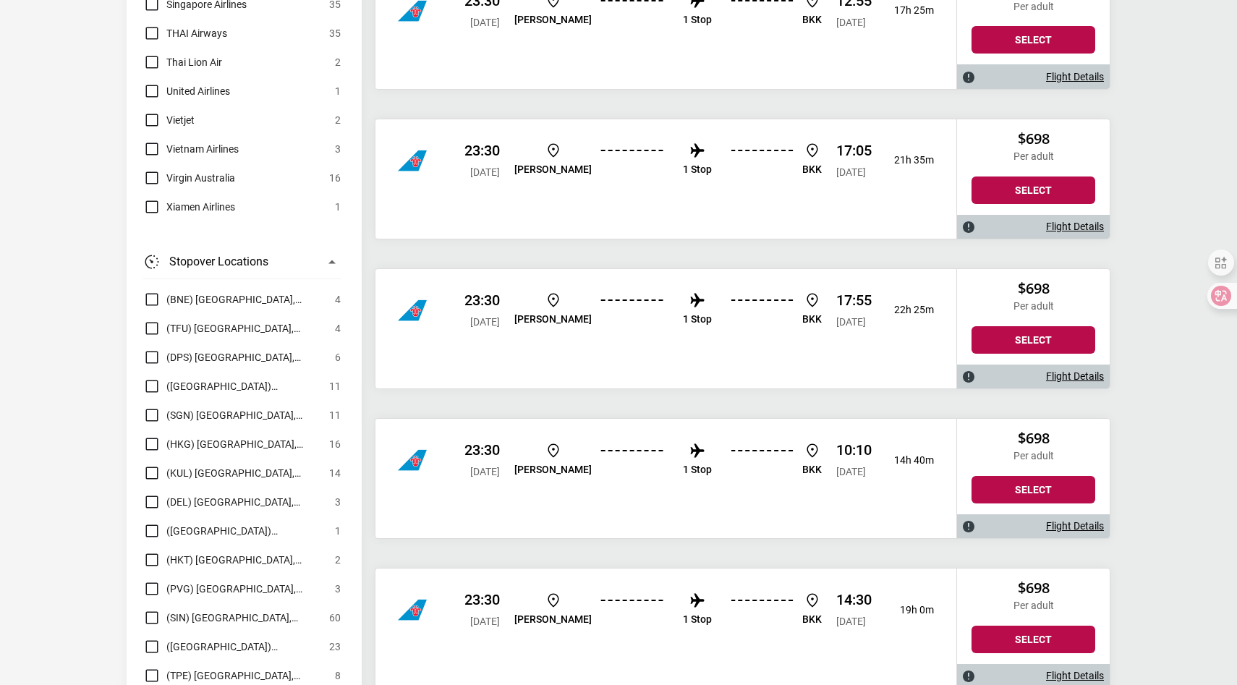
scroll to position [4646, 0]
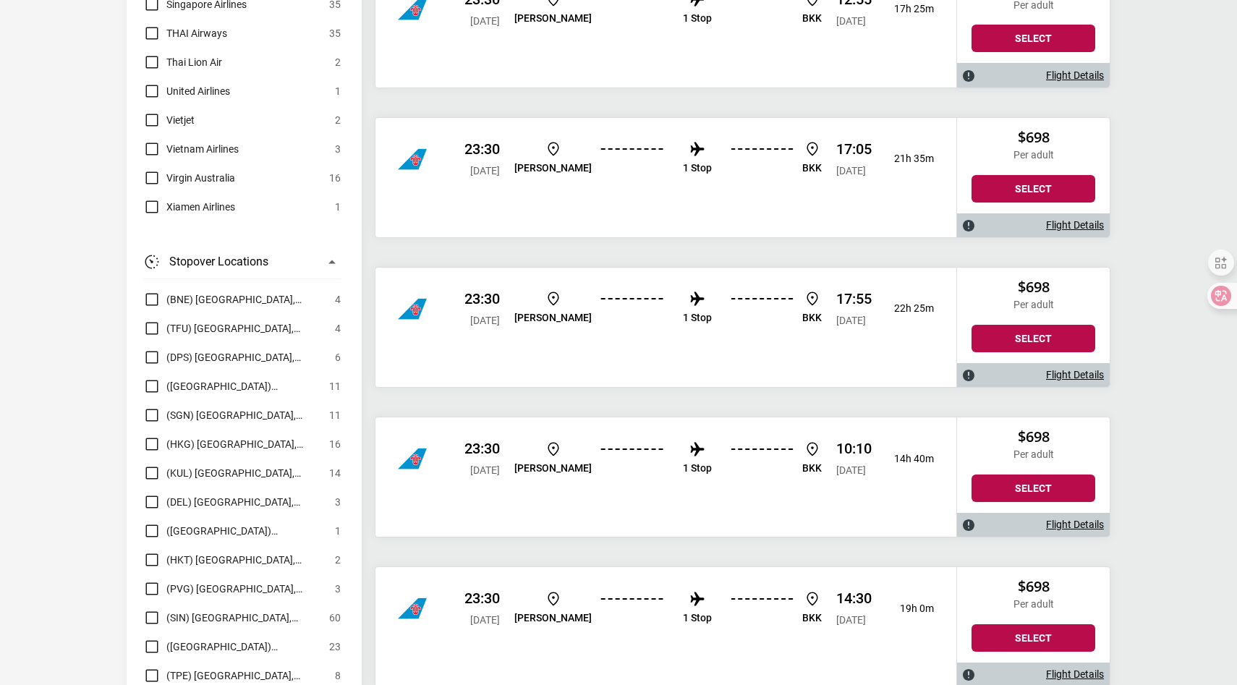
click at [435, 317] on div at bounding box center [425, 308] width 55 height 29
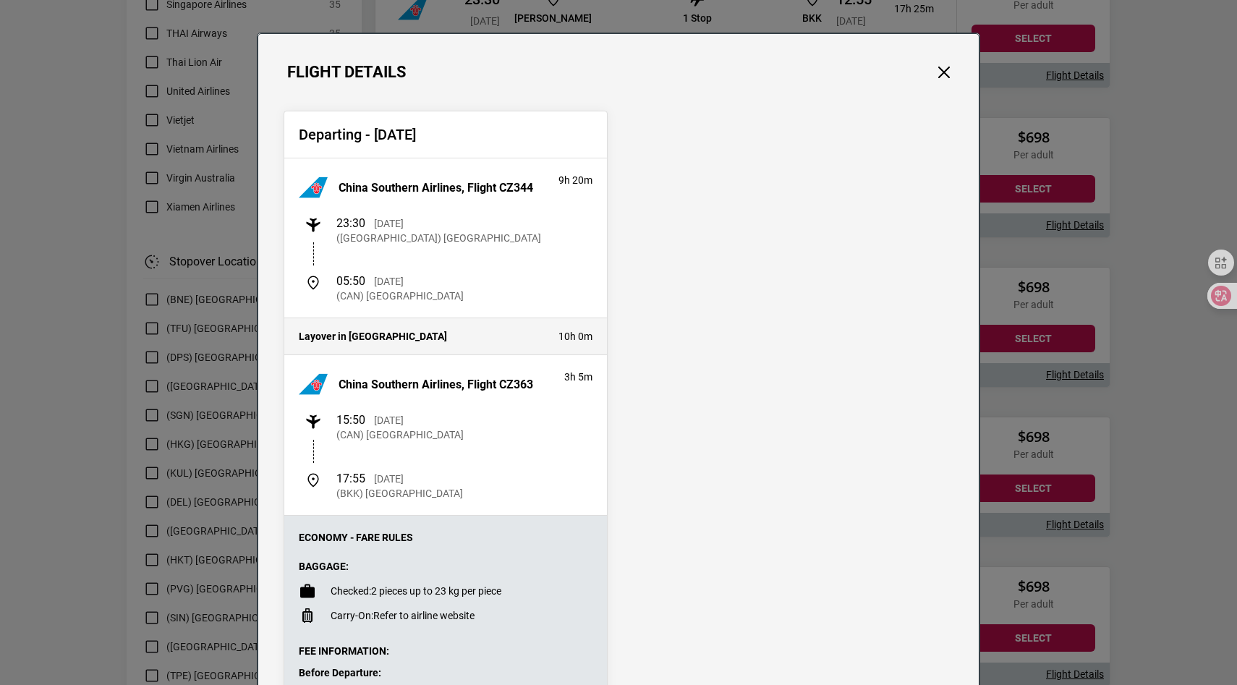
scroll to position [0, 0]
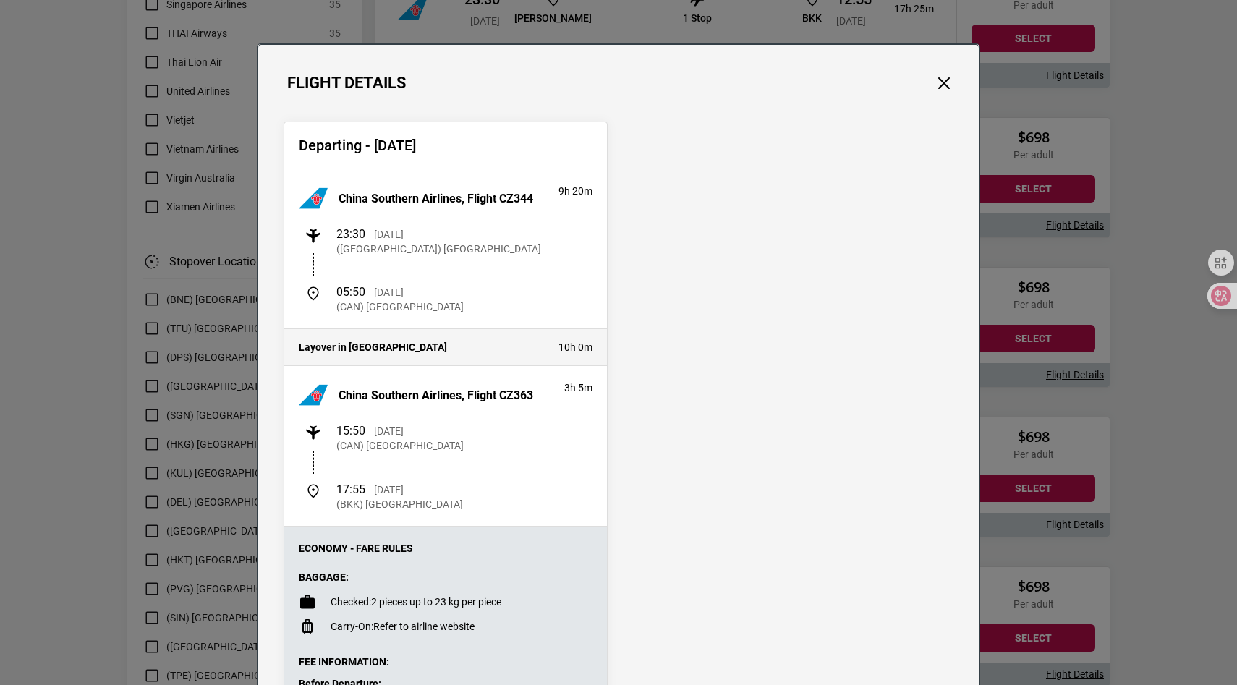
click at [937, 93] on div "Departing - [DATE] China Southern Airlines, Flight CZ344 9h 20m 23:30 [DATE] ([…" at bounding box center [618, 505] width 720 height 824
click at [937, 83] on button "Close" at bounding box center [943, 83] width 19 height 19
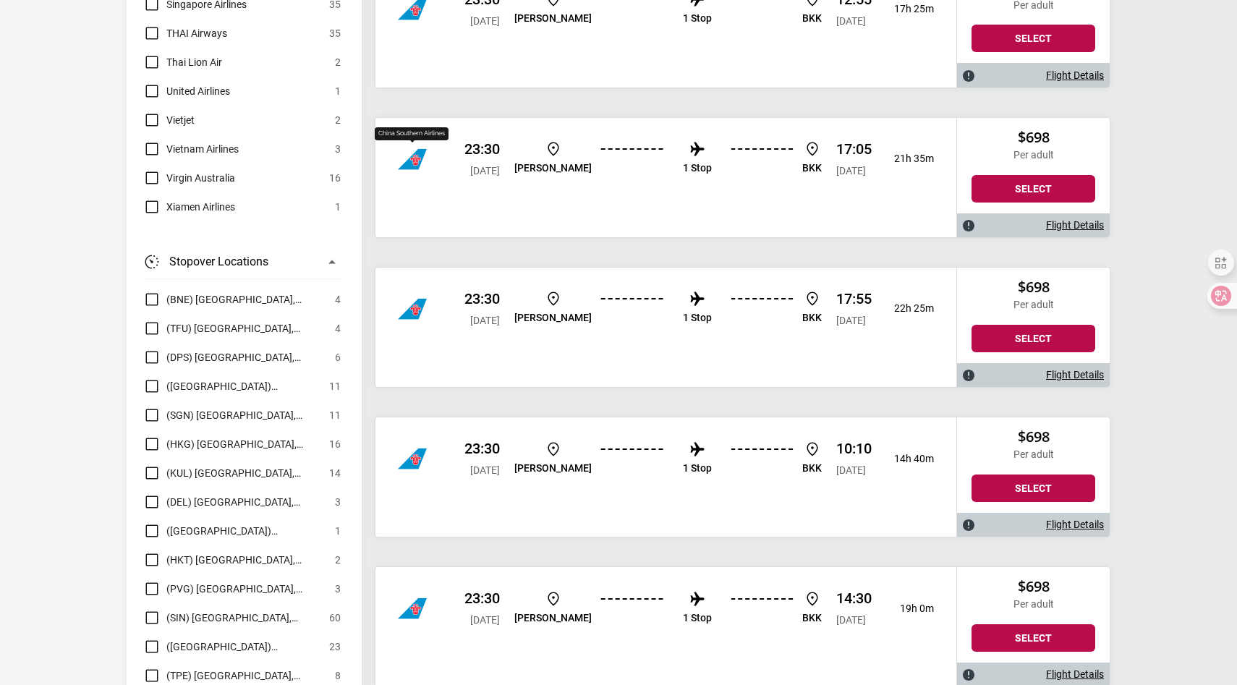
click at [419, 157] on img "China Southern Airlines" at bounding box center [412, 159] width 29 height 29
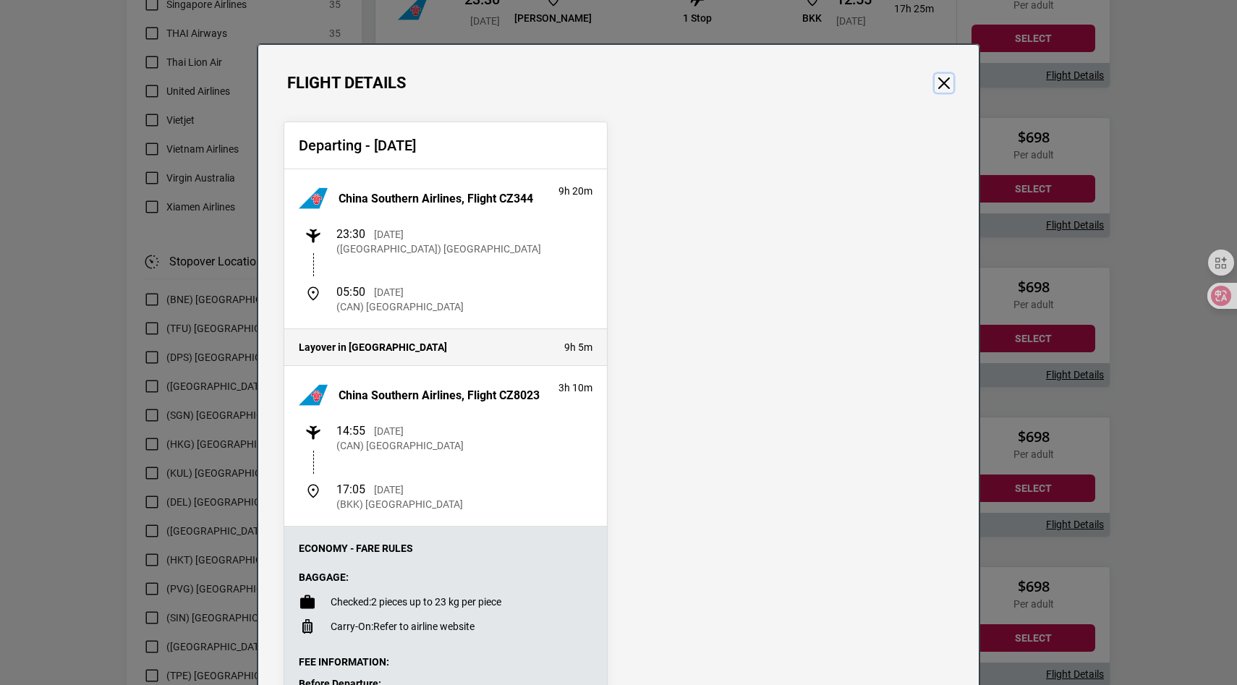
click at [947, 83] on button "Close" at bounding box center [943, 83] width 19 height 19
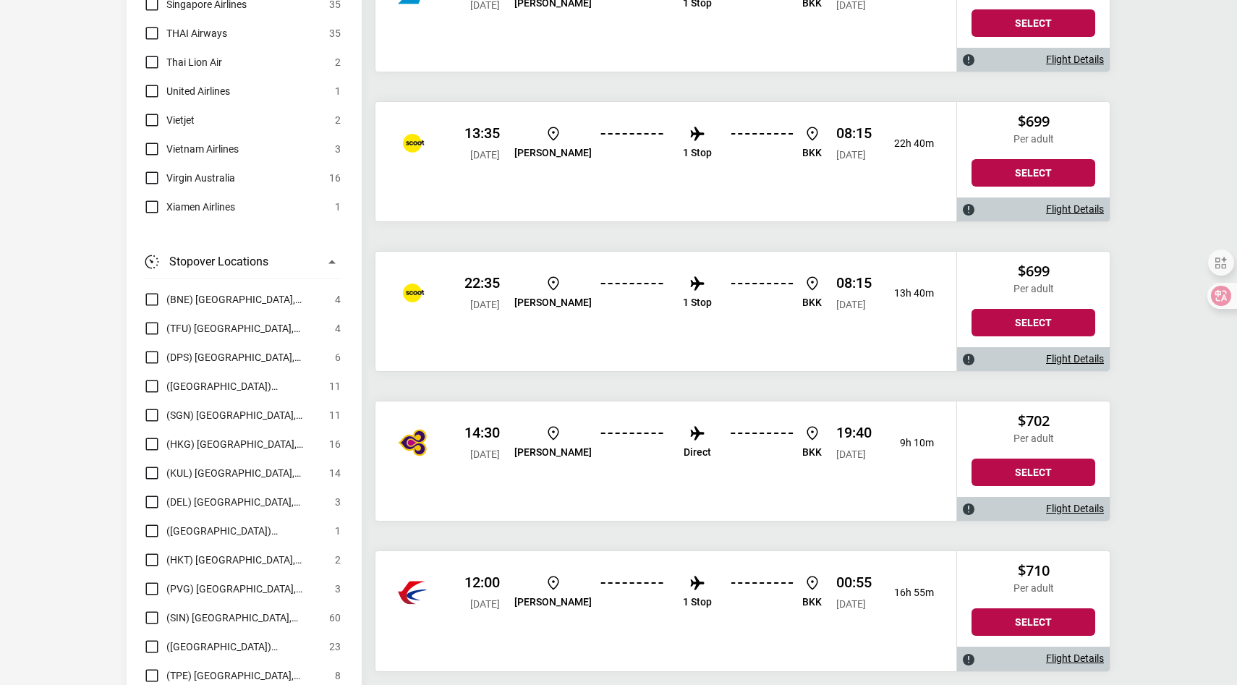
scroll to position [5363, 0]
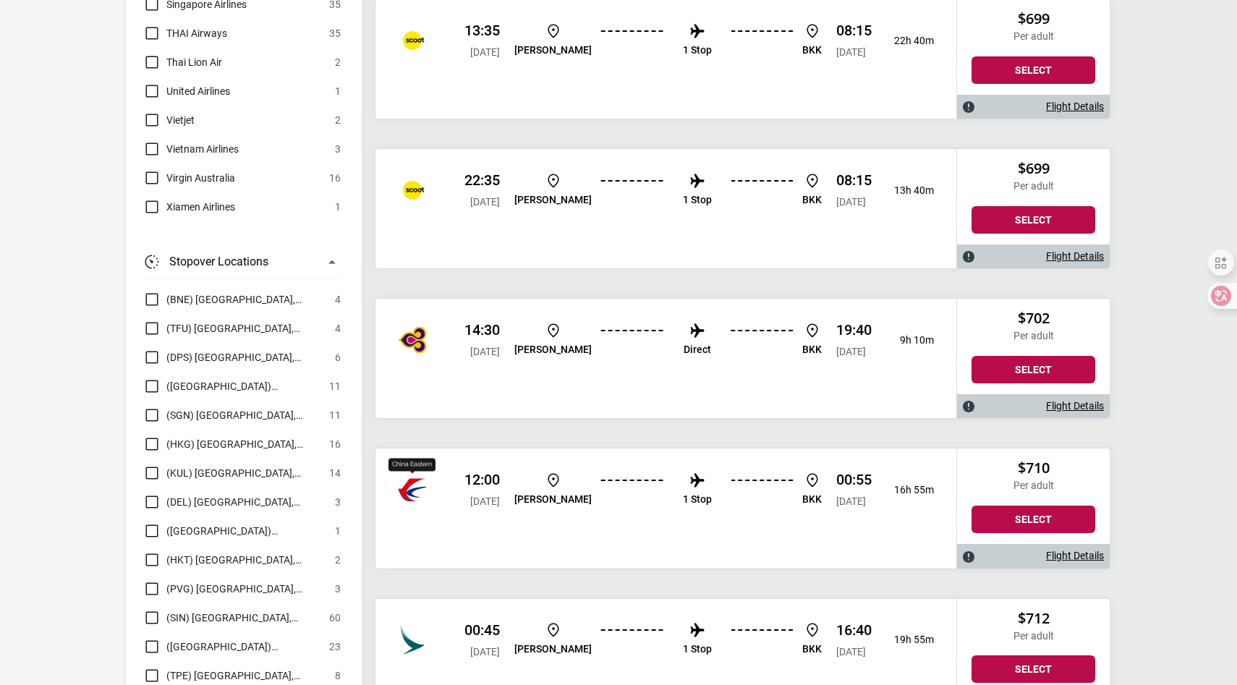
click at [414, 484] on img "China Eastern" at bounding box center [412, 489] width 29 height 29
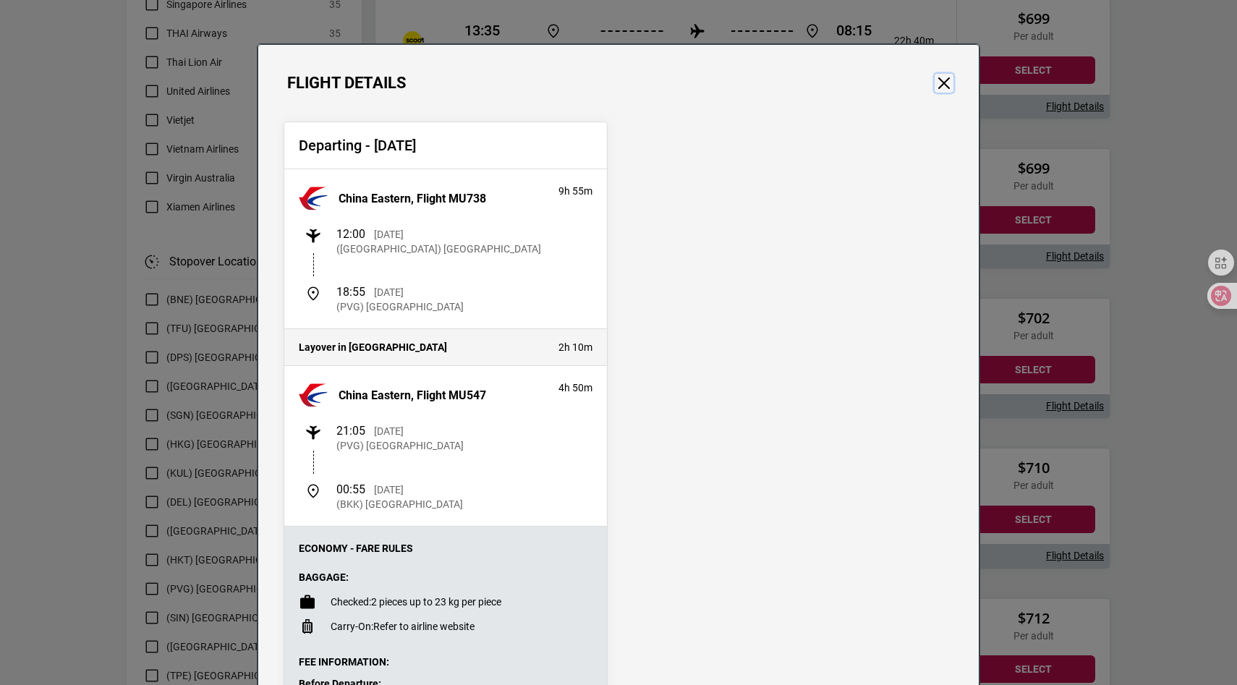
click at [947, 87] on button "Close" at bounding box center [943, 83] width 19 height 19
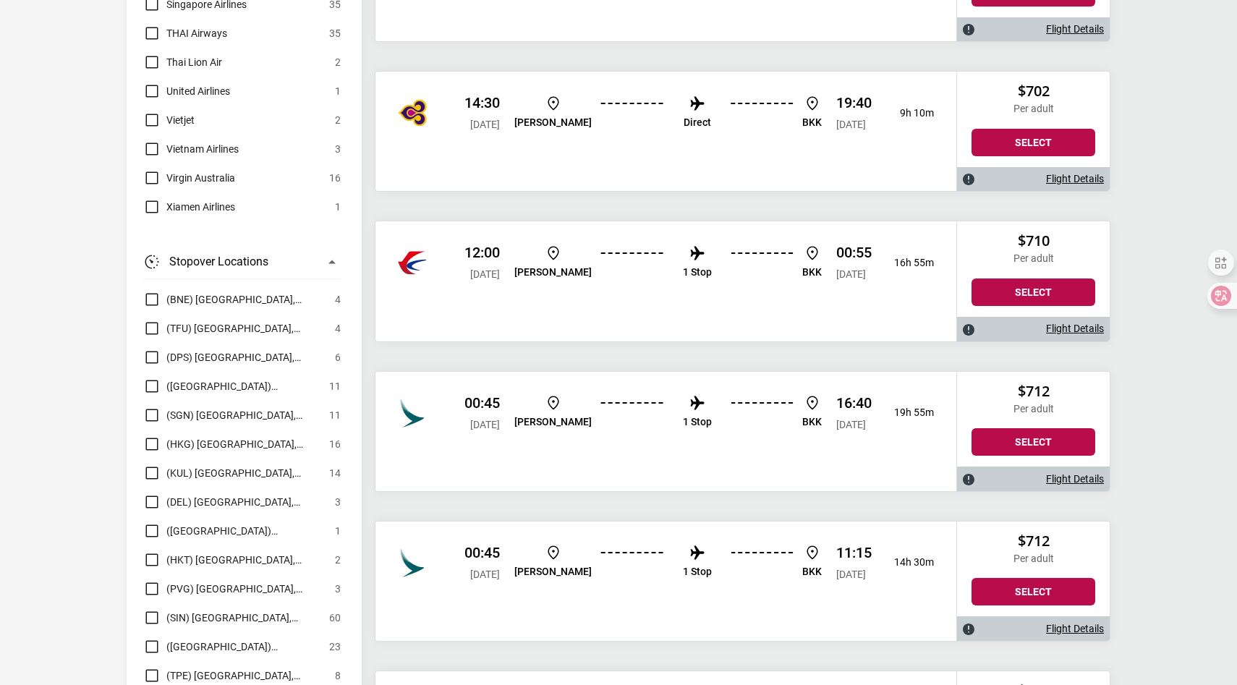
scroll to position [5639, 0]
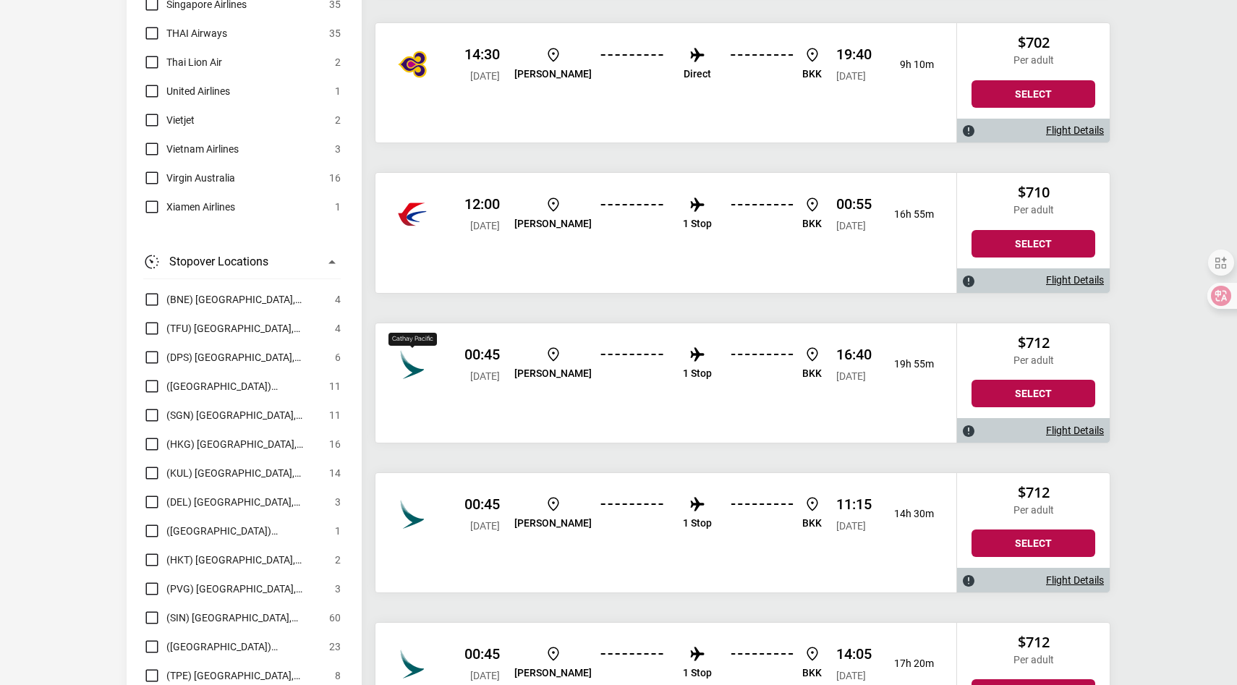
drag, startPoint x: 409, startPoint y: 372, endPoint x: 405, endPoint y: 505, distance: 133.1
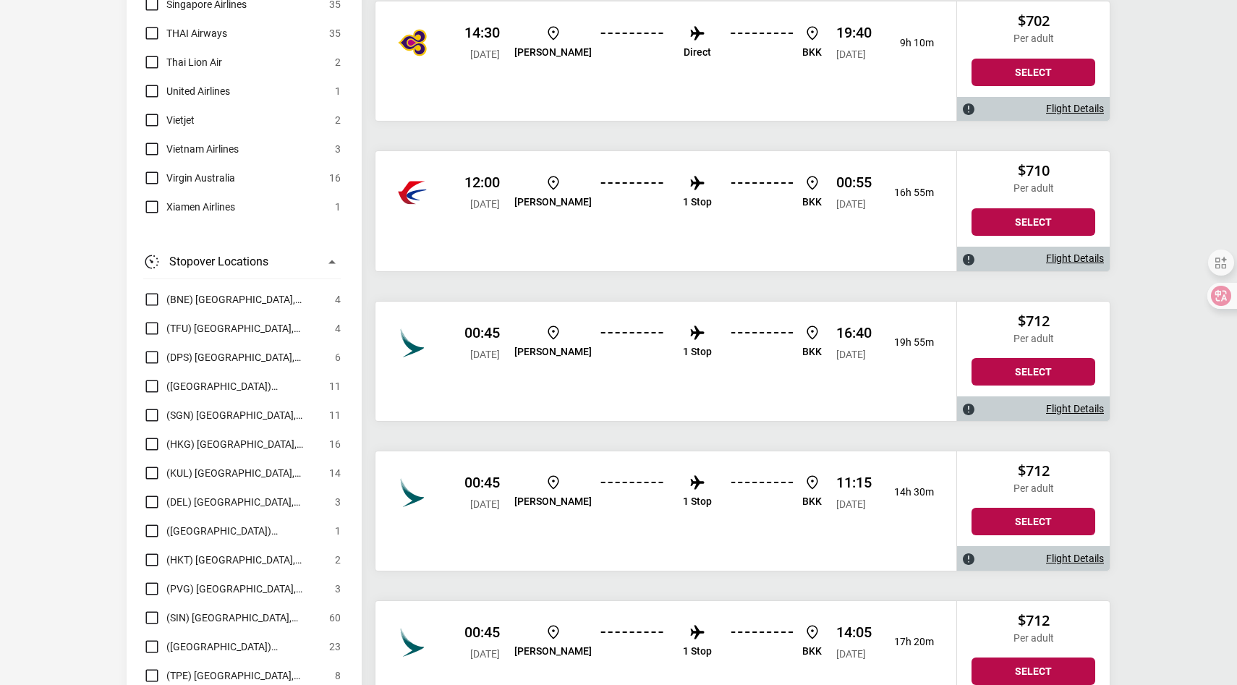
click at [423, 364] on div "00:45 [DATE] [PERSON_NAME] 1 Stop BKK 16:40 [DATE] 19h 55m" at bounding box center [665, 343] width 581 height 82
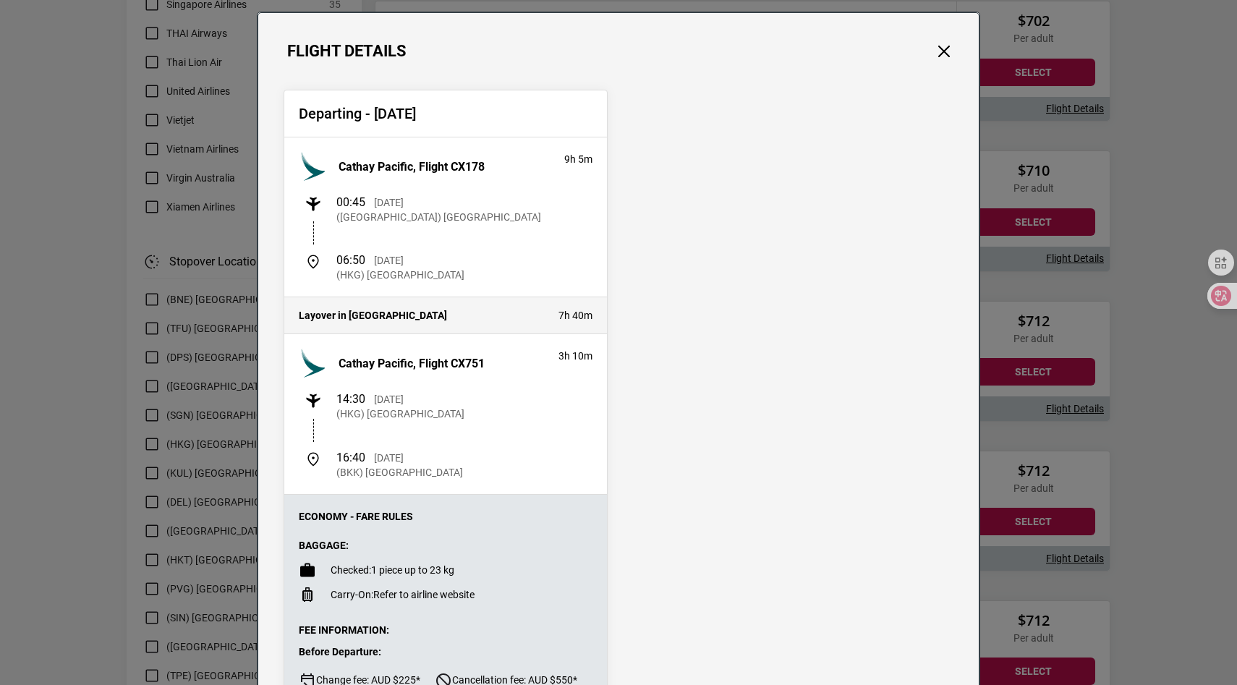
scroll to position [35, 0]
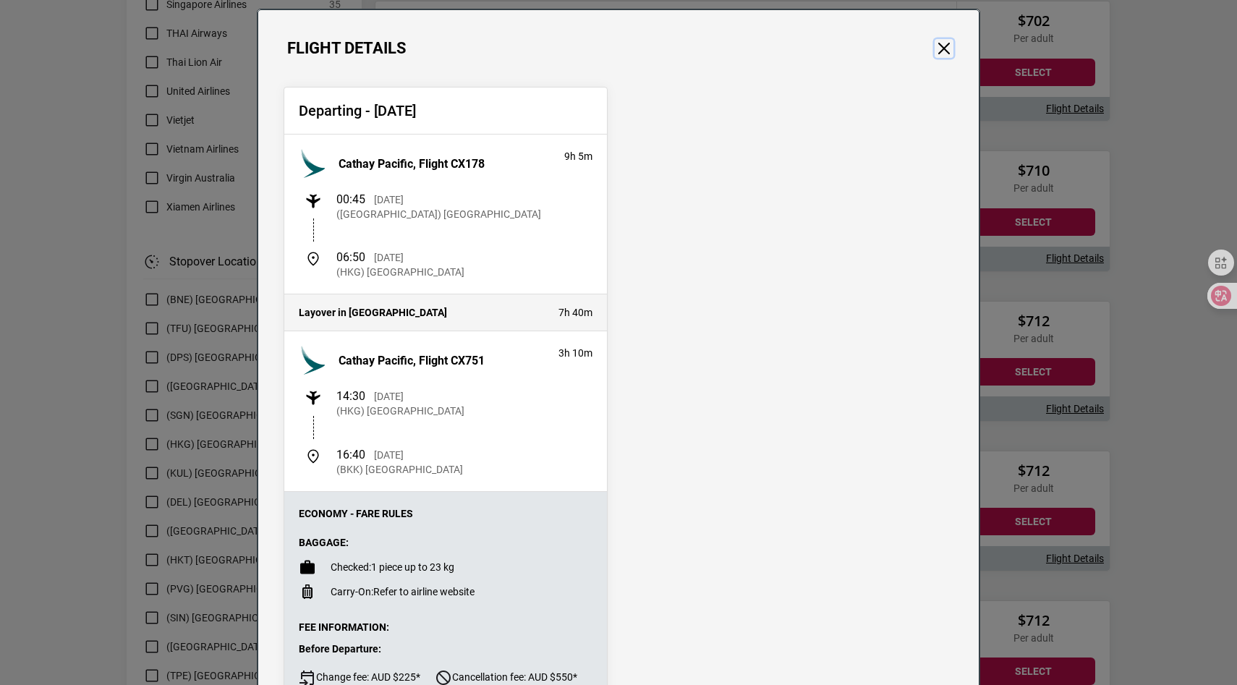
click at [952, 54] on button "Close" at bounding box center [943, 48] width 19 height 19
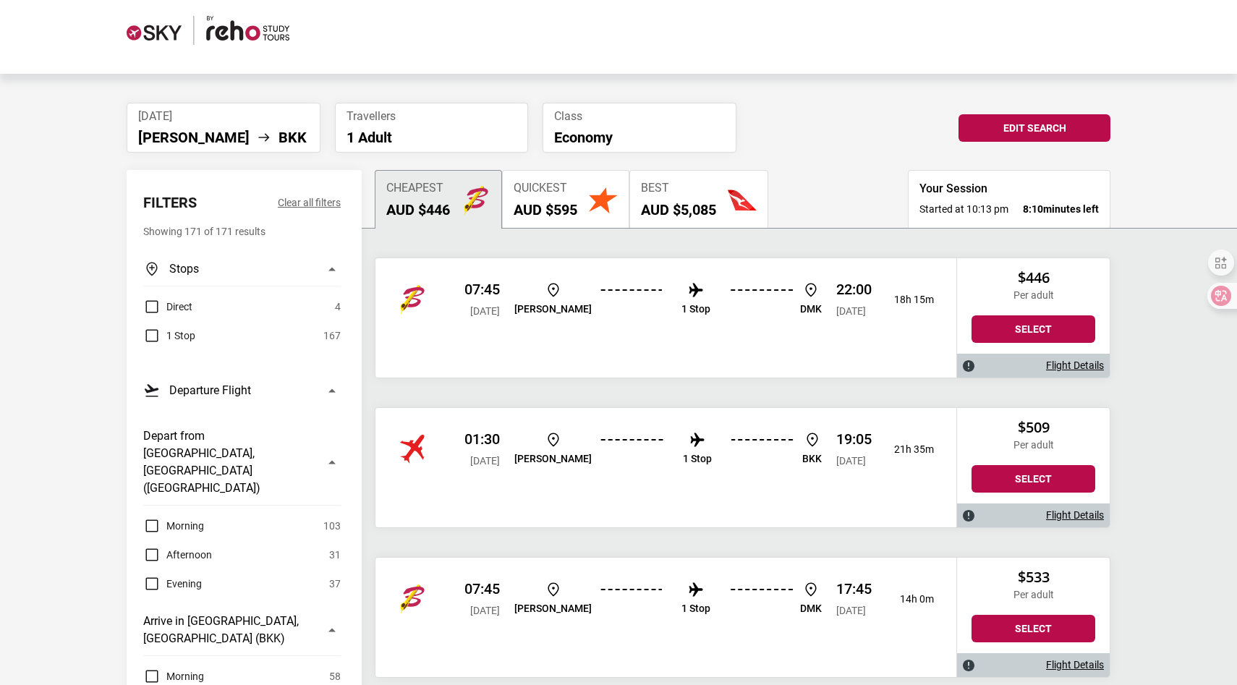
scroll to position [0, 0]
